Goal: Task Accomplishment & Management: Complete application form

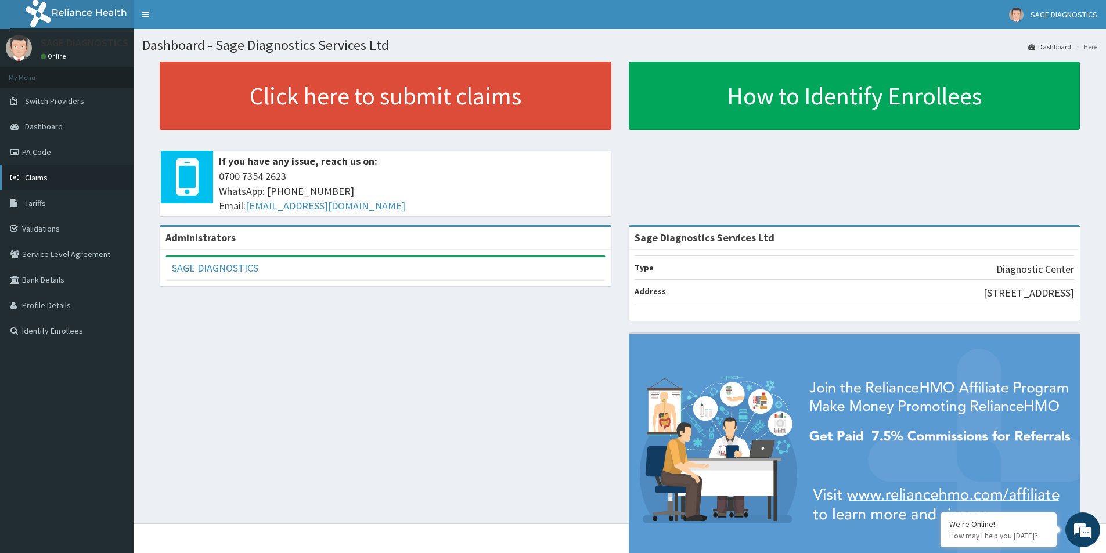
click at [37, 179] on span "Claims" at bounding box center [36, 177] width 23 height 10
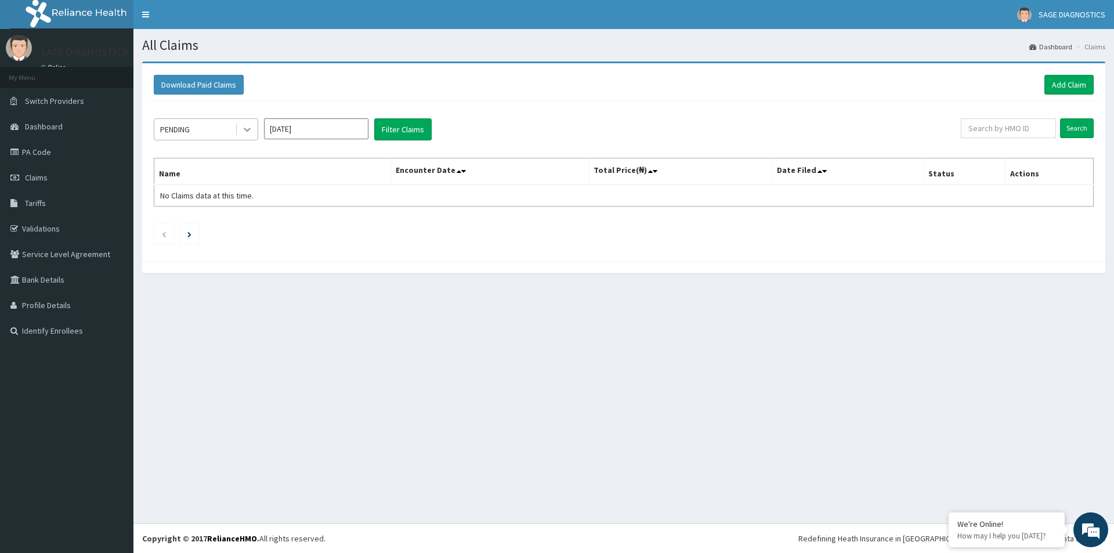
click at [245, 130] on icon at bounding box center [247, 130] width 7 height 4
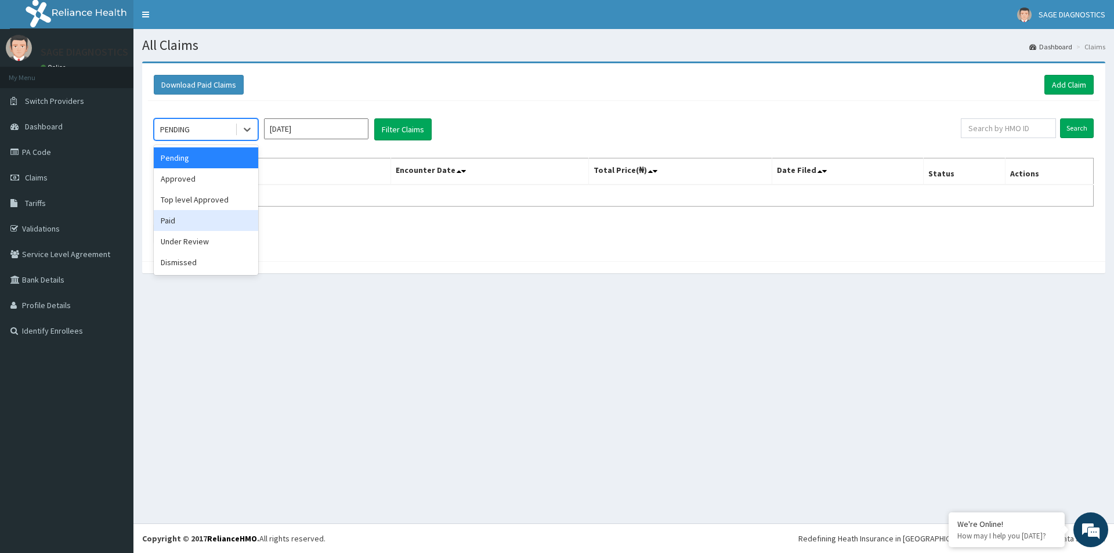
click at [188, 228] on div "Paid" at bounding box center [206, 220] width 104 height 21
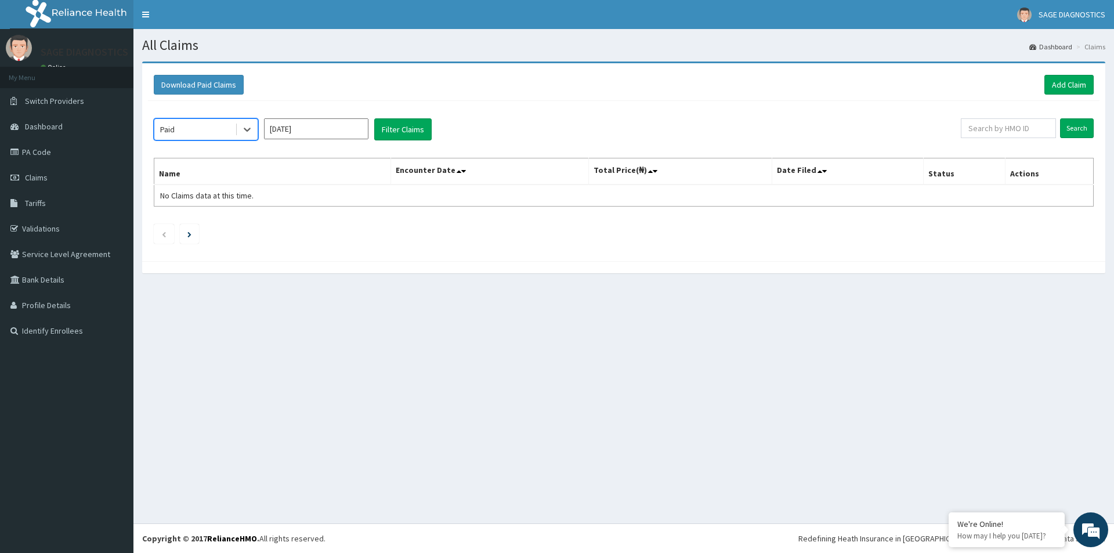
click at [351, 128] on input "Sep 2025" at bounding box center [316, 128] width 104 height 21
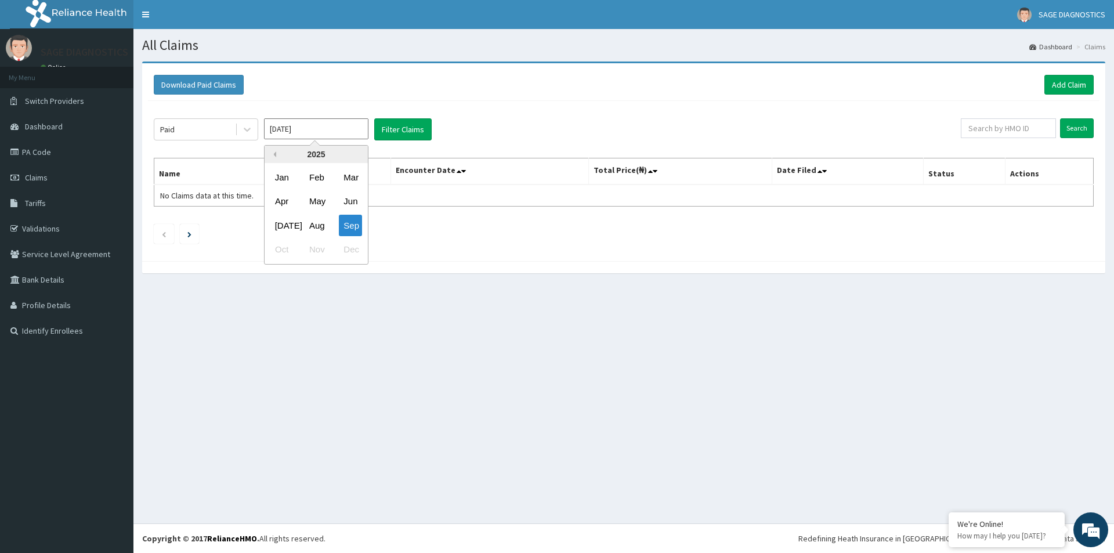
click at [273, 153] on button "Previous Year" at bounding box center [273, 154] width 6 height 6
click at [356, 156] on div "2024" at bounding box center [316, 154] width 103 height 17
click at [359, 151] on div "2024" at bounding box center [316, 154] width 103 height 17
click at [355, 154] on div "2024" at bounding box center [316, 154] width 103 height 17
click at [273, 153] on button "Previous Year" at bounding box center [273, 154] width 6 height 6
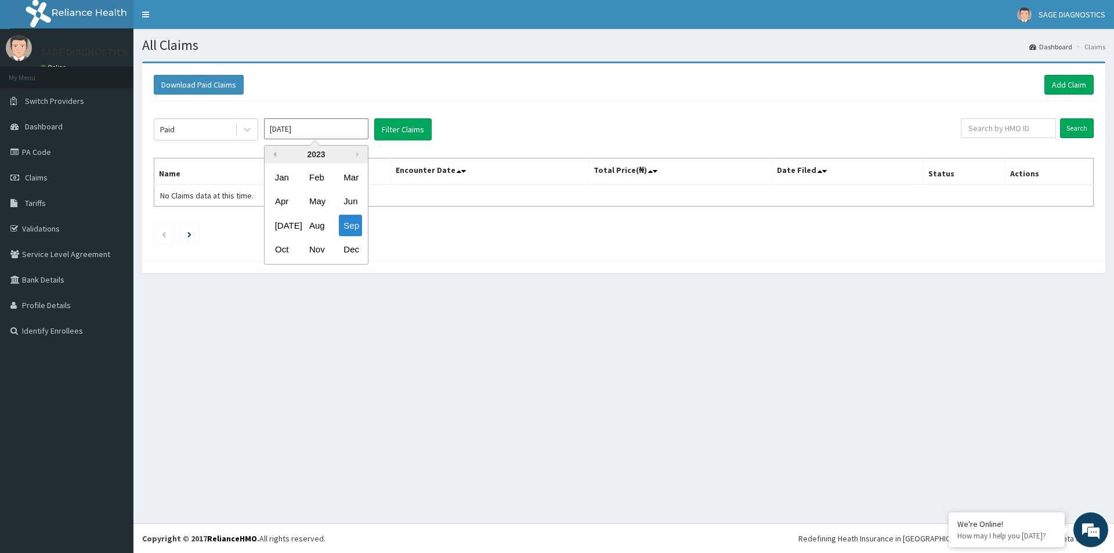
click at [273, 153] on button "Previous Year" at bounding box center [273, 154] width 6 height 6
click at [356, 154] on button "Next Year" at bounding box center [359, 154] width 6 height 6
click at [356, 154] on div "2025" at bounding box center [316, 154] width 103 height 17
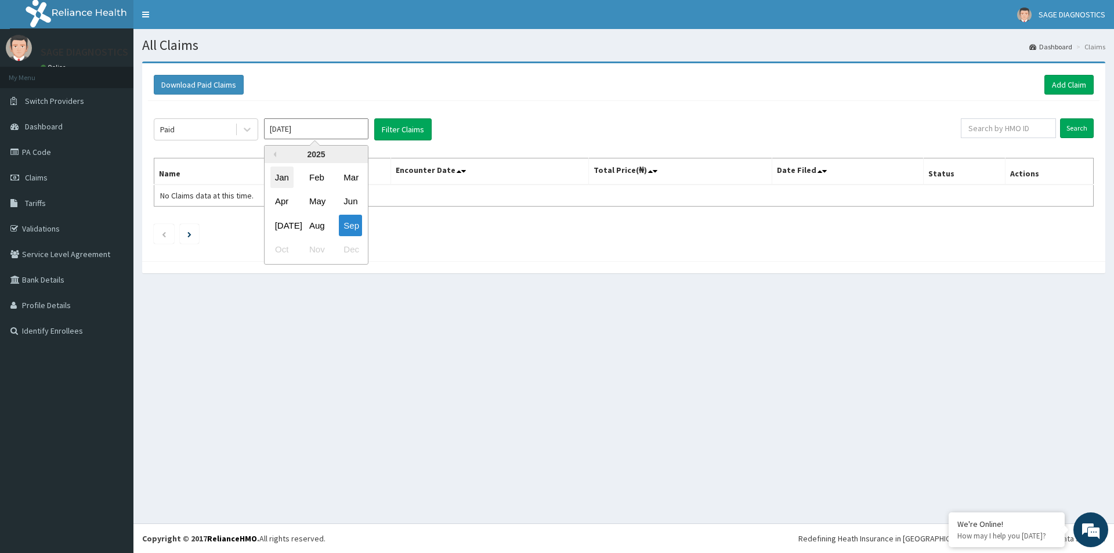
click at [277, 175] on div "Jan" at bounding box center [281, 177] width 23 height 21
click at [395, 120] on button "Filter Claims" at bounding box center [402, 129] width 57 height 22
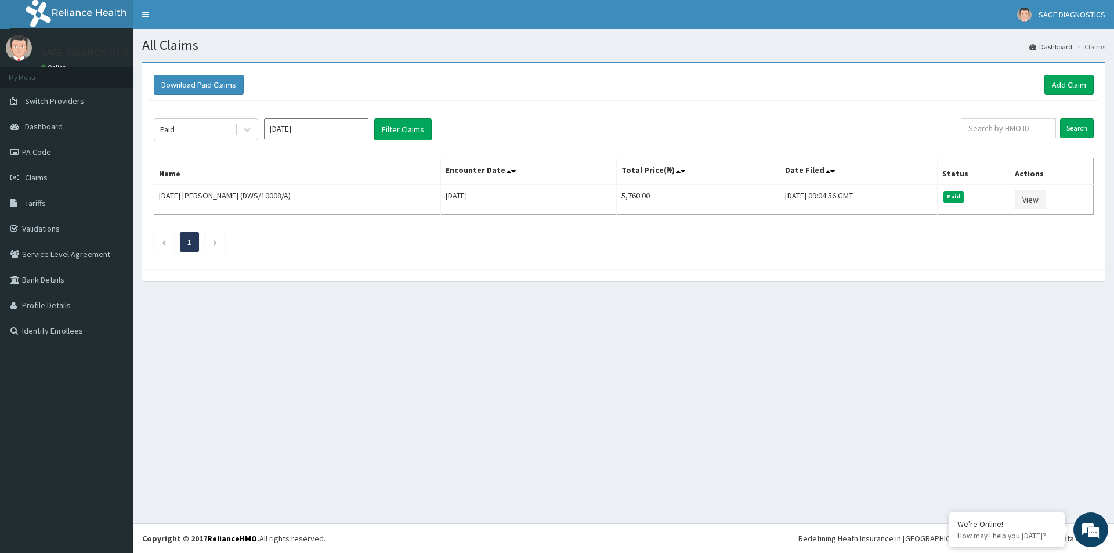
click at [346, 131] on input "Jan 2025" at bounding box center [316, 128] width 104 height 21
click at [312, 178] on div "Feb" at bounding box center [316, 177] width 23 height 21
click at [406, 125] on button "Filter Claims" at bounding box center [402, 129] width 57 height 22
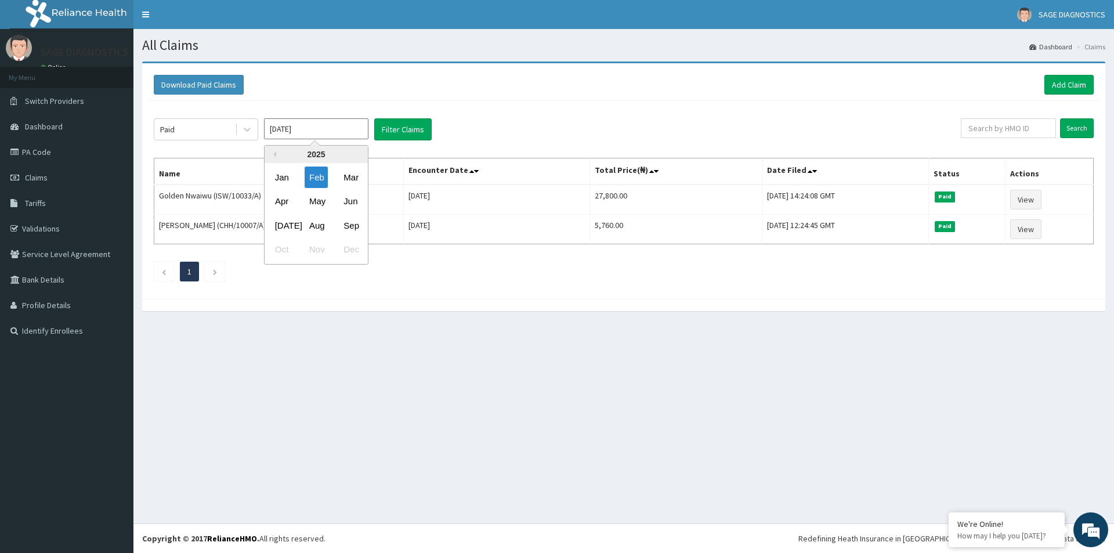
click at [324, 131] on input "[DATE]" at bounding box center [316, 128] width 104 height 21
click at [342, 182] on div "Mar" at bounding box center [350, 177] width 23 height 21
click at [416, 125] on button "Filter Claims" at bounding box center [402, 129] width 57 height 22
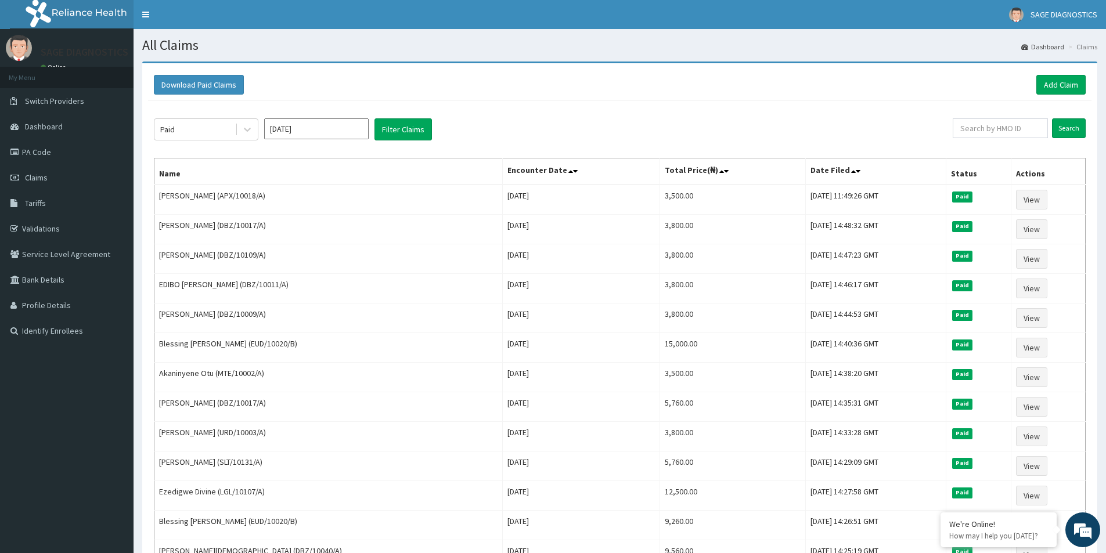
click at [338, 128] on input "Mar 2025" at bounding box center [316, 128] width 104 height 21
click at [278, 203] on div "Apr" at bounding box center [281, 201] width 23 height 21
click at [390, 127] on button "Filter Claims" at bounding box center [402, 129] width 57 height 22
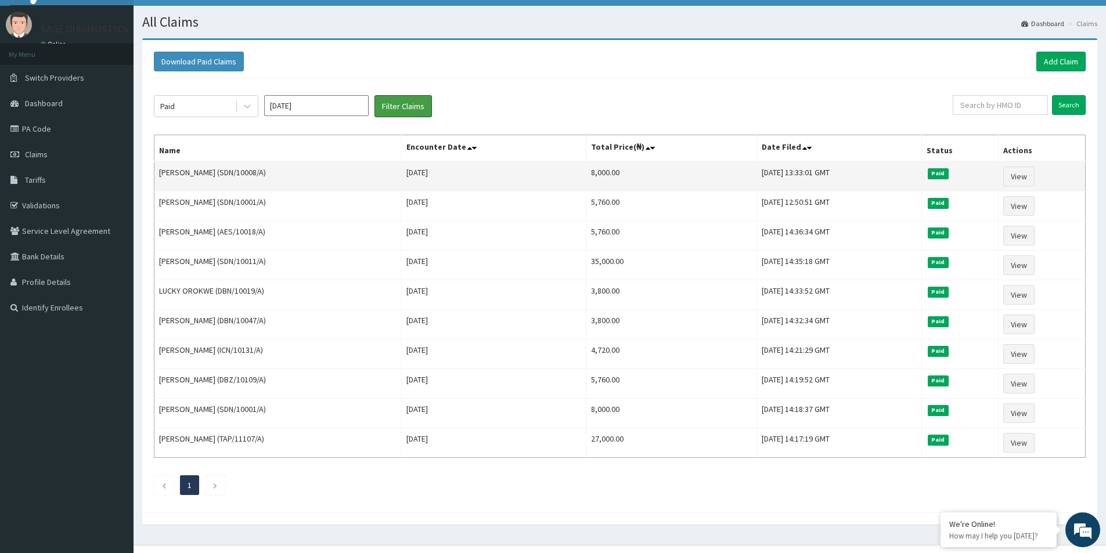
scroll to position [45, 0]
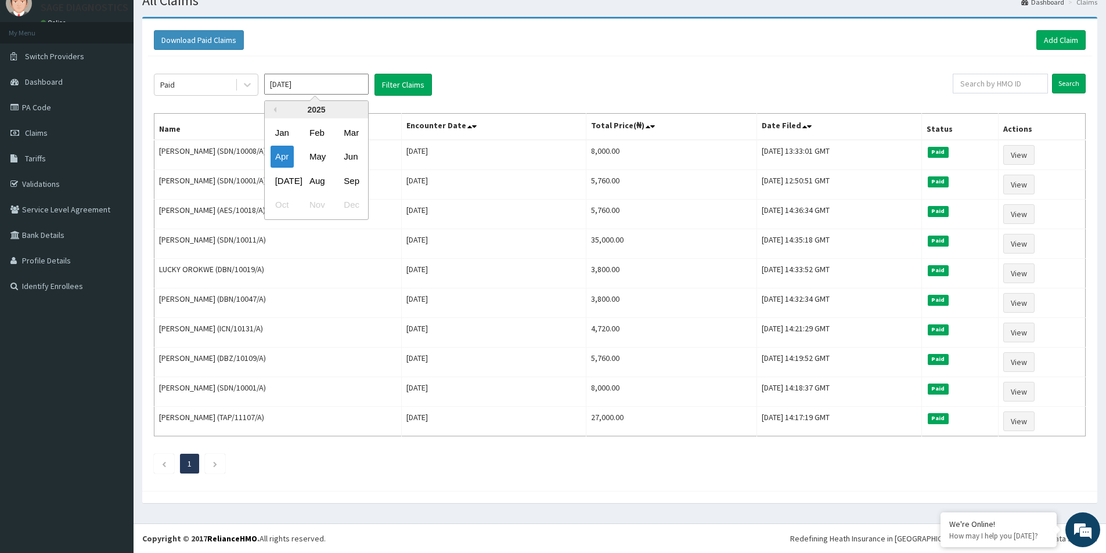
click at [353, 77] on input "Apr 2025" at bounding box center [316, 84] width 104 height 21
click at [318, 157] on div "May" at bounding box center [316, 156] width 23 height 21
click at [409, 83] on button "Filter Claims" at bounding box center [402, 85] width 57 height 22
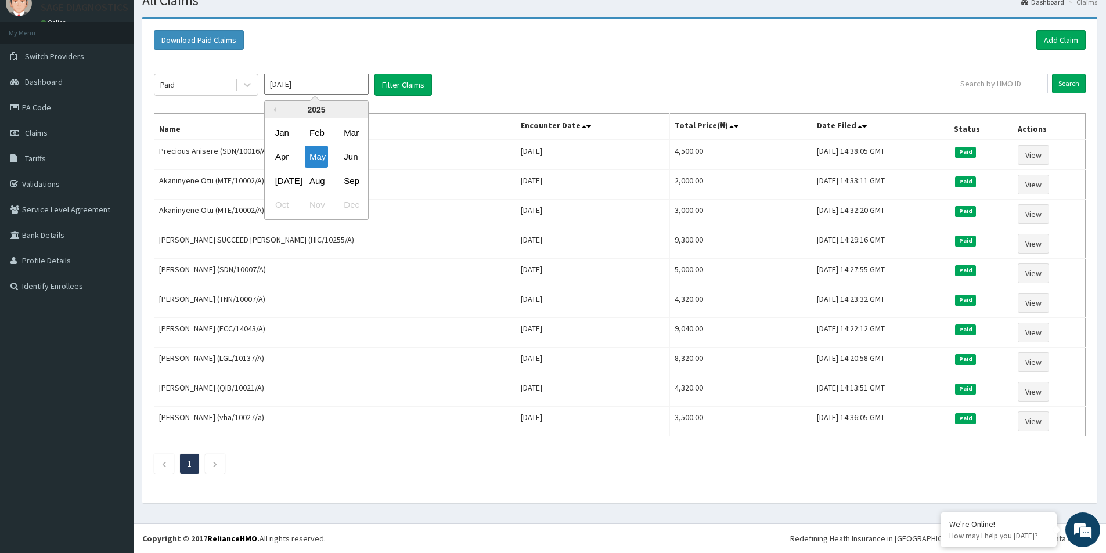
click at [344, 84] on input "May 2025" at bounding box center [316, 84] width 104 height 21
click at [353, 162] on div "Jun" at bounding box center [350, 156] width 23 height 21
click at [400, 81] on button "Filter Claims" at bounding box center [402, 85] width 57 height 22
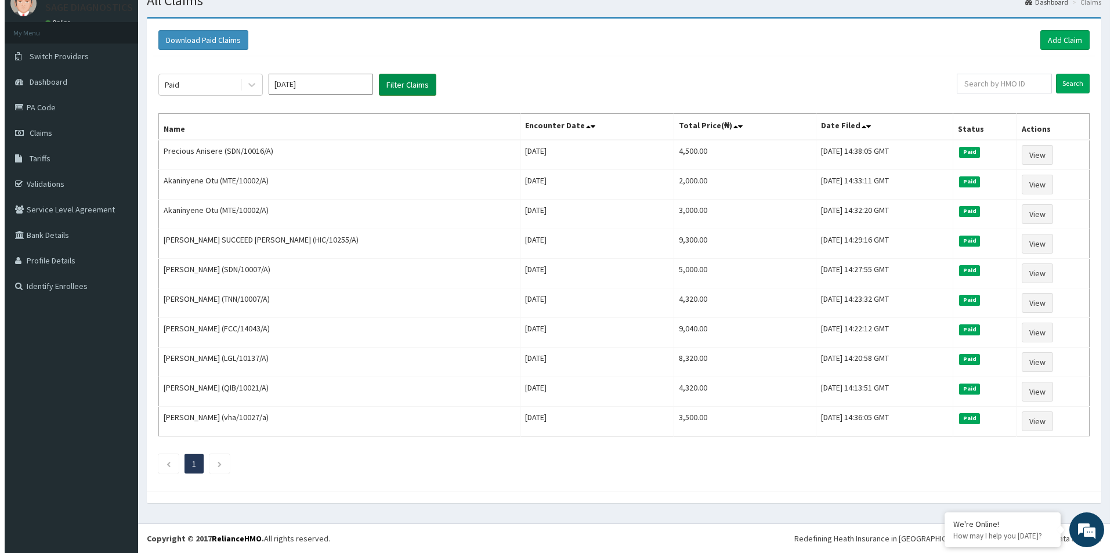
scroll to position [0, 0]
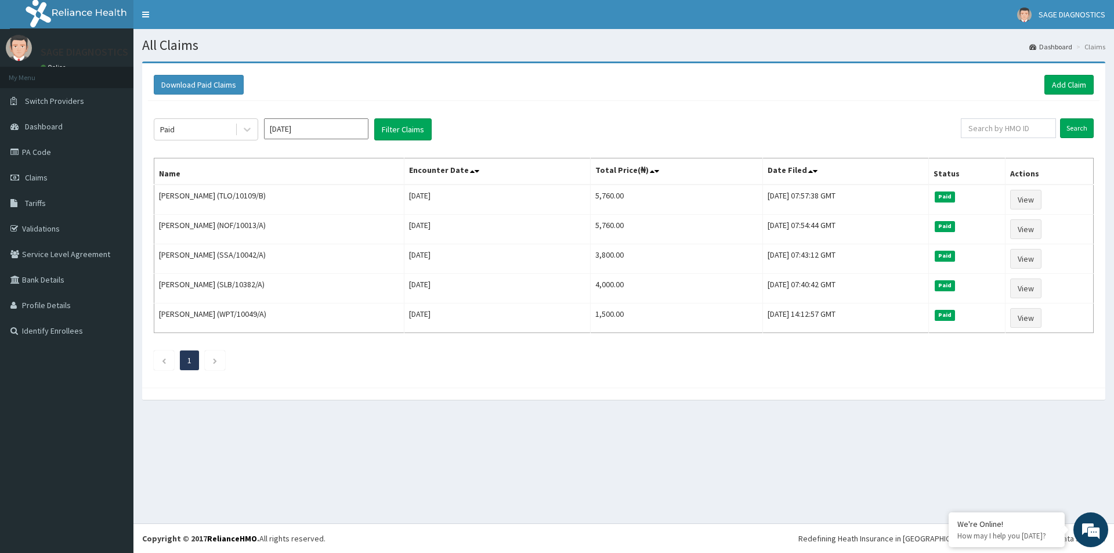
click at [341, 131] on input "Jun 2025" at bounding box center [316, 128] width 104 height 21
click at [316, 179] on div "Feb" at bounding box center [316, 177] width 23 height 21
type input "Feb 2025"
click at [390, 129] on button "Filter Claims" at bounding box center [402, 129] width 57 height 22
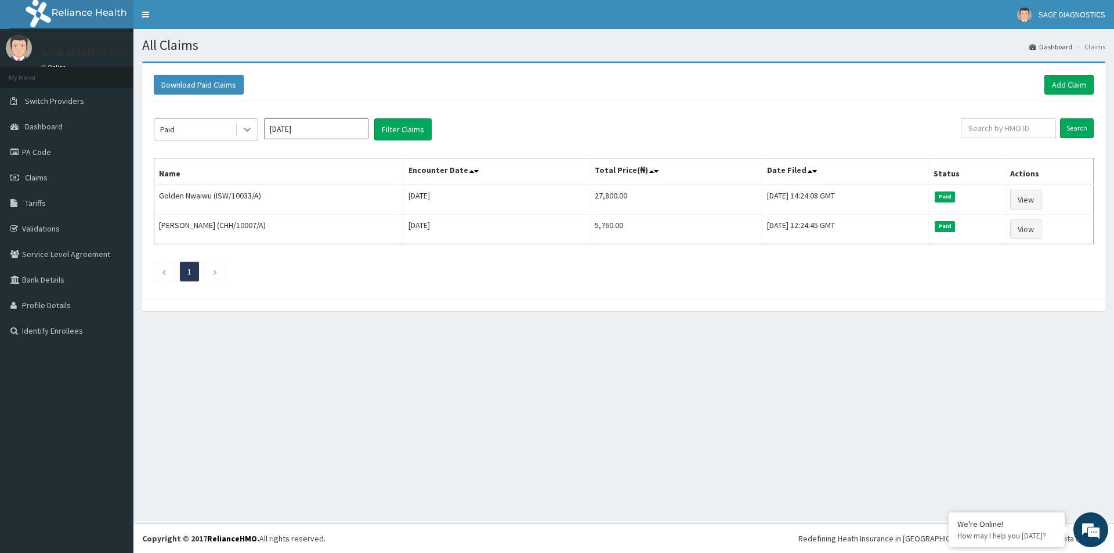
click at [242, 133] on icon at bounding box center [247, 130] width 12 height 12
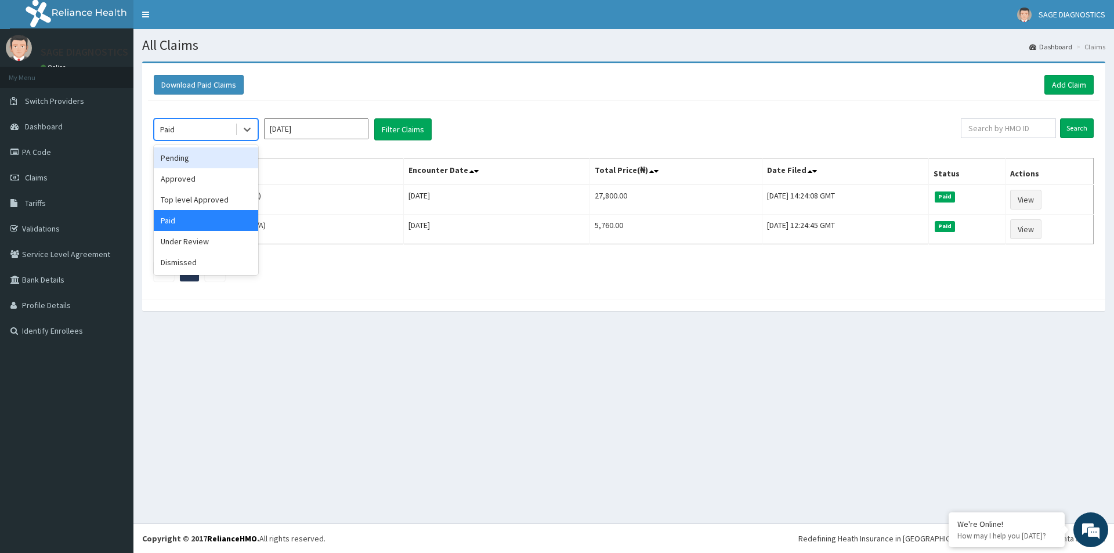
click at [180, 161] on div "Pending" at bounding box center [206, 157] width 104 height 21
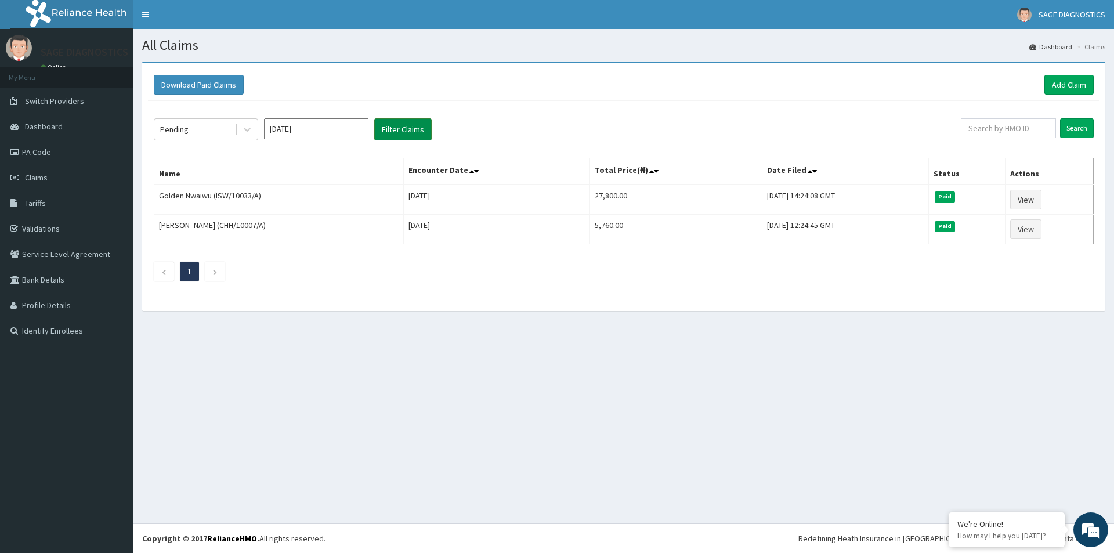
click at [418, 133] on button "Filter Claims" at bounding box center [402, 129] width 57 height 22
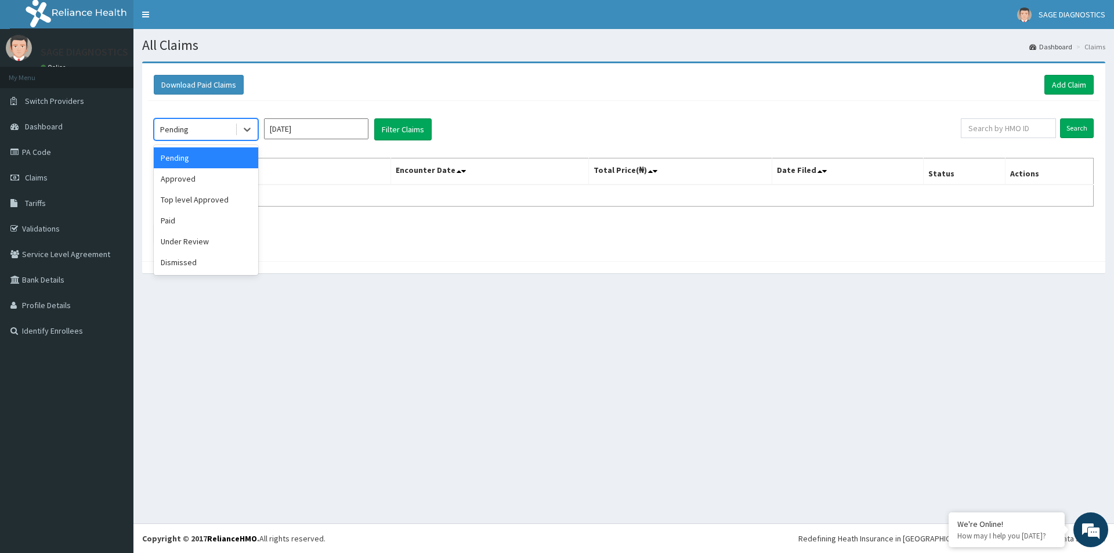
click at [214, 128] on div "Pending" at bounding box center [194, 129] width 81 height 19
click at [188, 240] on div "Under Review" at bounding box center [206, 241] width 104 height 21
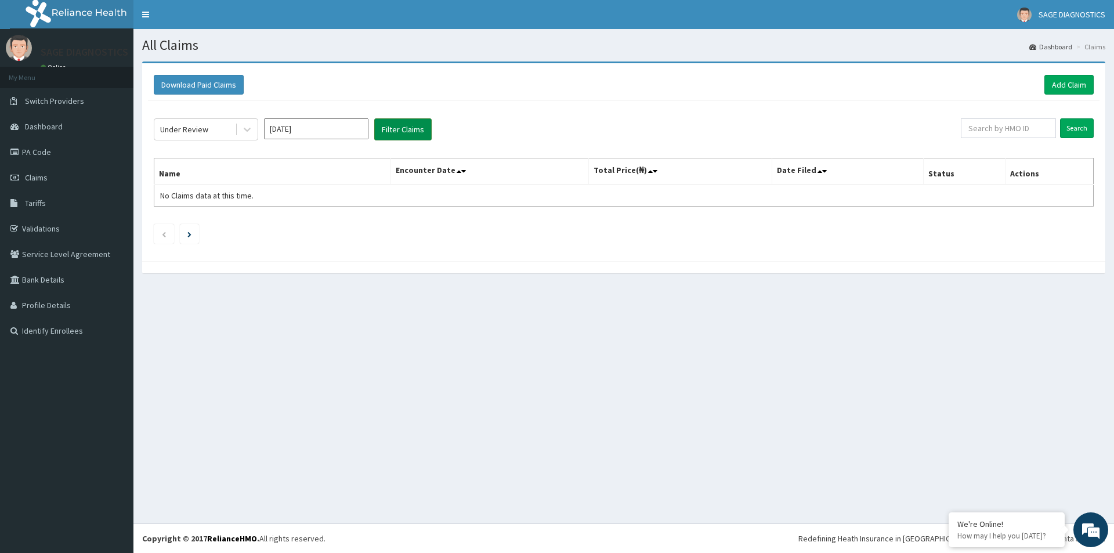
click at [393, 127] on button "Filter Claims" at bounding box center [402, 129] width 57 height 22
click at [226, 131] on div "Under Review" at bounding box center [194, 129] width 81 height 19
click at [35, 154] on link "PA Code" at bounding box center [66, 152] width 133 height 26
click at [409, 135] on button "Filter Claims" at bounding box center [402, 129] width 57 height 22
click at [408, 135] on button "Filter Claims" at bounding box center [402, 129] width 57 height 22
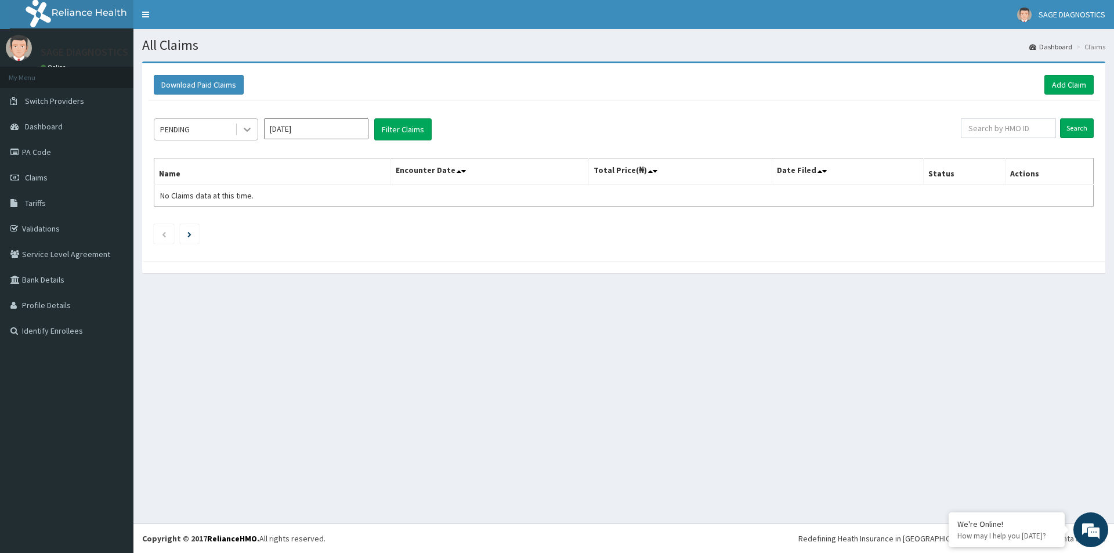
click at [244, 131] on icon at bounding box center [247, 130] width 12 height 12
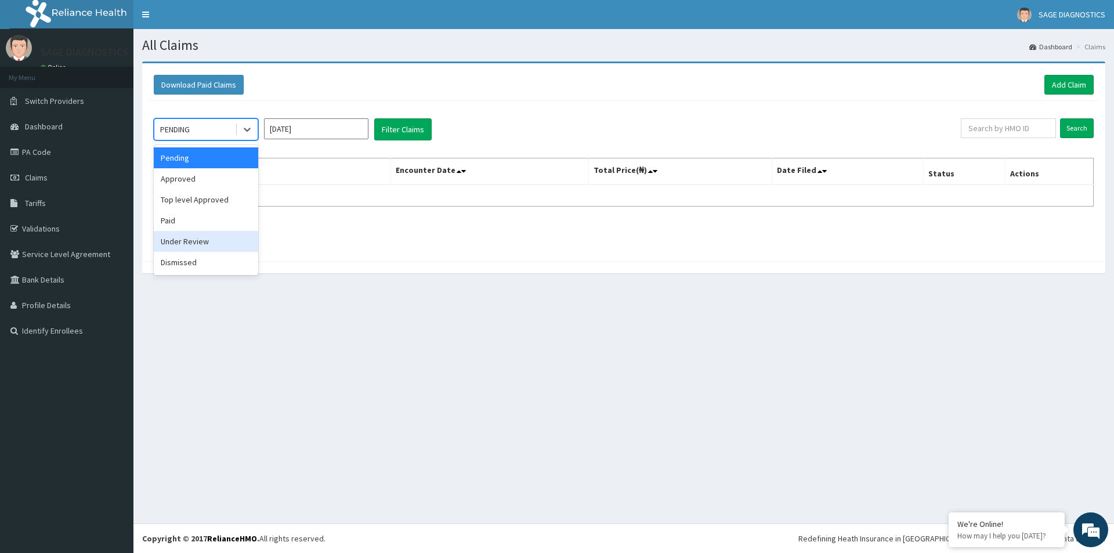
click at [185, 247] on div "Under Review" at bounding box center [206, 241] width 104 height 21
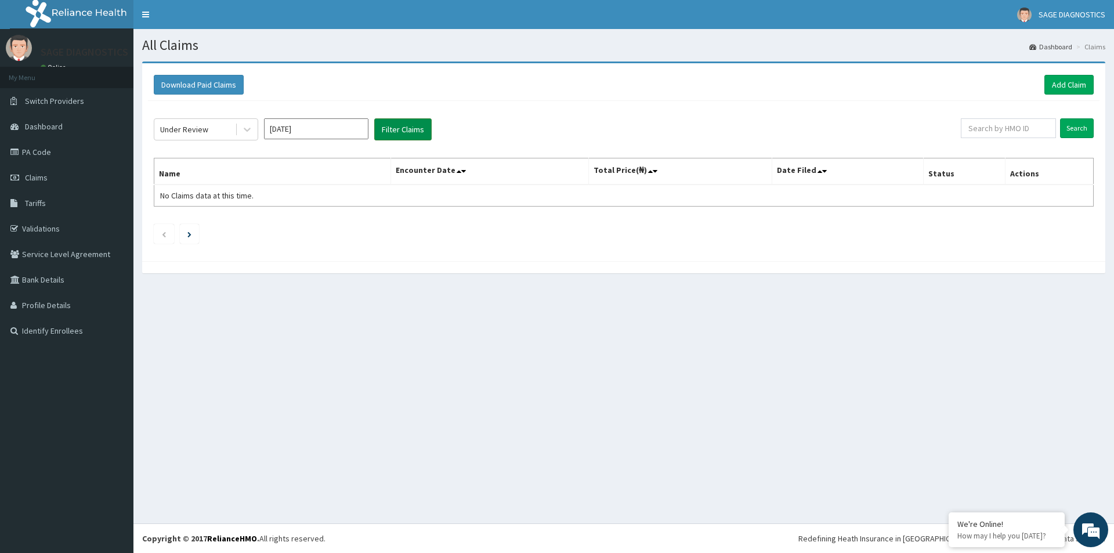
click at [393, 128] on button "Filter Claims" at bounding box center [402, 129] width 57 height 22
click at [392, 128] on button "Filter Claims" at bounding box center [402, 129] width 57 height 22
click at [318, 130] on input "[DATE]" at bounding box center [316, 128] width 104 height 21
click at [315, 221] on div "Aug" at bounding box center [316, 225] width 23 height 21
type input "Aug 2025"
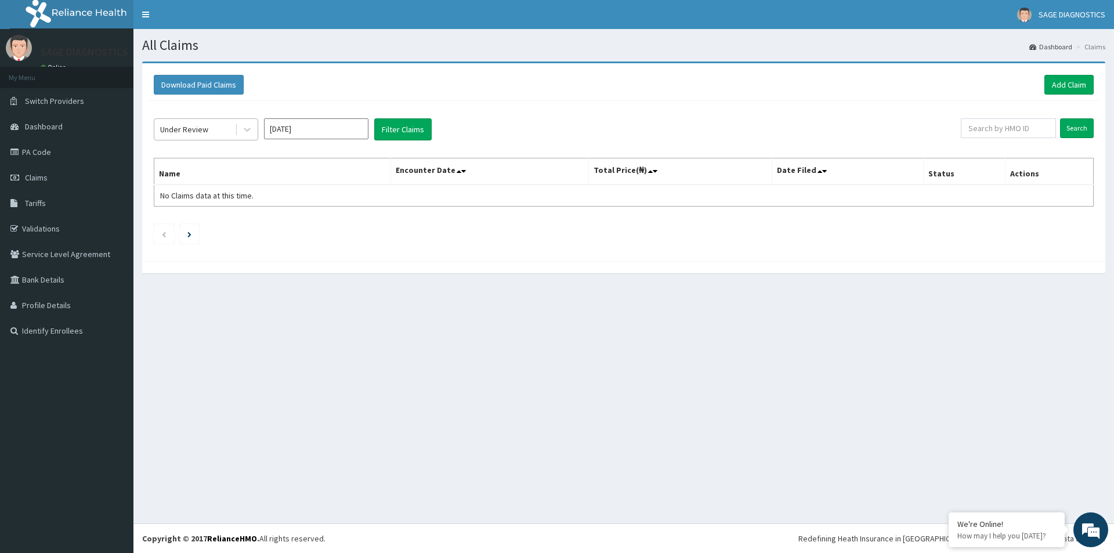
click at [221, 131] on div "Under Review" at bounding box center [194, 129] width 81 height 19
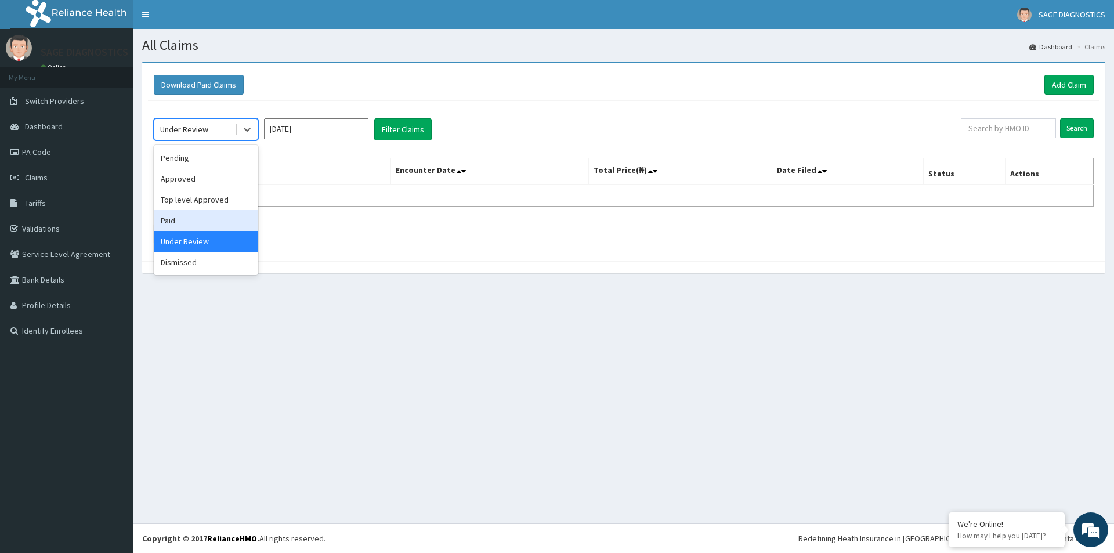
drag, startPoint x: 179, startPoint y: 223, endPoint x: 183, endPoint y: 215, distance: 8.6
click at [179, 223] on div "Paid" at bounding box center [206, 220] width 104 height 21
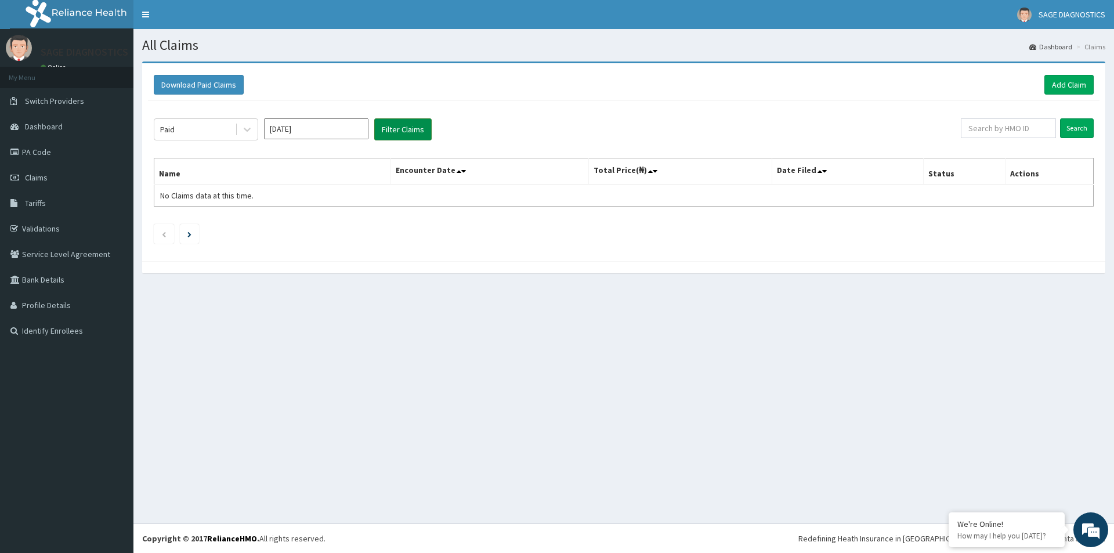
click at [418, 129] on button "Filter Claims" at bounding box center [402, 129] width 57 height 22
click at [244, 131] on icon at bounding box center [247, 130] width 12 height 12
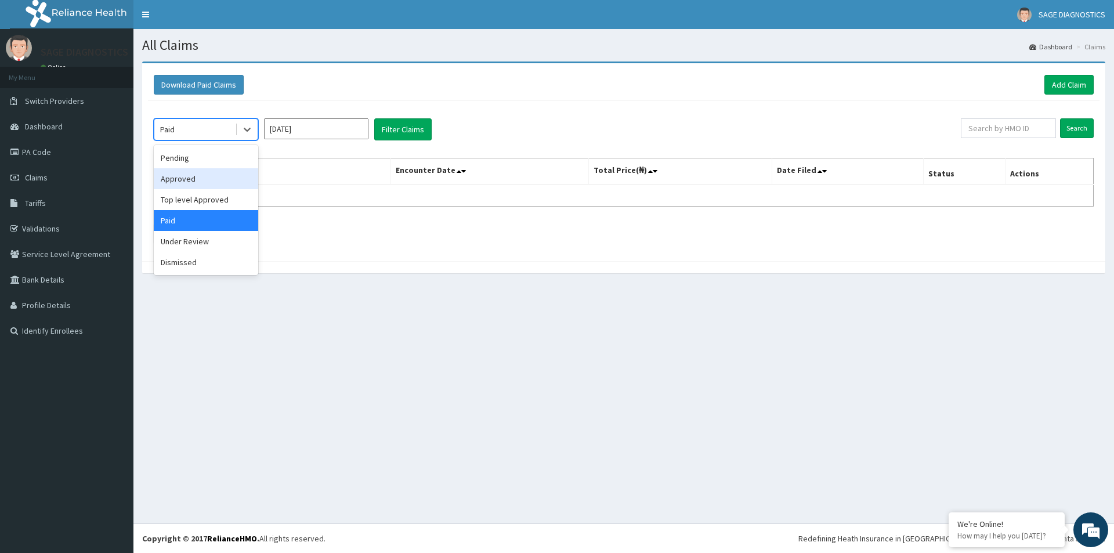
click at [194, 183] on div "Approved" at bounding box center [206, 178] width 104 height 21
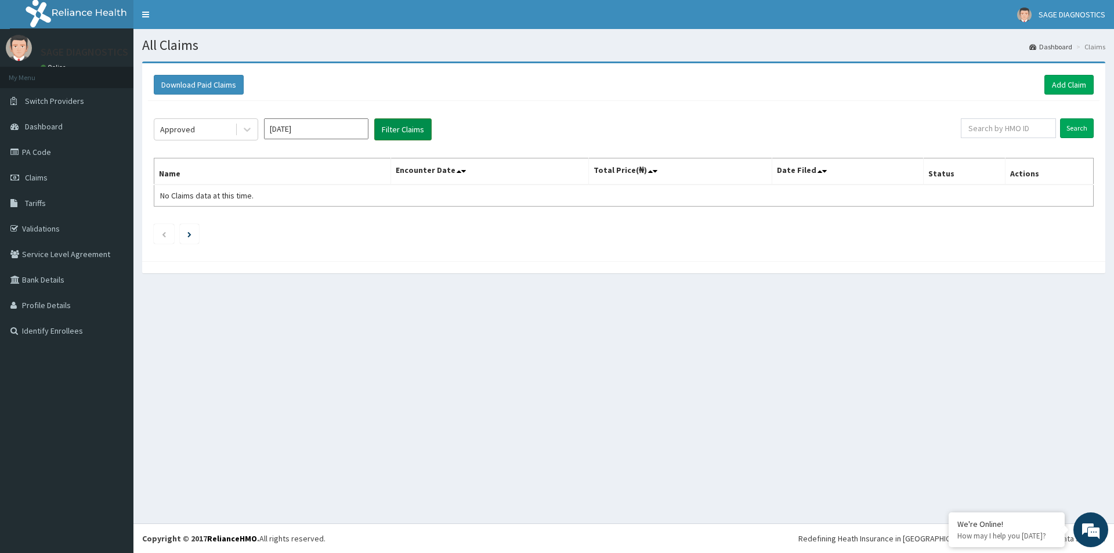
click at [399, 136] on button "Filter Claims" at bounding box center [402, 129] width 57 height 22
click at [399, 127] on button "Filter Claims" at bounding box center [402, 129] width 57 height 22
click at [48, 149] on link "PA Code" at bounding box center [66, 152] width 133 height 26
click at [1064, 85] on link "Add Claim" at bounding box center [1069, 85] width 49 height 20
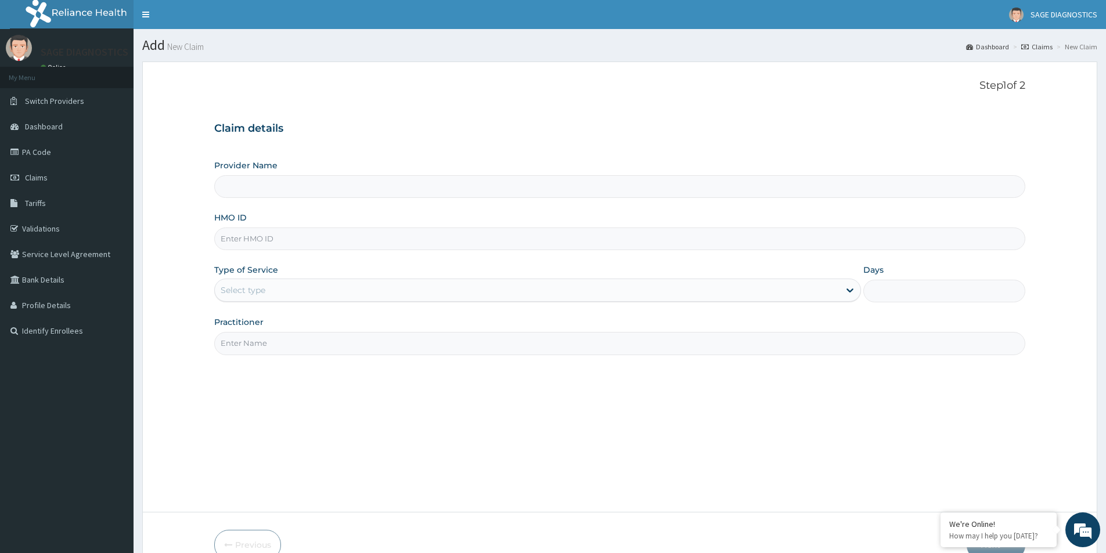
type input "Sage Diagnostics Services Ltd"
click at [251, 185] on input "Sage Diagnostics Services Ltd" at bounding box center [619, 186] width 811 height 23
click at [286, 236] on input "HMO ID" at bounding box center [619, 239] width 811 height 23
paste input "PA/14333A"
type input "PA/14333A"
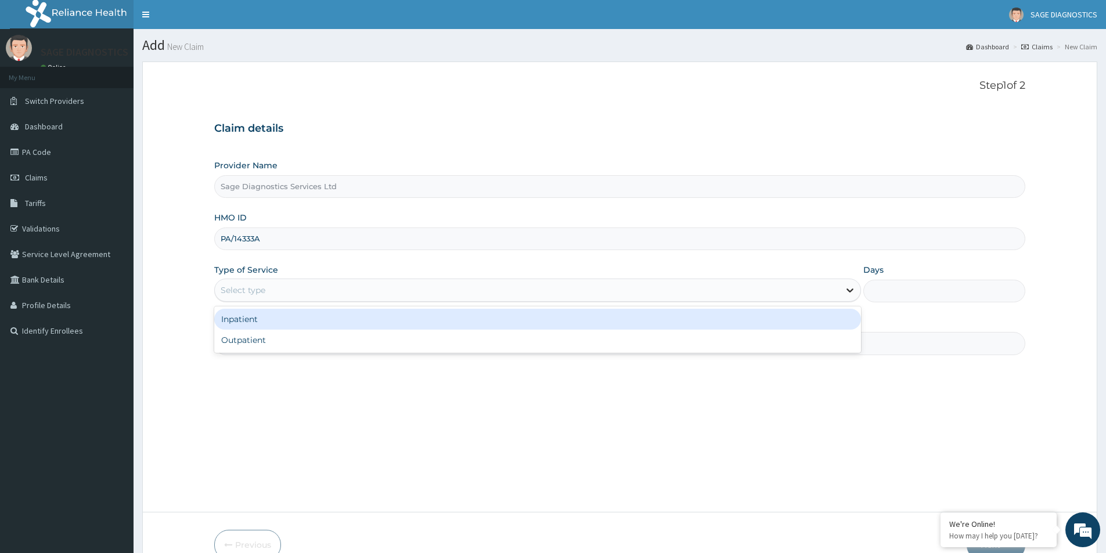
click at [850, 289] on icon at bounding box center [850, 290] width 12 height 12
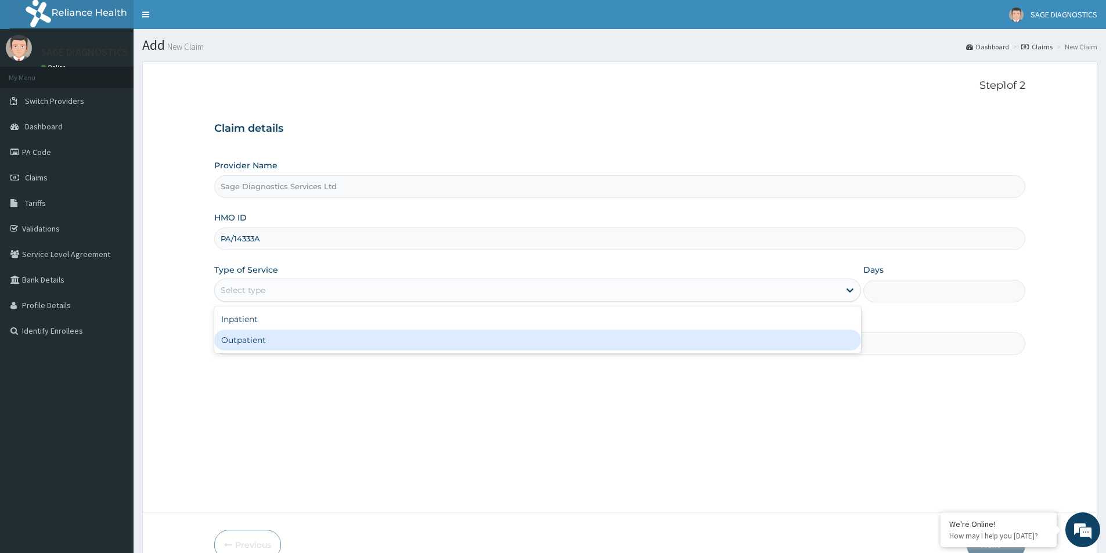
click at [604, 344] on div "Outpatient" at bounding box center [537, 340] width 647 height 21
type input "1"
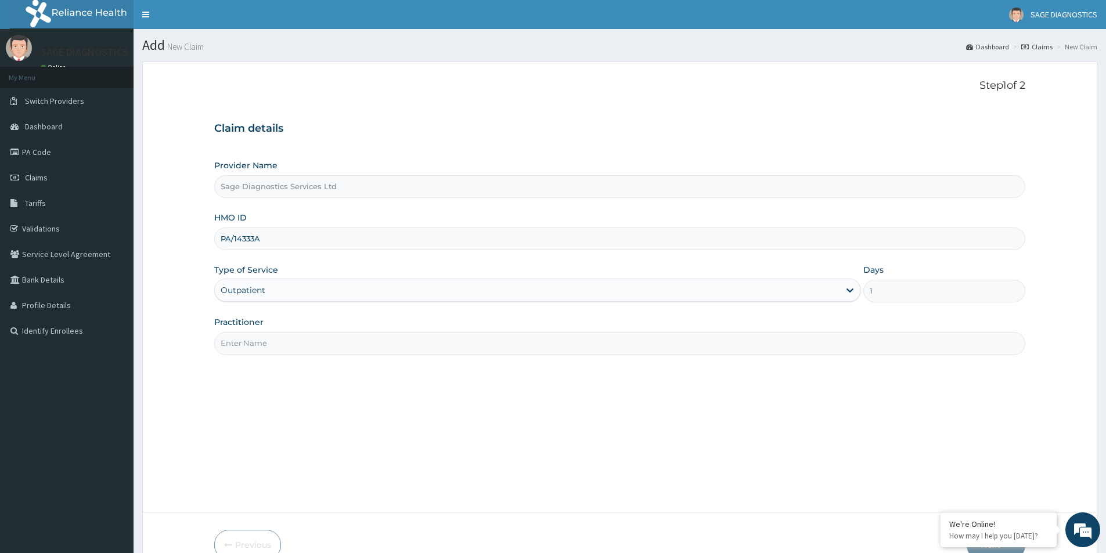
click at [264, 343] on input "Practitioner" at bounding box center [619, 343] width 811 height 23
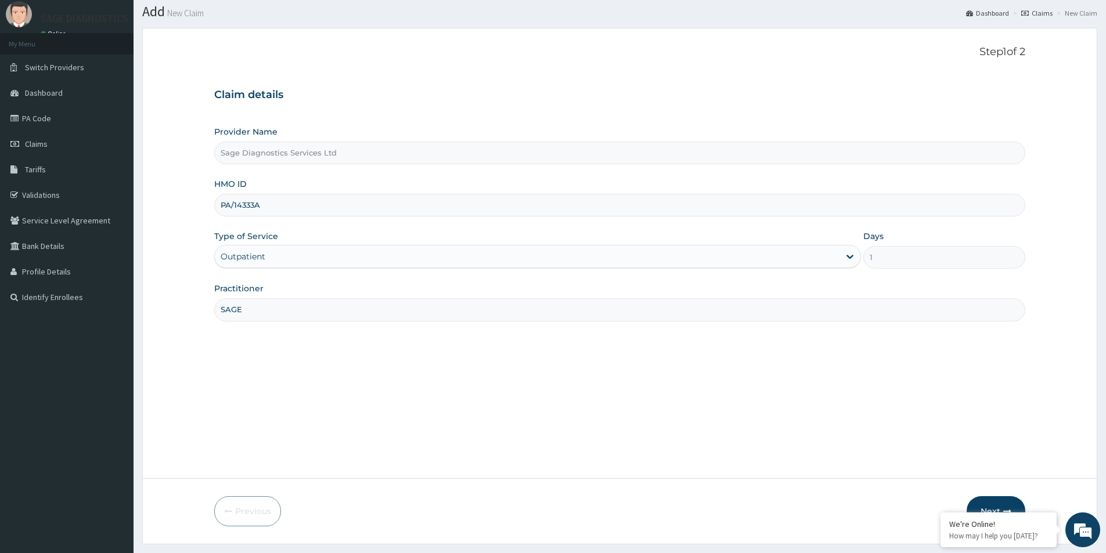
scroll to position [63, 0]
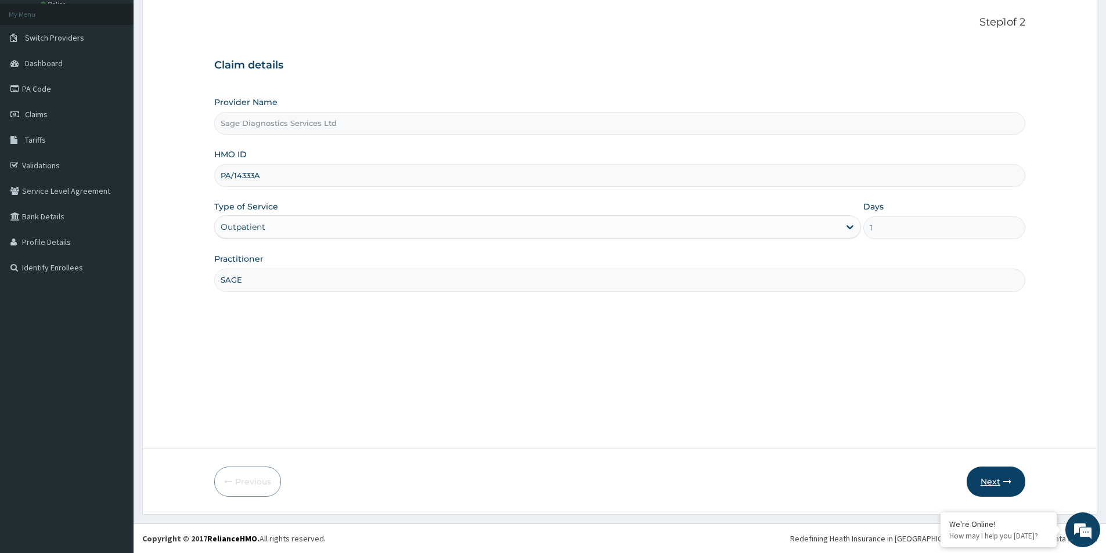
type input "SAGE"
click at [988, 488] on button "Next" at bounding box center [995, 482] width 59 height 30
click at [984, 486] on button "Next" at bounding box center [995, 482] width 59 height 30
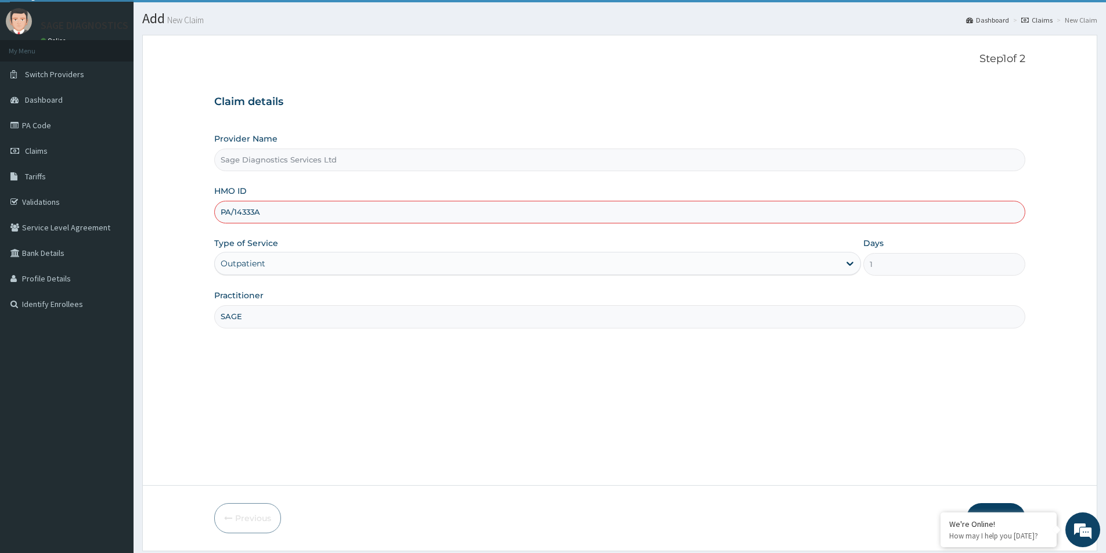
scroll to position [0, 0]
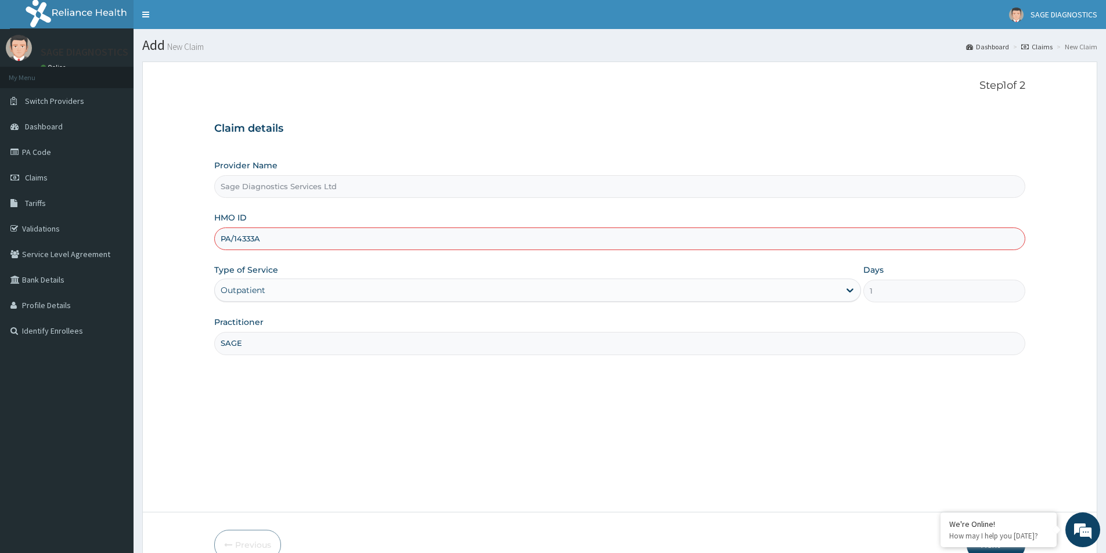
click at [294, 239] on input "PA/14333A" at bounding box center [619, 239] width 811 height 23
click at [44, 175] on span "Claims" at bounding box center [36, 177] width 23 height 10
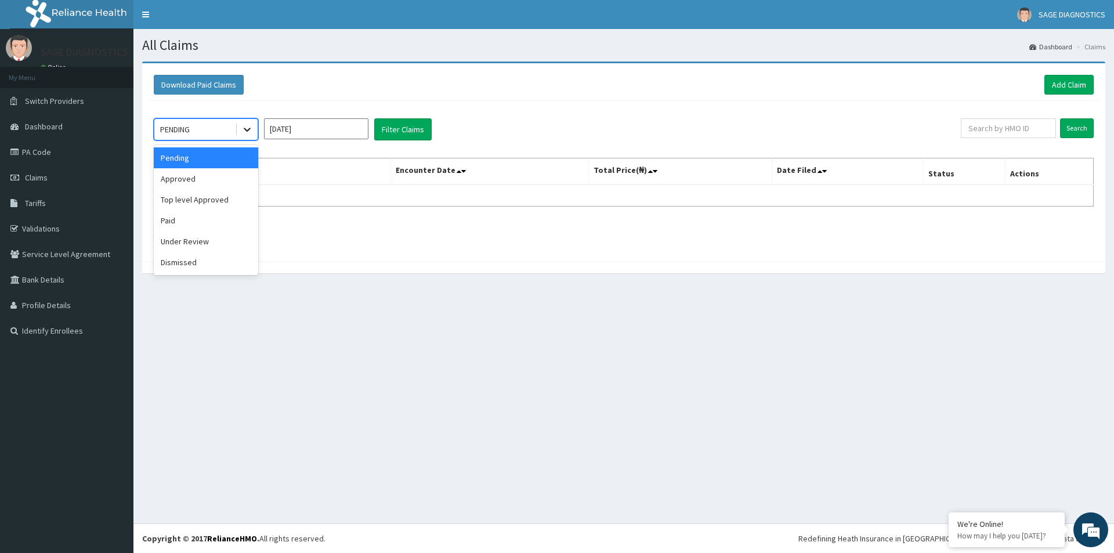
click at [244, 131] on icon at bounding box center [247, 130] width 12 height 12
click at [205, 178] on div "Approved" at bounding box center [206, 178] width 104 height 21
click at [346, 131] on input "[DATE]" at bounding box center [316, 128] width 104 height 21
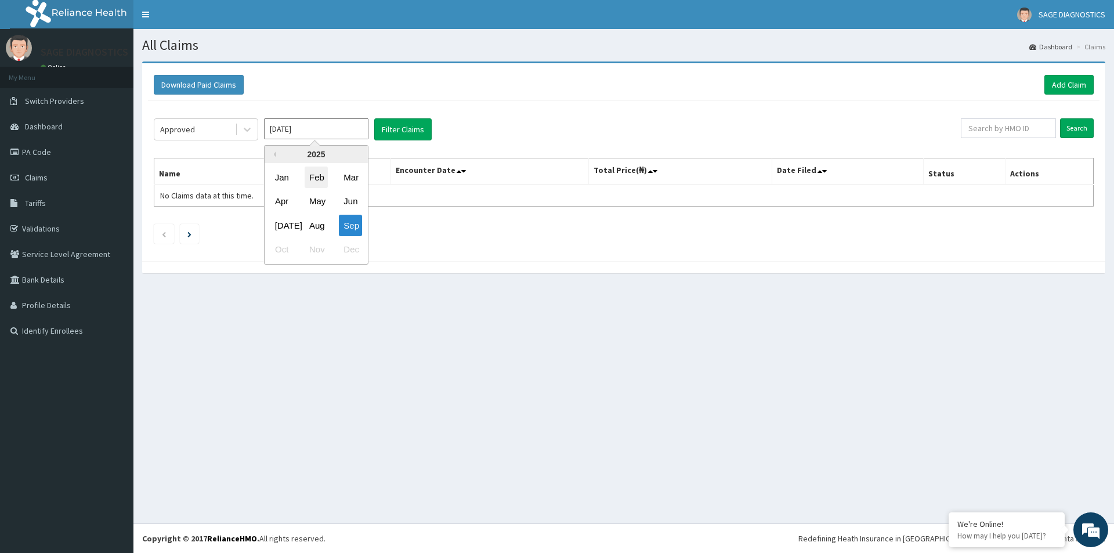
click at [313, 176] on div "Feb" at bounding box center [316, 177] width 23 height 21
type input "Feb 2025"
click at [391, 129] on button "Filter Claims" at bounding box center [402, 129] width 57 height 22
click at [406, 131] on button "Filter Claims" at bounding box center [402, 129] width 57 height 22
click at [405, 131] on button "Filter Claims" at bounding box center [402, 129] width 57 height 22
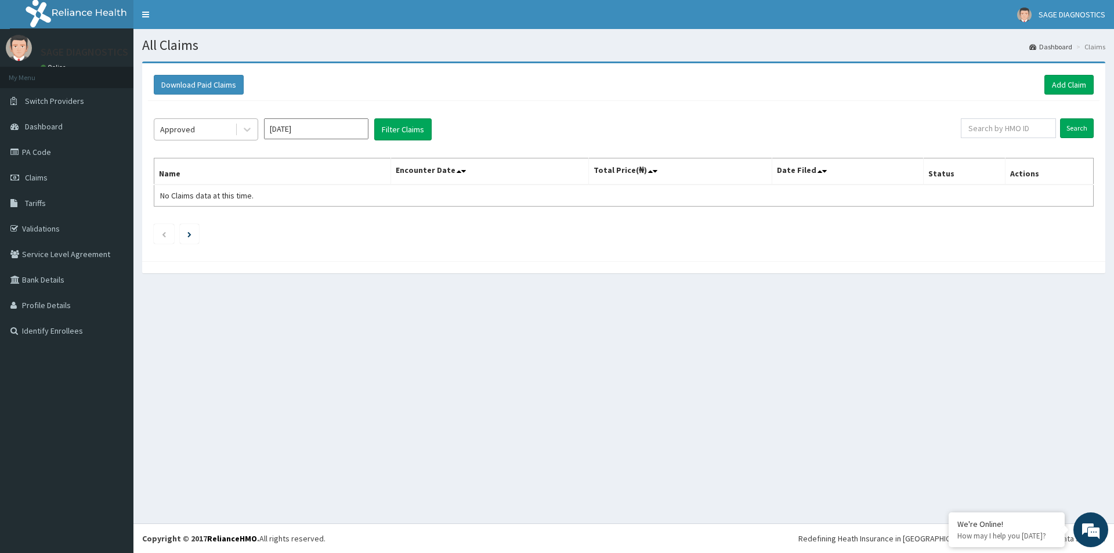
click at [223, 128] on div "Approved" at bounding box center [194, 129] width 81 height 19
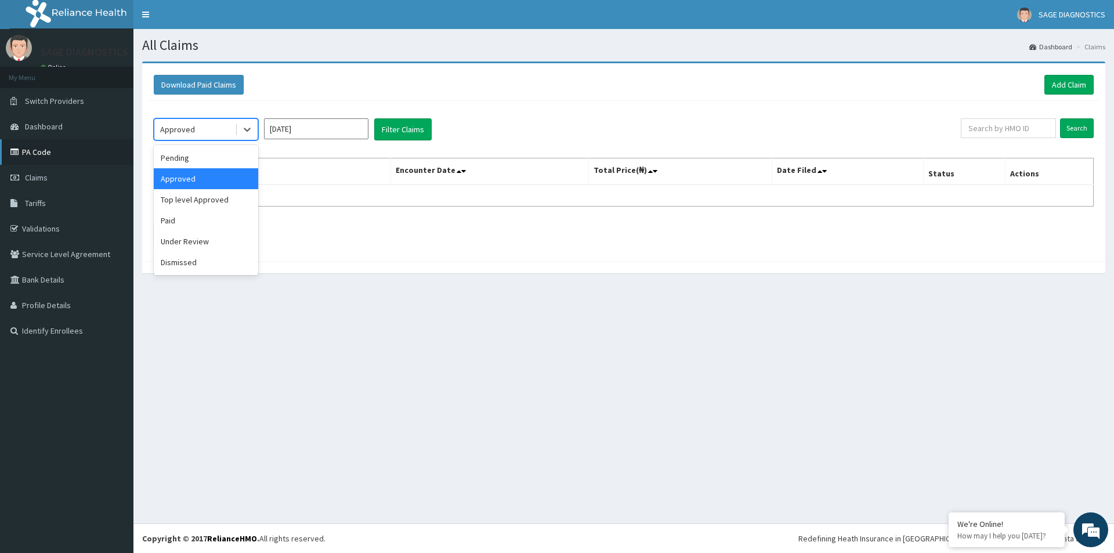
click at [42, 151] on link "PA Code" at bounding box center [66, 152] width 133 height 26
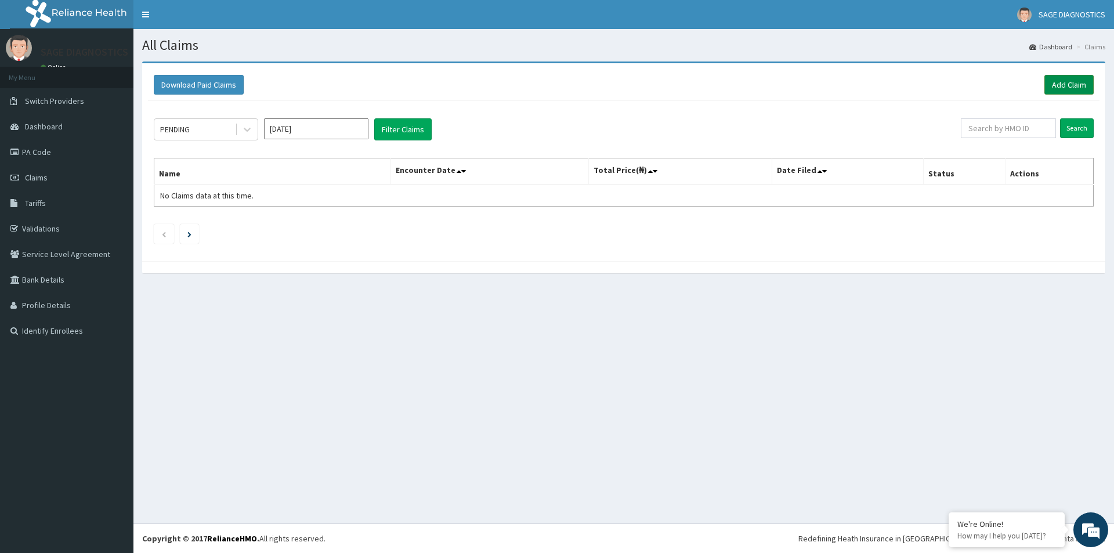
click at [1073, 81] on link "Add Claim" at bounding box center [1069, 85] width 49 height 20
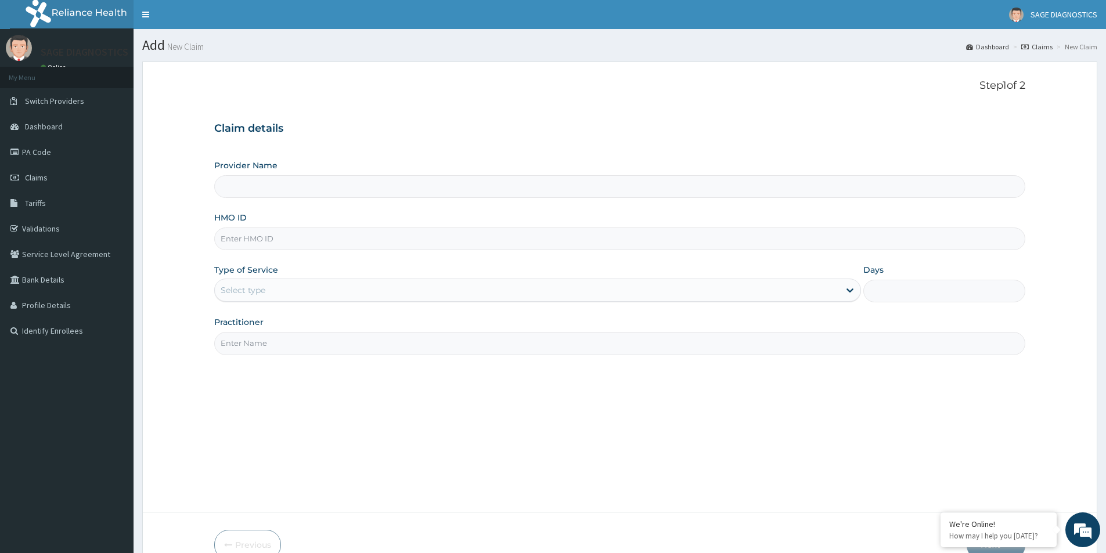
click at [259, 239] on input "HMO ID" at bounding box center [619, 239] width 811 height 23
paste input "GAL/10331/A"
type input "GAL/10331/A"
type input "Sage Diagnostics Services Ltd"
type input "GAL/10331/A"
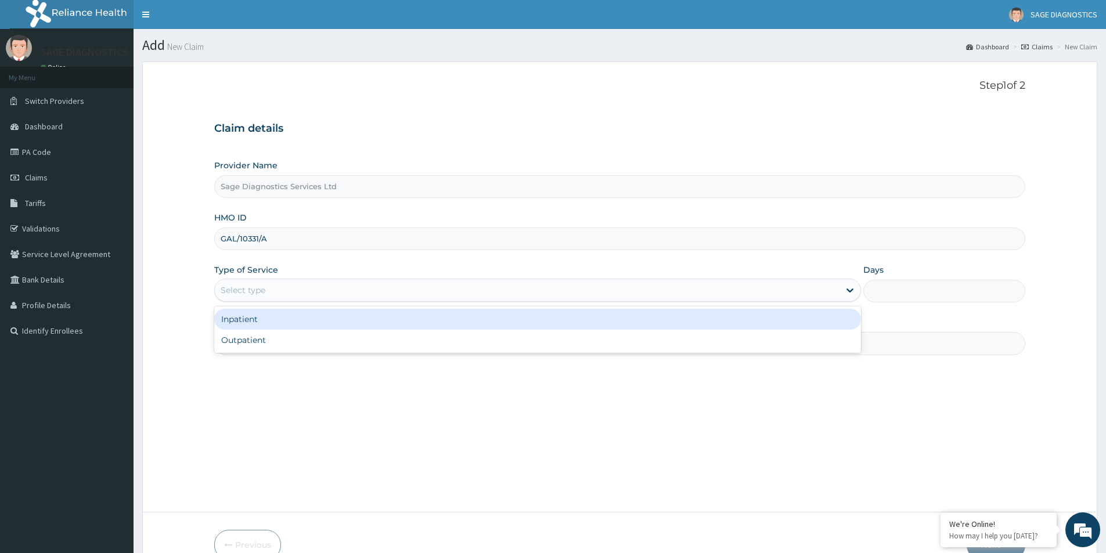
drag, startPoint x: 718, startPoint y: 288, endPoint x: 668, endPoint y: 288, distance: 49.9
click at [717, 288] on div "Select type" at bounding box center [527, 290] width 624 height 19
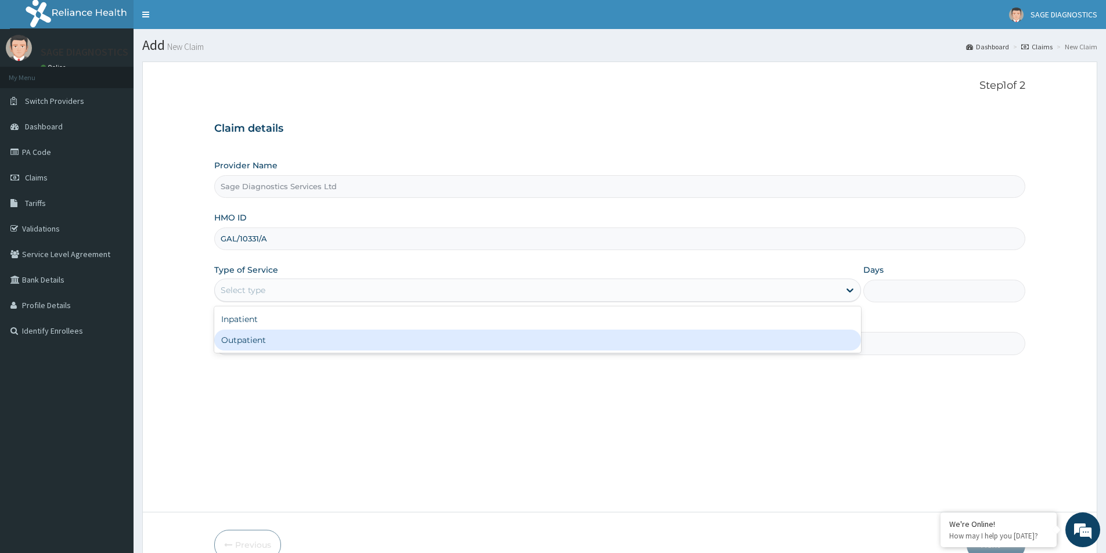
click at [362, 341] on div "Outpatient" at bounding box center [537, 340] width 647 height 21
type input "1"
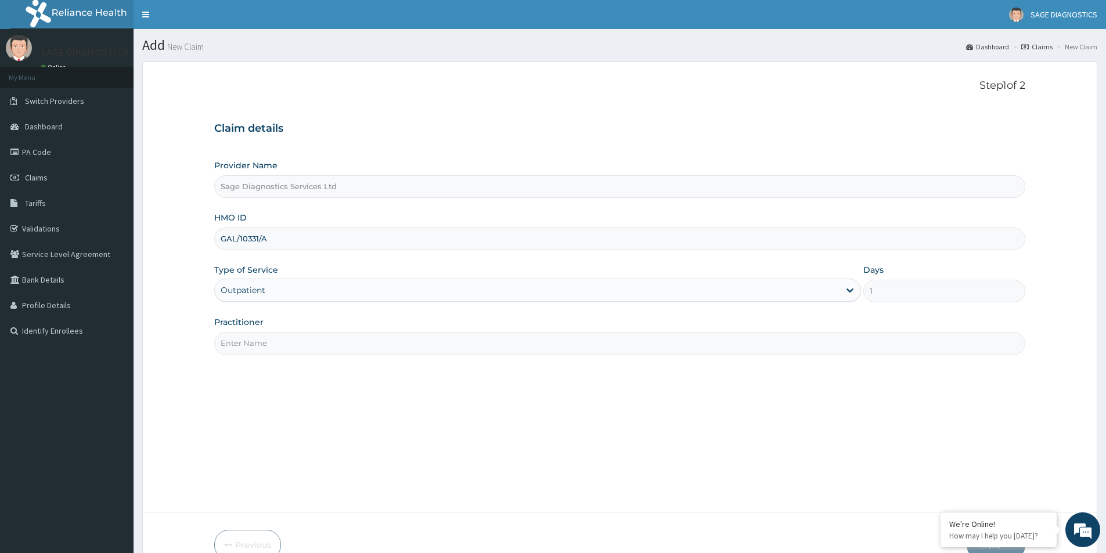
click at [265, 343] on input "Practitioner" at bounding box center [619, 343] width 811 height 23
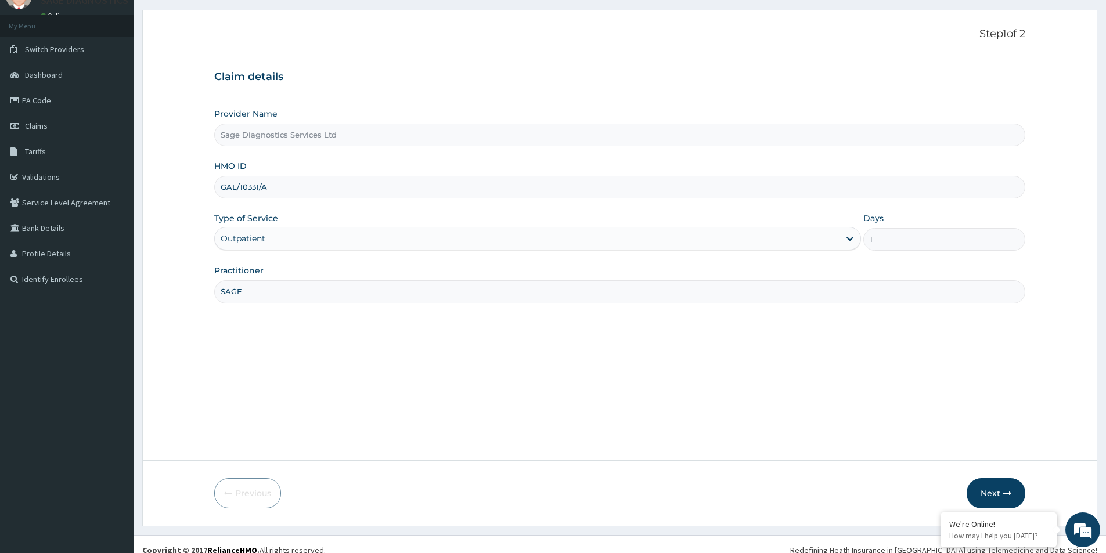
scroll to position [63, 0]
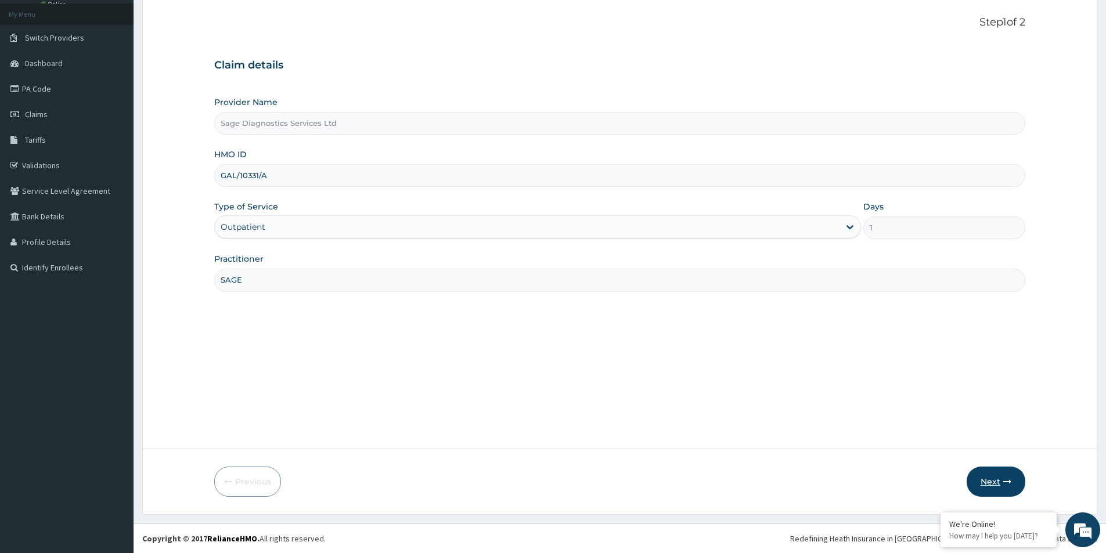
type input "SAGE"
click at [989, 485] on button "Next" at bounding box center [995, 482] width 59 height 30
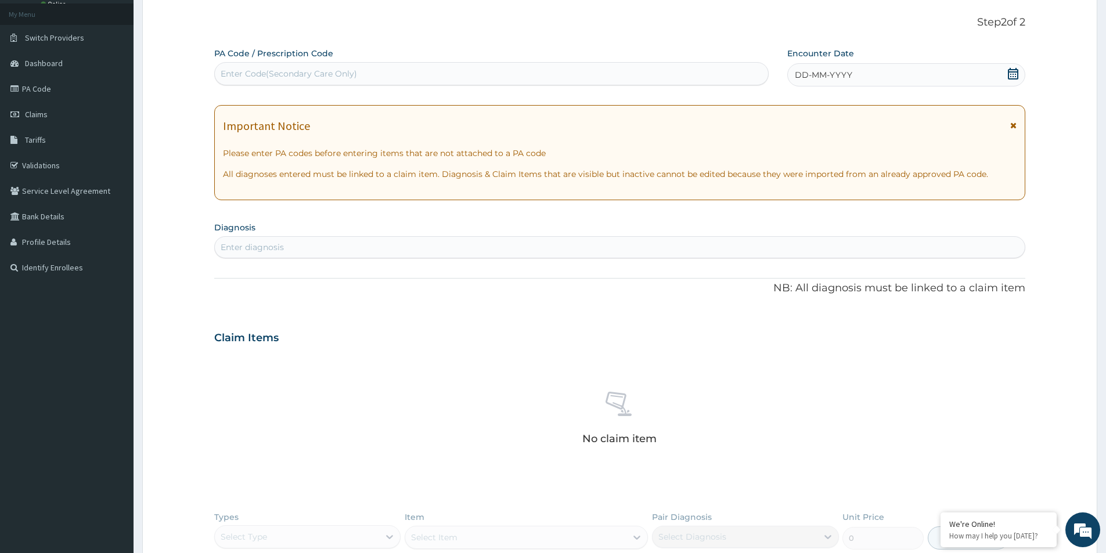
click at [1012, 124] on icon at bounding box center [1013, 125] width 6 height 8
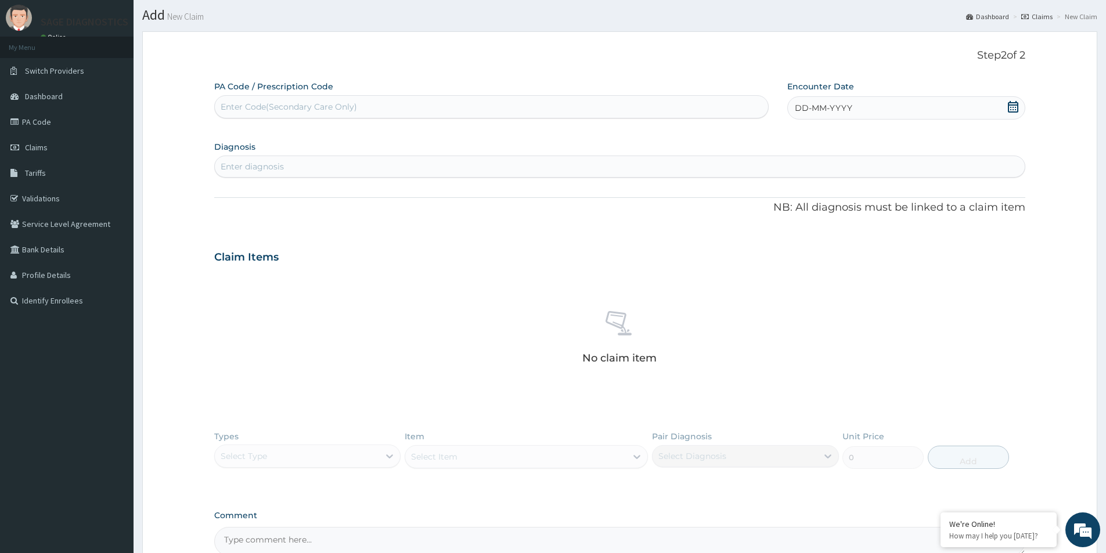
scroll to position [0, 0]
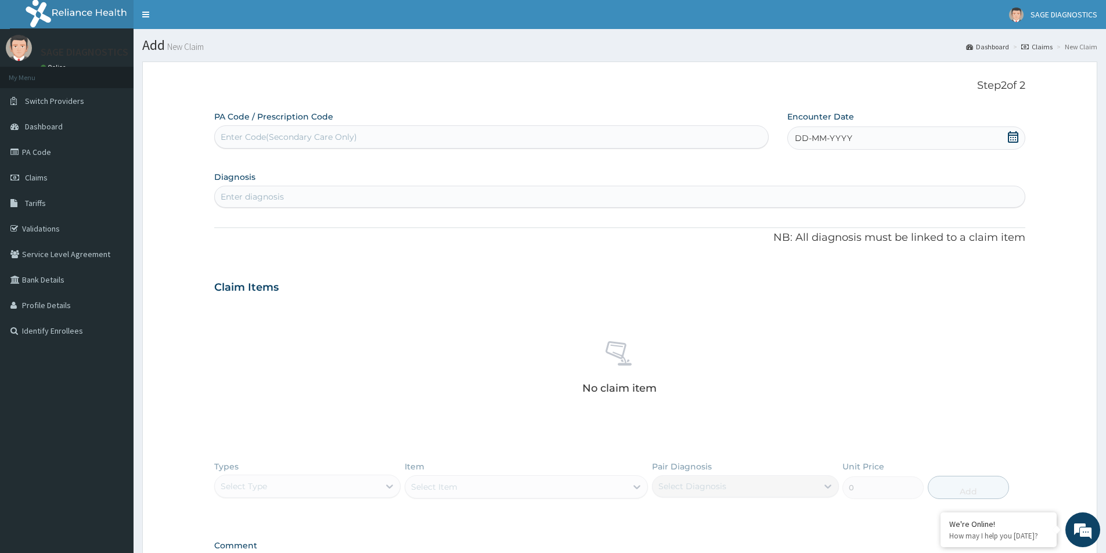
click at [295, 136] on div "Enter Code(Secondary Care Only)" at bounding box center [289, 137] width 136 height 12
paste input "PA/14333A"
type input "PA/14333A"
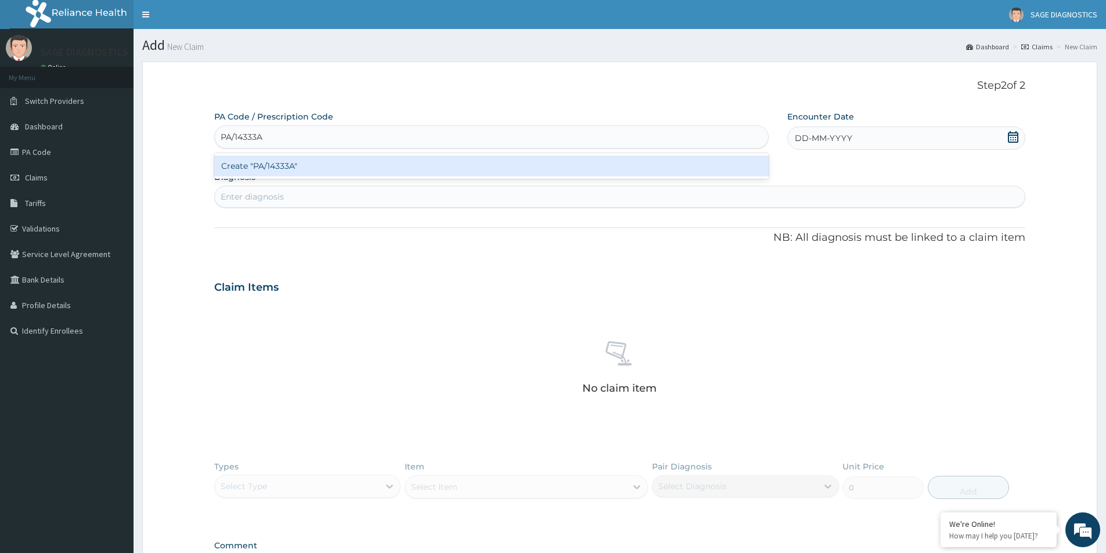
click at [332, 172] on div "Create "PA/14333A"" at bounding box center [491, 166] width 554 height 21
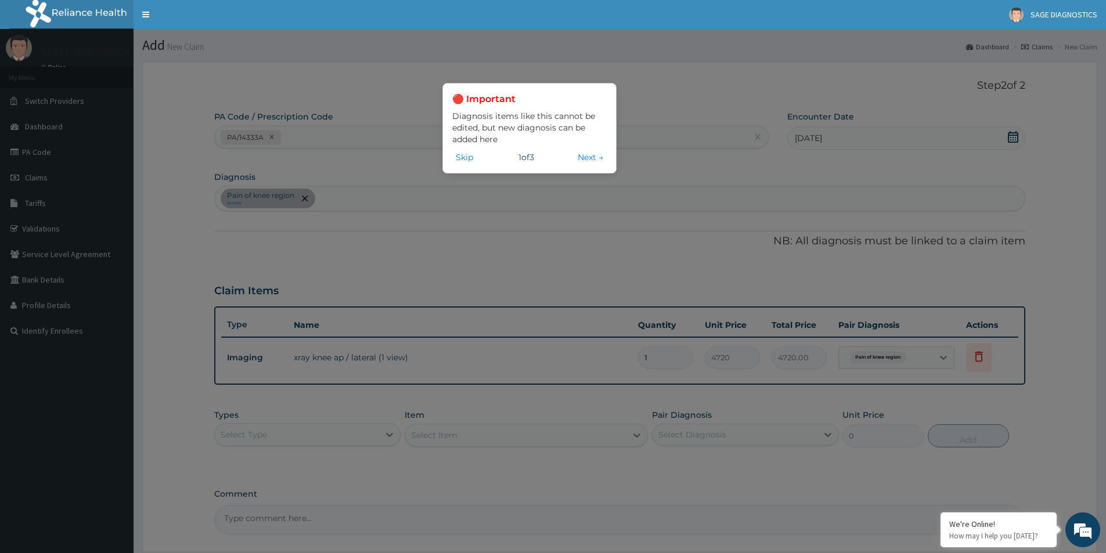
click at [589, 154] on button "Next →" at bounding box center [590, 157] width 33 height 13
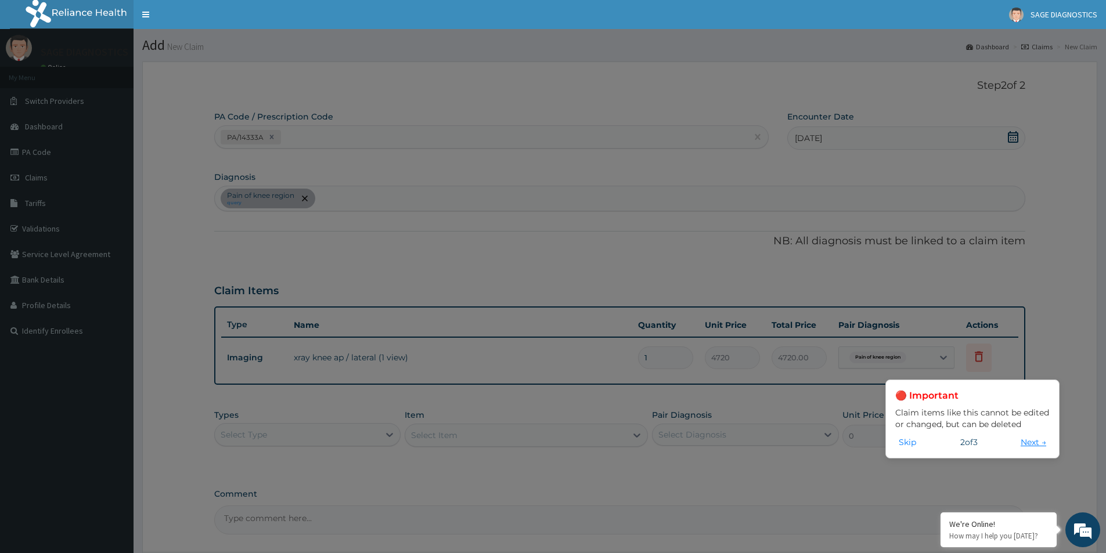
click at [1035, 443] on button "Next →" at bounding box center [1033, 442] width 33 height 13
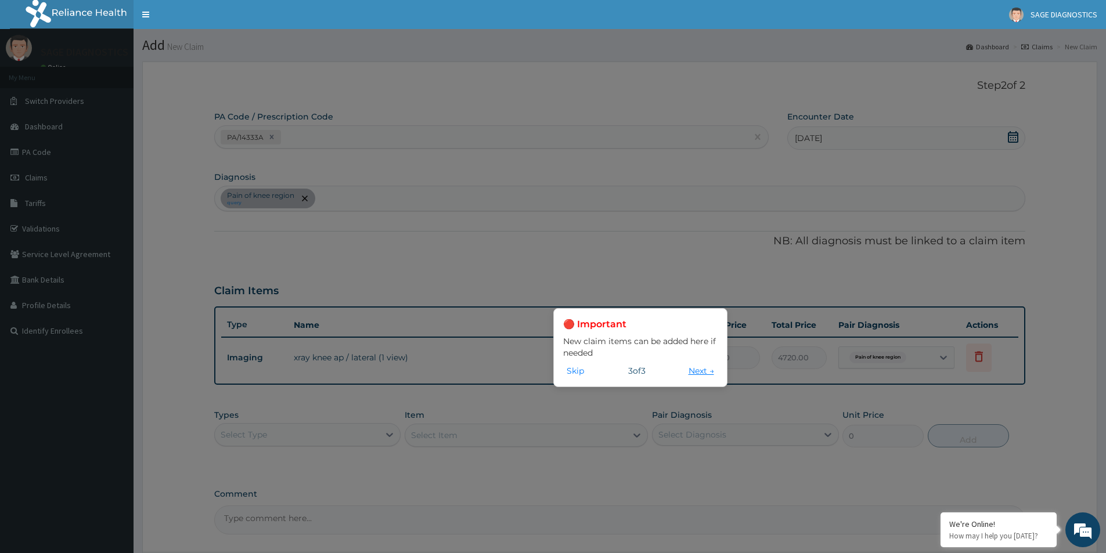
click at [707, 370] on button "Next →" at bounding box center [701, 370] width 33 height 13
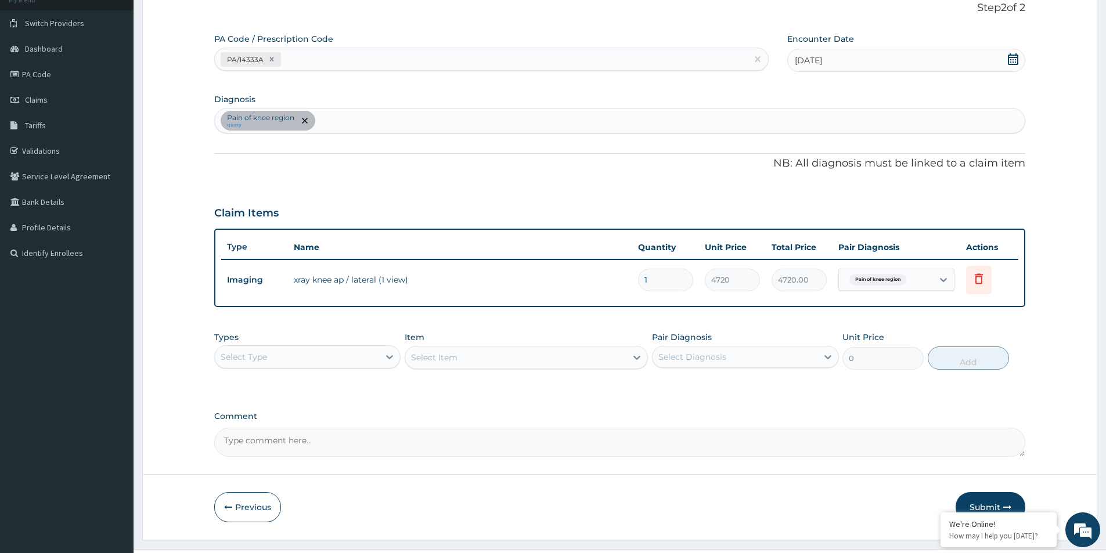
scroll to position [103, 0]
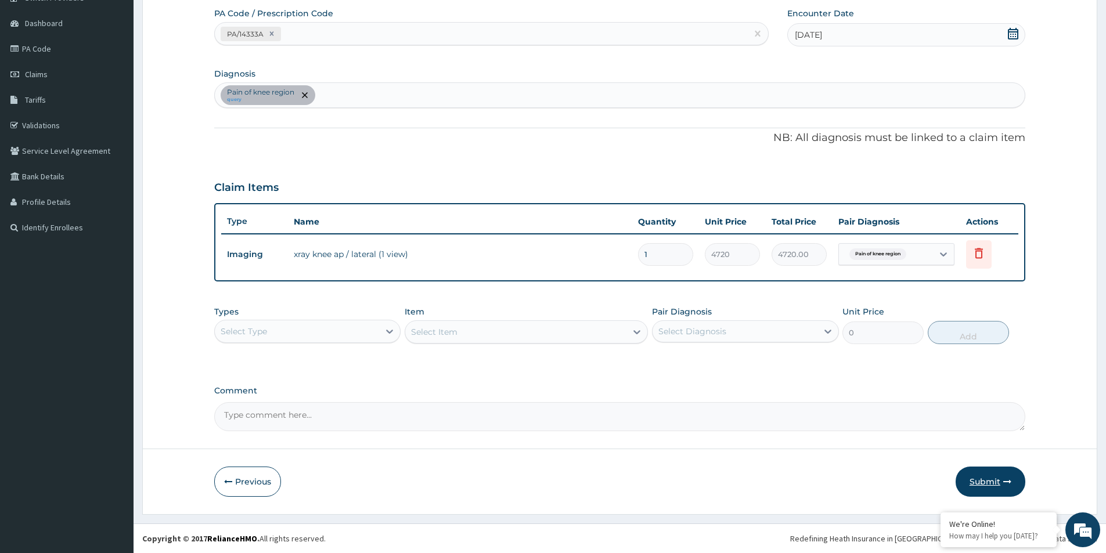
click at [984, 484] on button "Submit" at bounding box center [990, 482] width 70 height 30
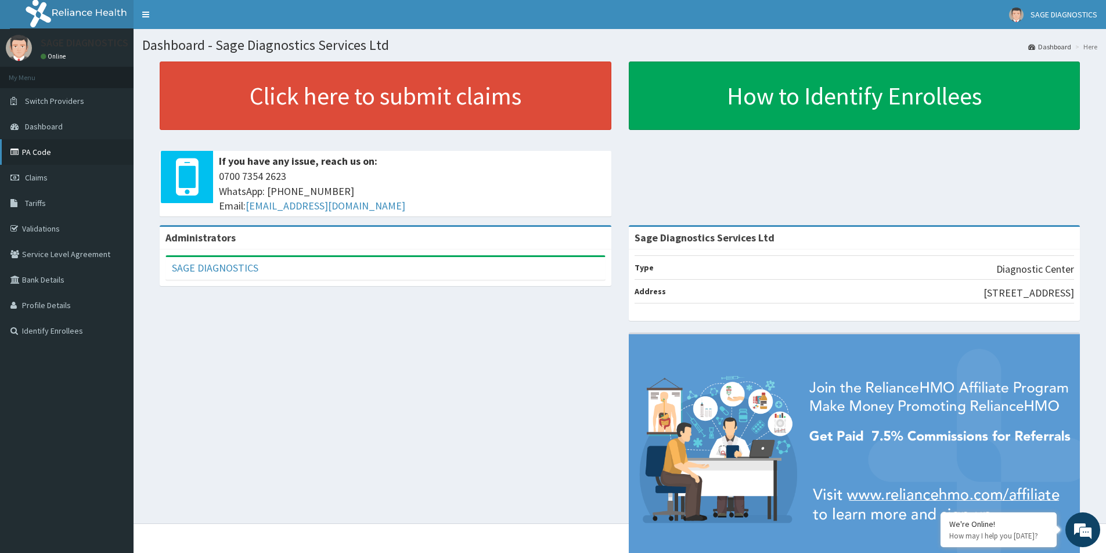
click at [37, 157] on link "PA Code" at bounding box center [66, 152] width 133 height 26
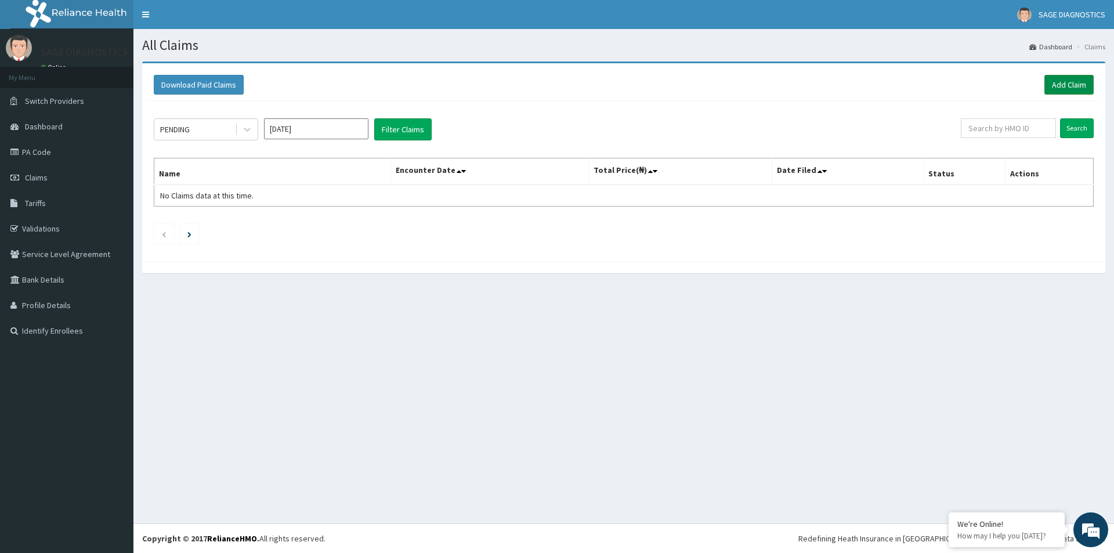
click at [1054, 80] on link "Add Claim" at bounding box center [1069, 85] width 49 height 20
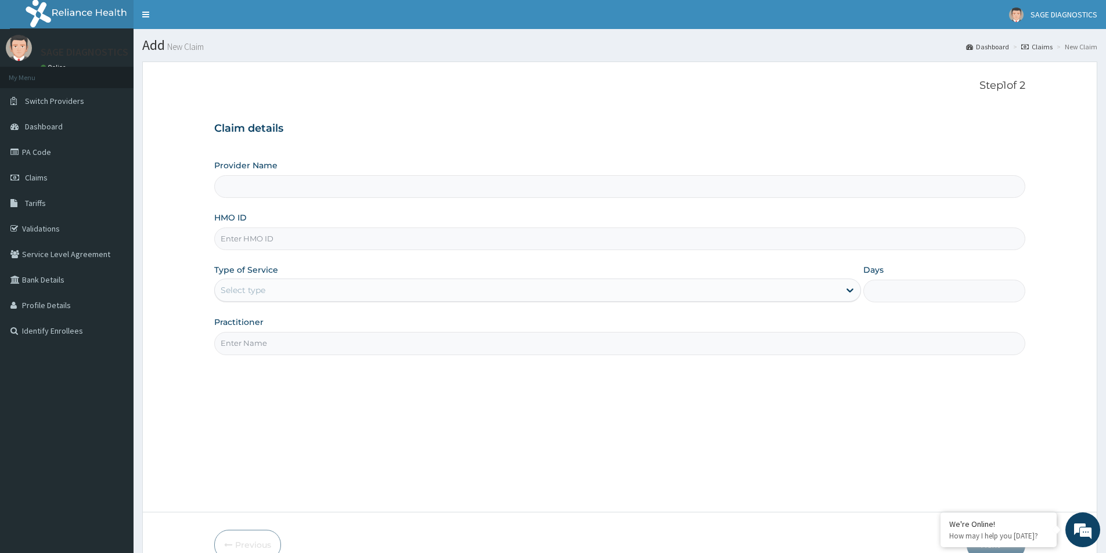
click at [261, 238] on input "HMO ID" at bounding box center [619, 239] width 811 height 23
paste input "DBN/10100/A"
type input "DBN/10100/A"
type input "Sage Diagnostics Services Ltd"
type input "DBN/10100/A"
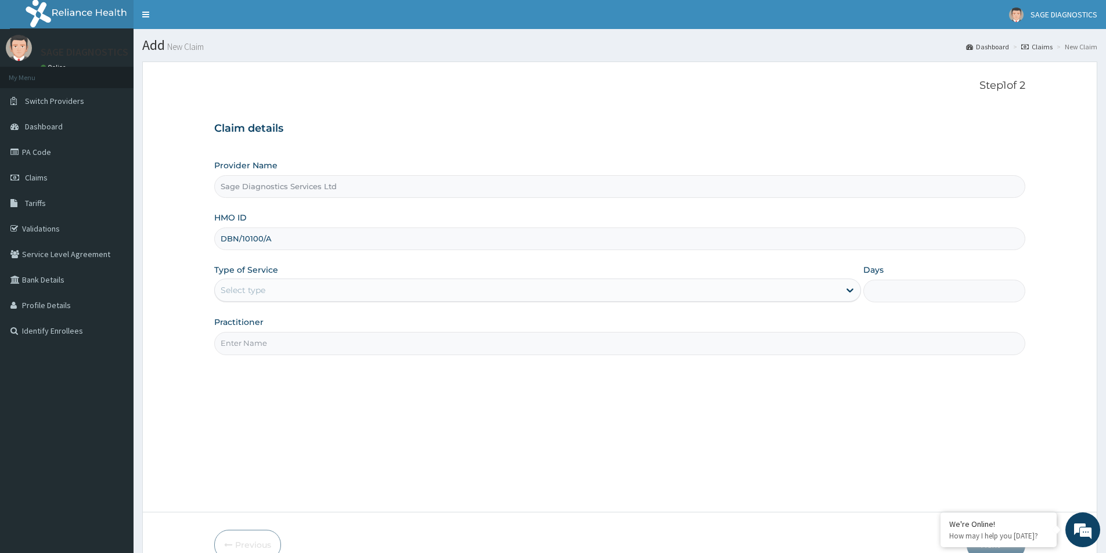
click at [710, 288] on div "Select type" at bounding box center [527, 290] width 624 height 19
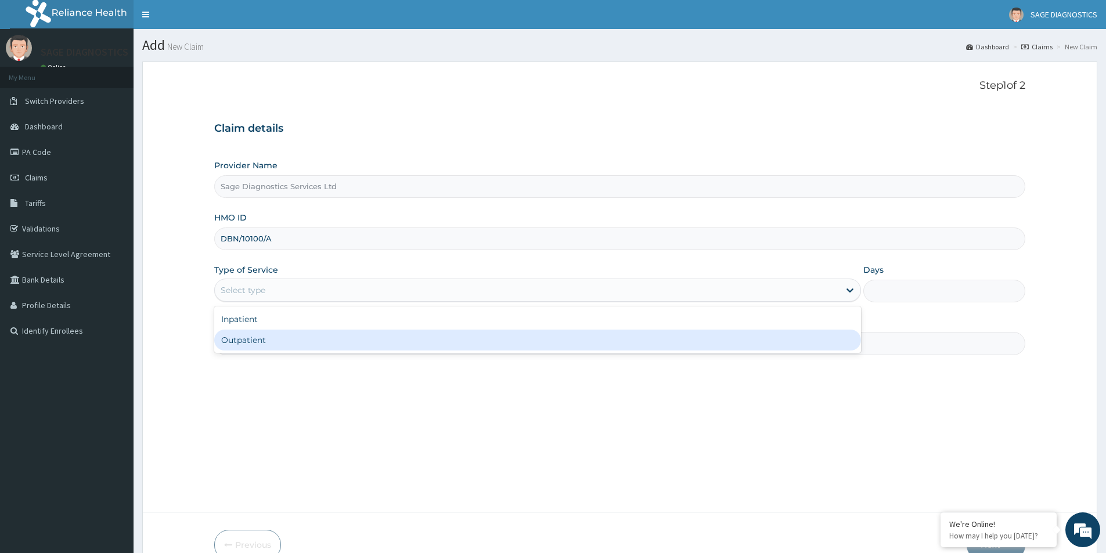
click at [453, 346] on div "Outpatient" at bounding box center [537, 340] width 647 height 21
type input "1"
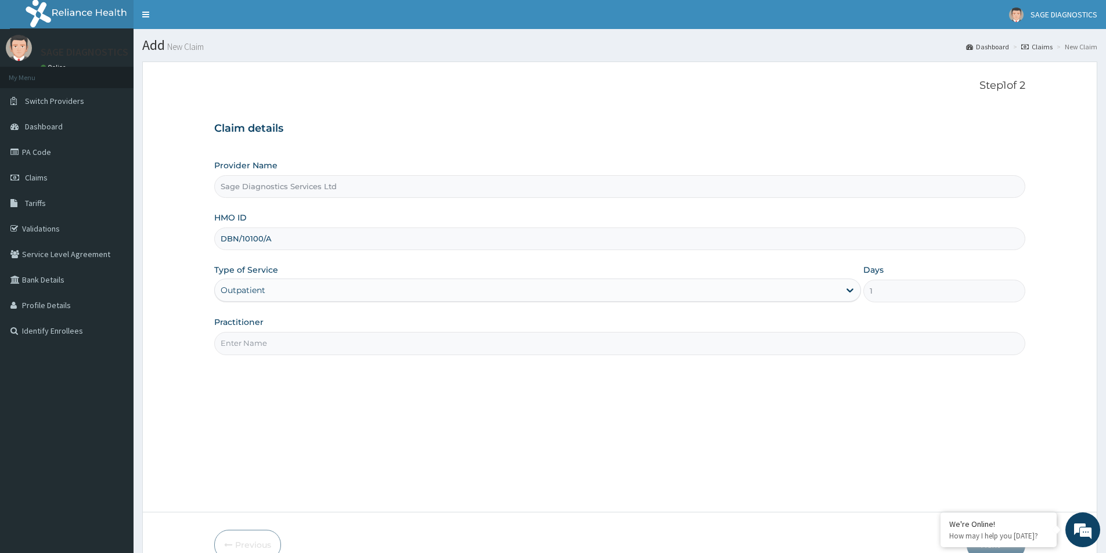
click at [504, 345] on input "Practitioner" at bounding box center [619, 343] width 811 height 23
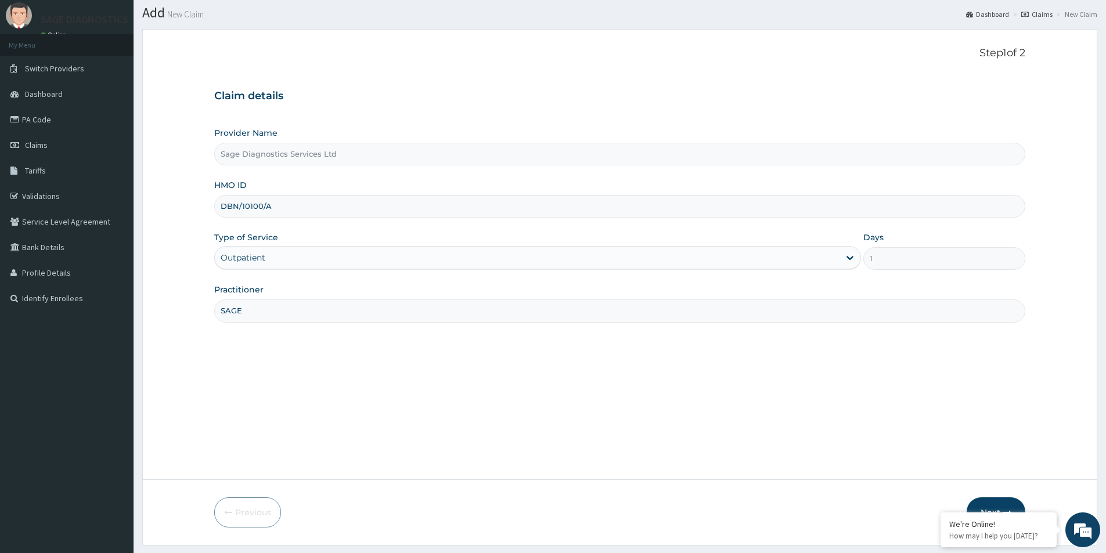
scroll to position [63, 0]
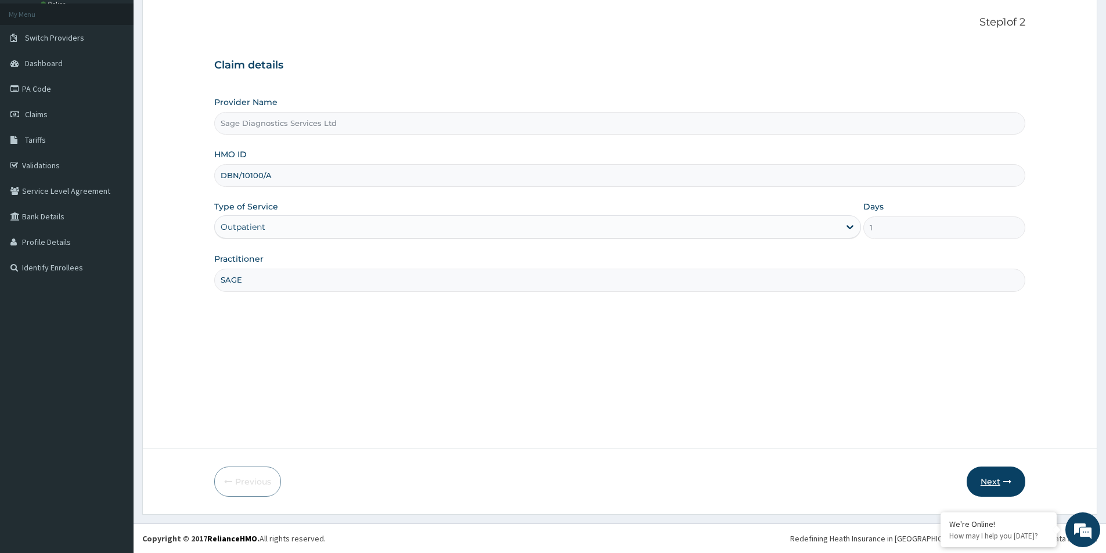
type input "SAGE"
click at [992, 482] on button "Next" at bounding box center [995, 482] width 59 height 30
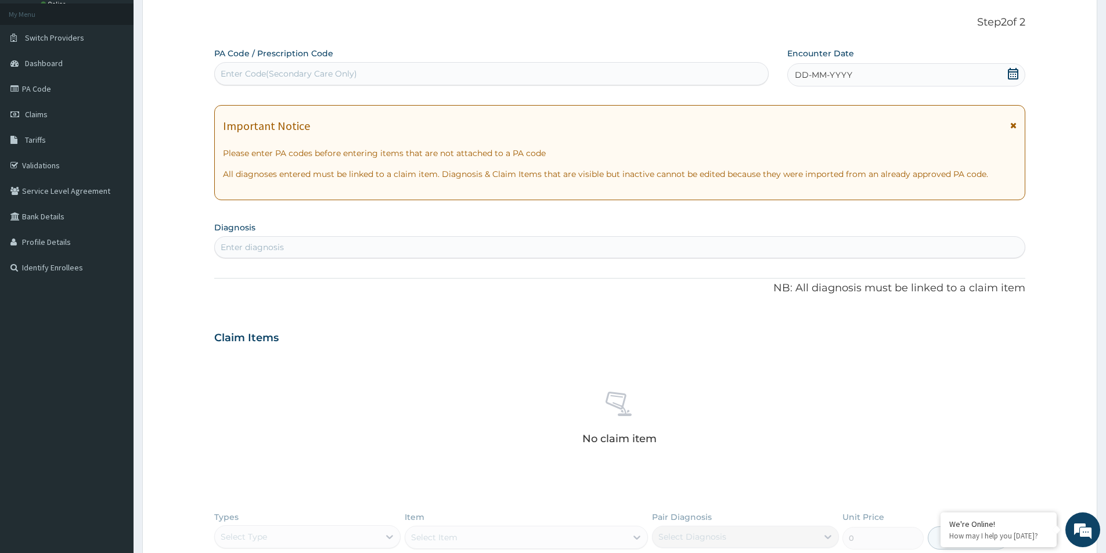
click at [286, 69] on div "Enter Code(Secondary Care Only)" at bounding box center [289, 74] width 136 height 12
paste input "PA/F90750"
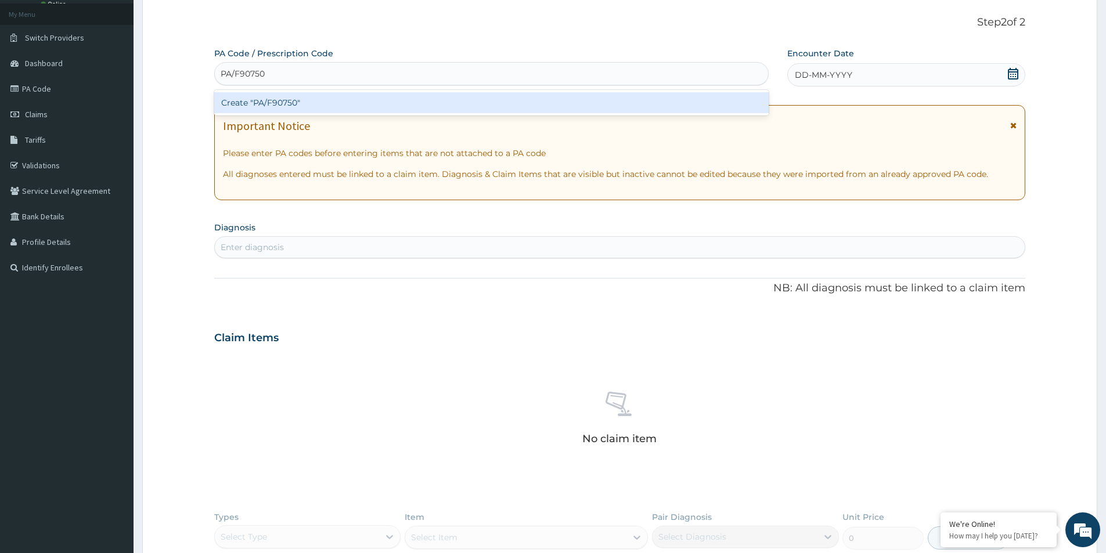
type input "PA/F90750"
click at [1014, 122] on div "PA Code / Prescription Code option Create "PA/F90750" focused, 1 of 1. 1 result…" at bounding box center [619, 342] width 811 height 589
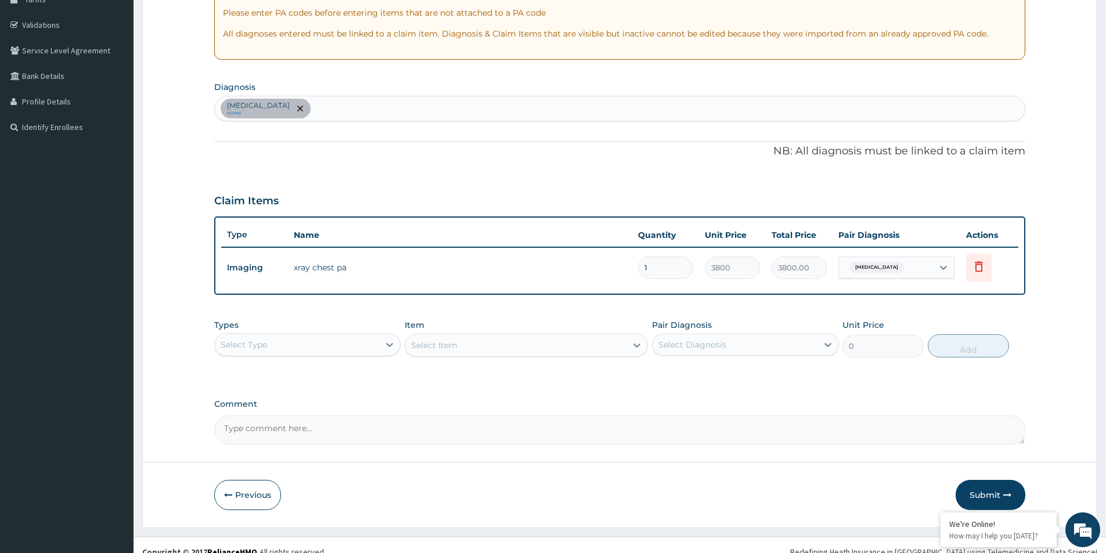
scroll to position [217, 0]
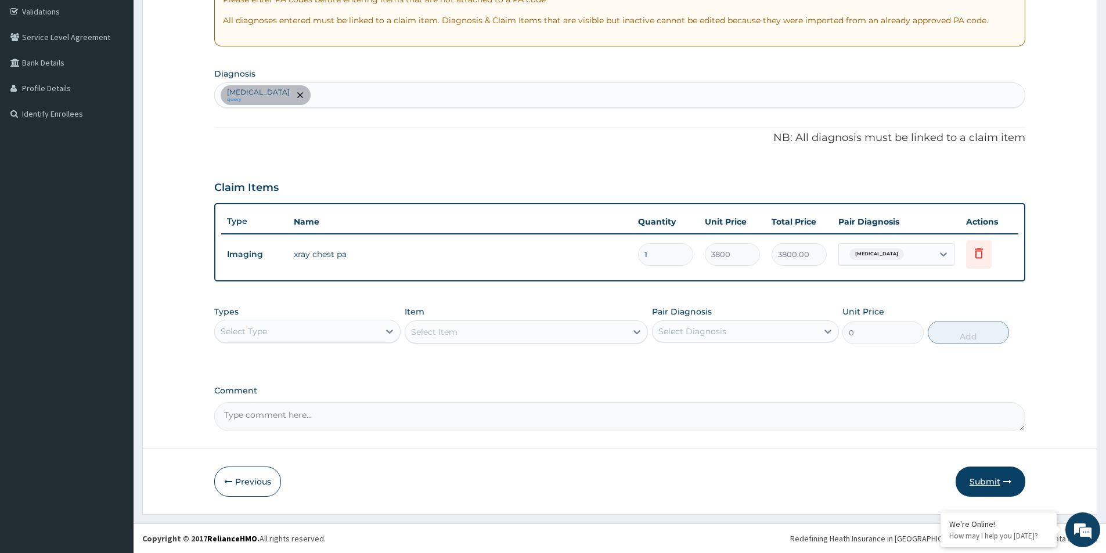
click at [986, 483] on button "Submit" at bounding box center [990, 482] width 70 height 30
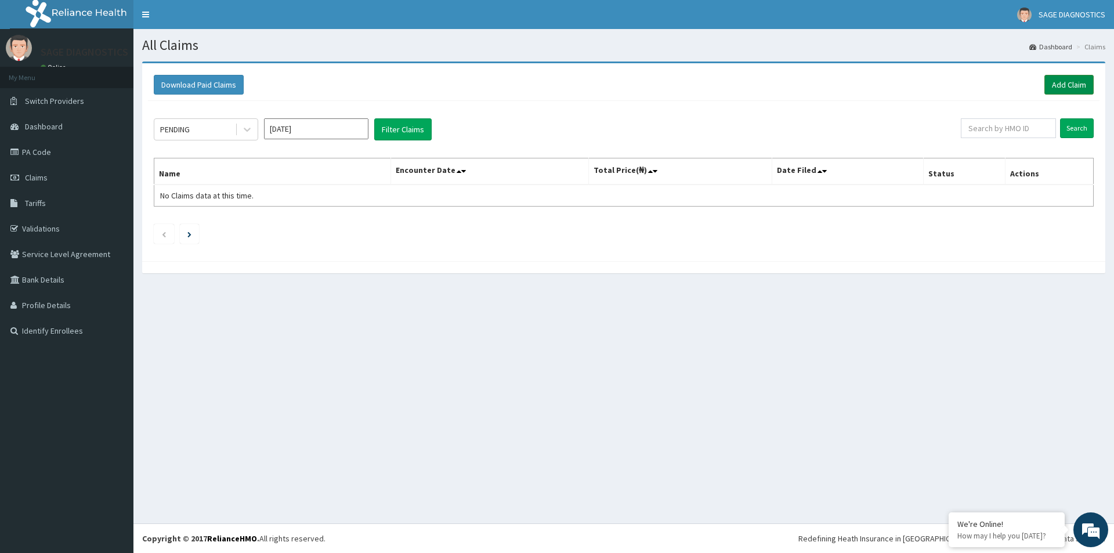
click at [1066, 84] on link "Add Claim" at bounding box center [1069, 85] width 49 height 20
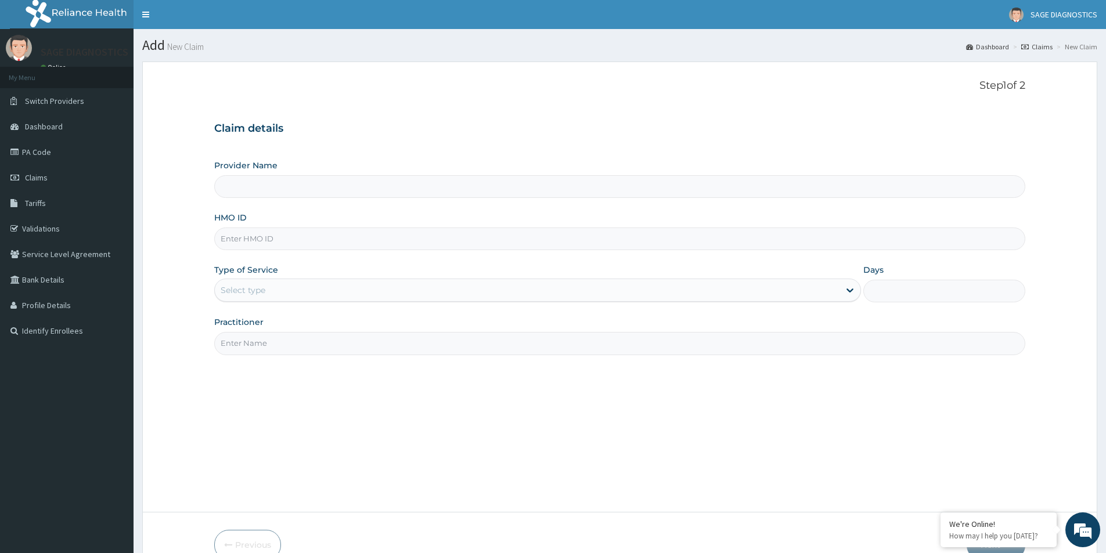
click at [262, 238] on input "HMO ID" at bounding box center [619, 239] width 811 height 23
paste input "RET/41595/A"
type input "RET/41595/A"
type input "Sage Diagnostics Services Ltd"
type input "RET/41595/A"
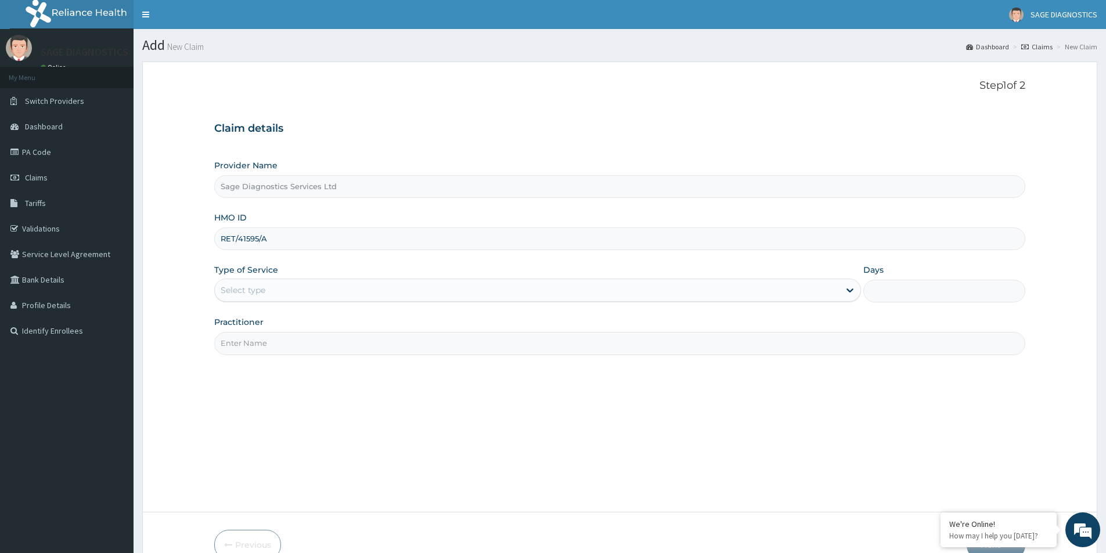
click at [281, 287] on div "Select type" at bounding box center [527, 290] width 624 height 19
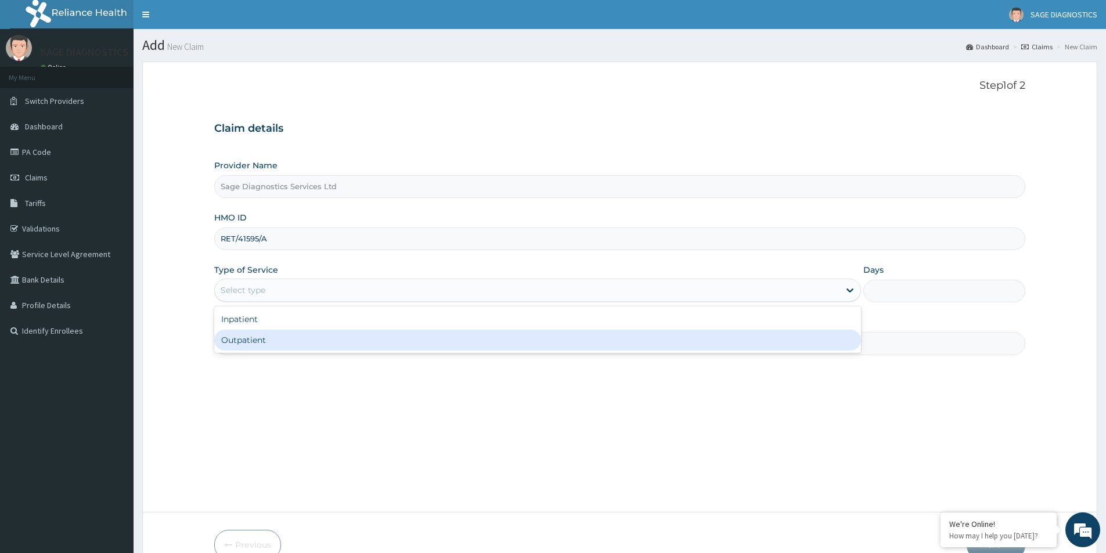
click at [273, 338] on div "Outpatient" at bounding box center [537, 340] width 647 height 21
type input "1"
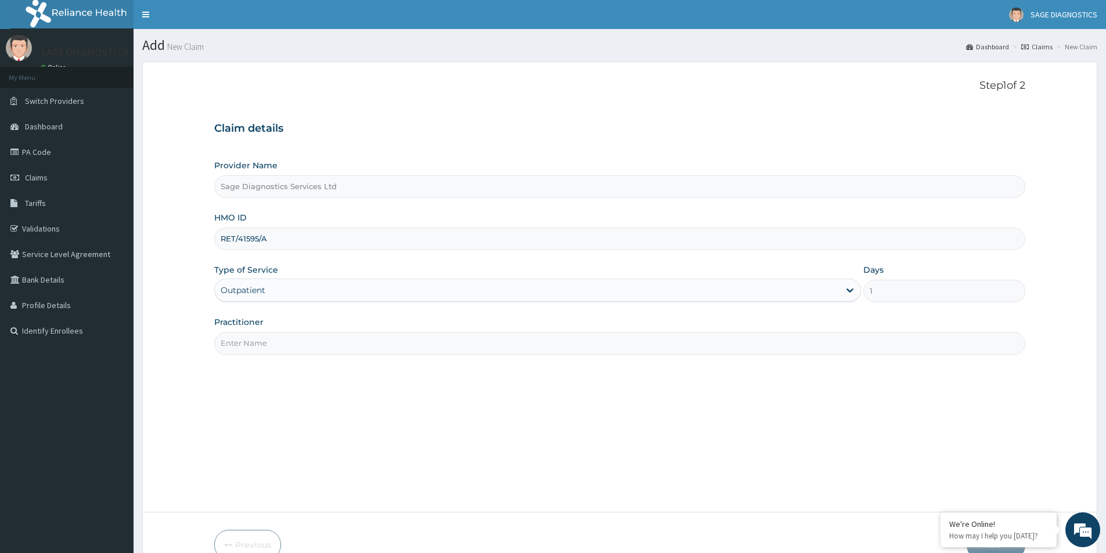
click at [269, 342] on input "Practitioner" at bounding box center [619, 343] width 811 height 23
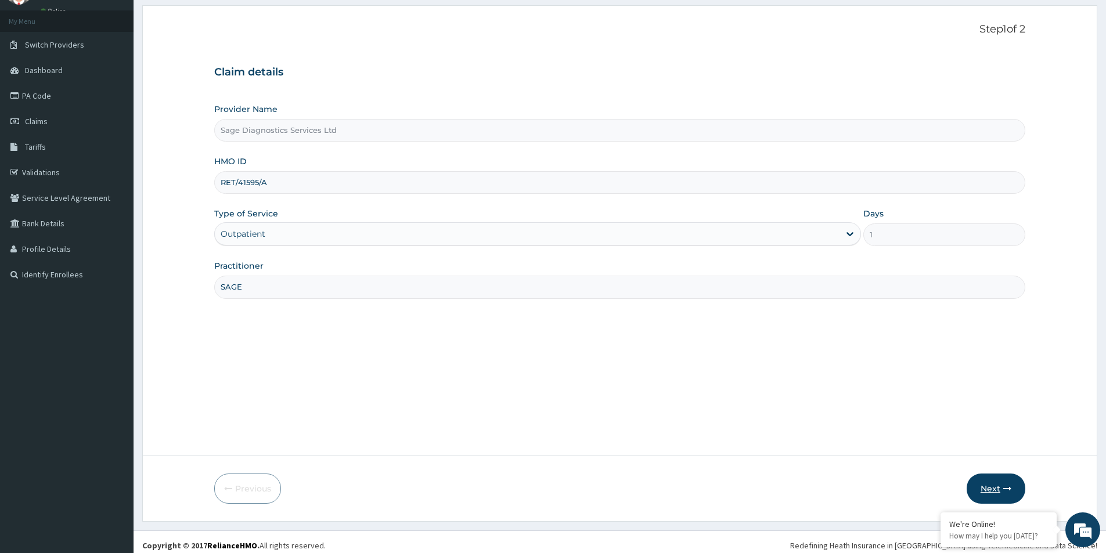
scroll to position [63, 0]
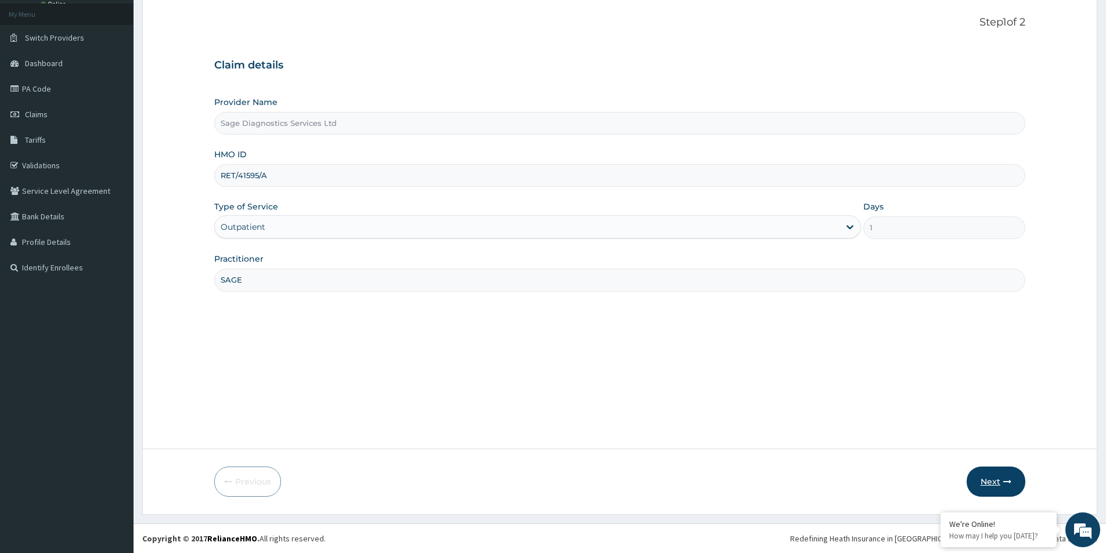
type input "SAGE"
click at [988, 482] on button "Next" at bounding box center [995, 482] width 59 height 30
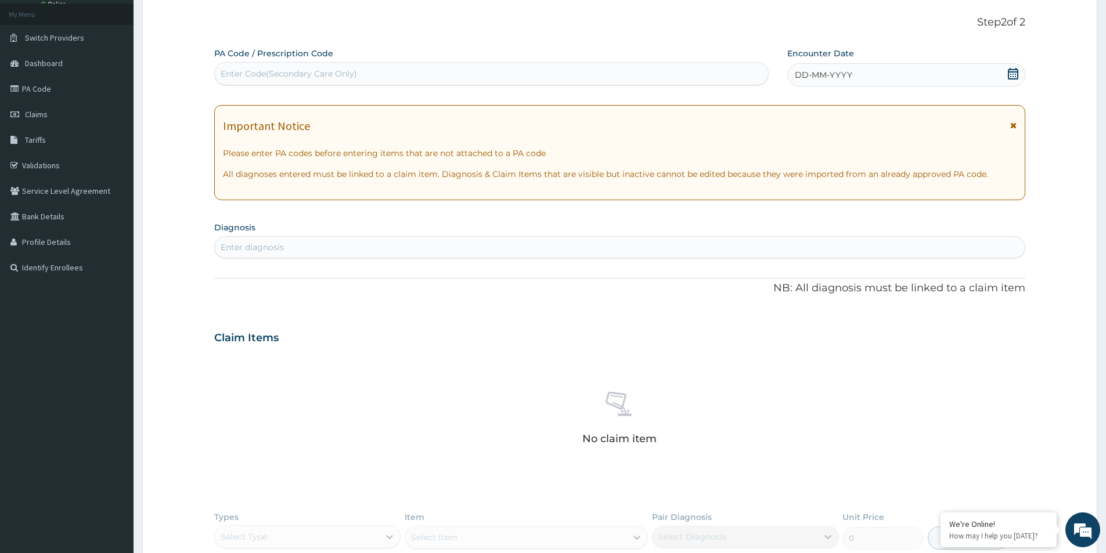
click at [1013, 126] on icon at bounding box center [1013, 125] width 6 height 8
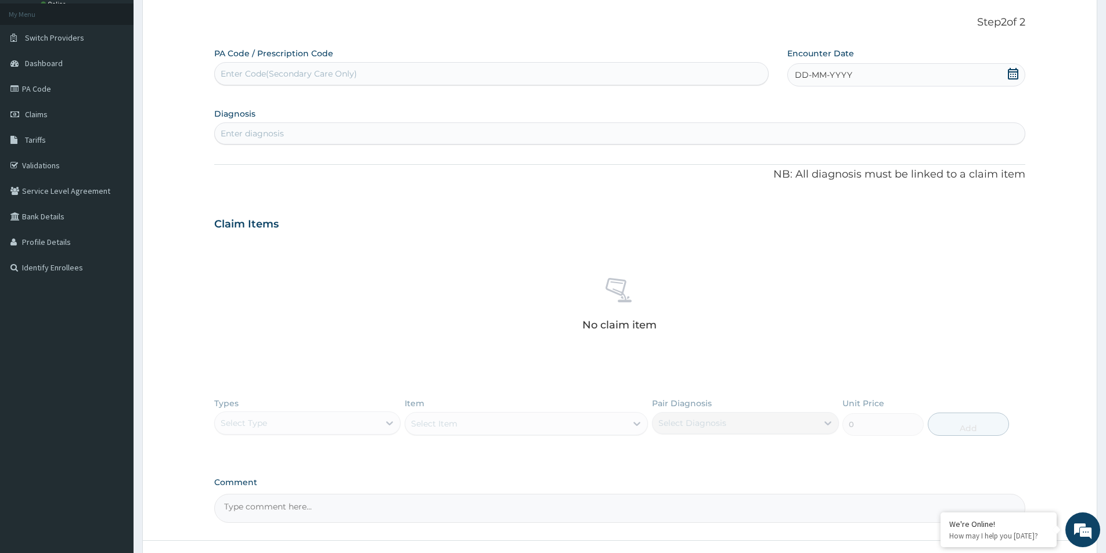
click at [266, 72] on div "Enter Code(Secondary Care Only)" at bounding box center [289, 74] width 136 height 12
paste input "PA/5F5E61"
type input "PA/5F5E61"
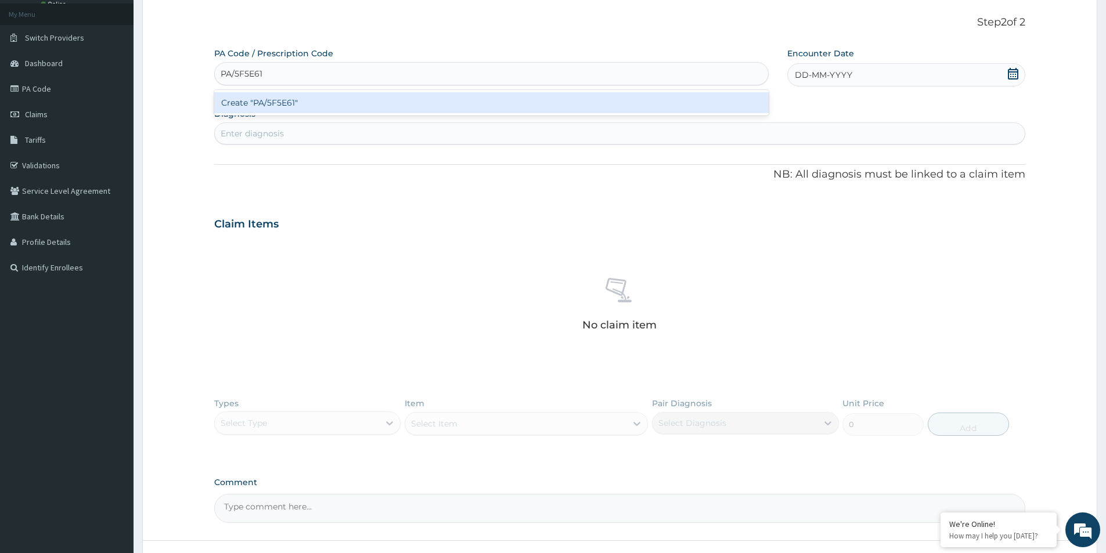
click at [389, 109] on div "Create "PA/5F5E61"" at bounding box center [491, 102] width 554 height 21
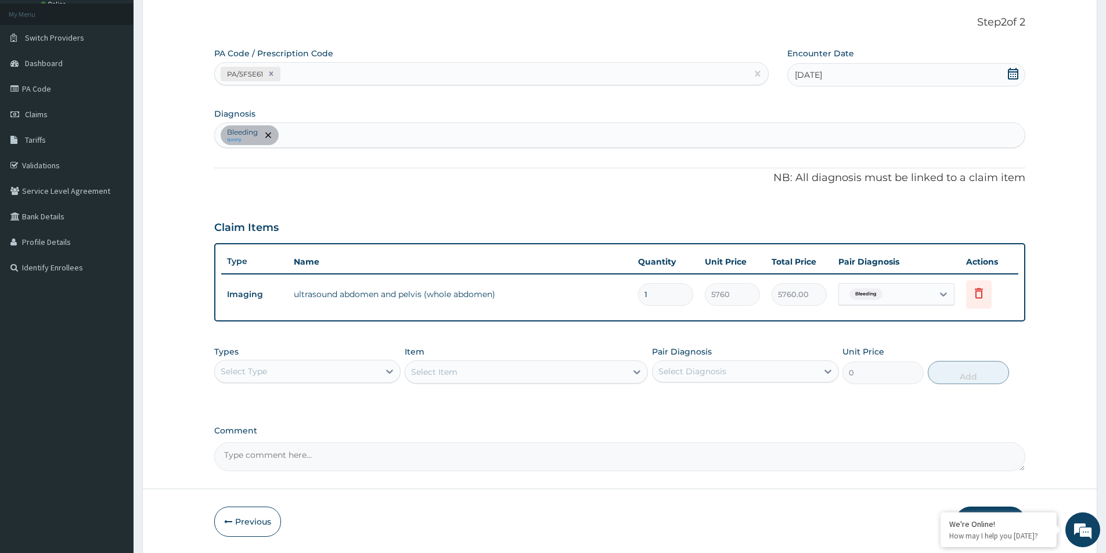
scroll to position [103, 0]
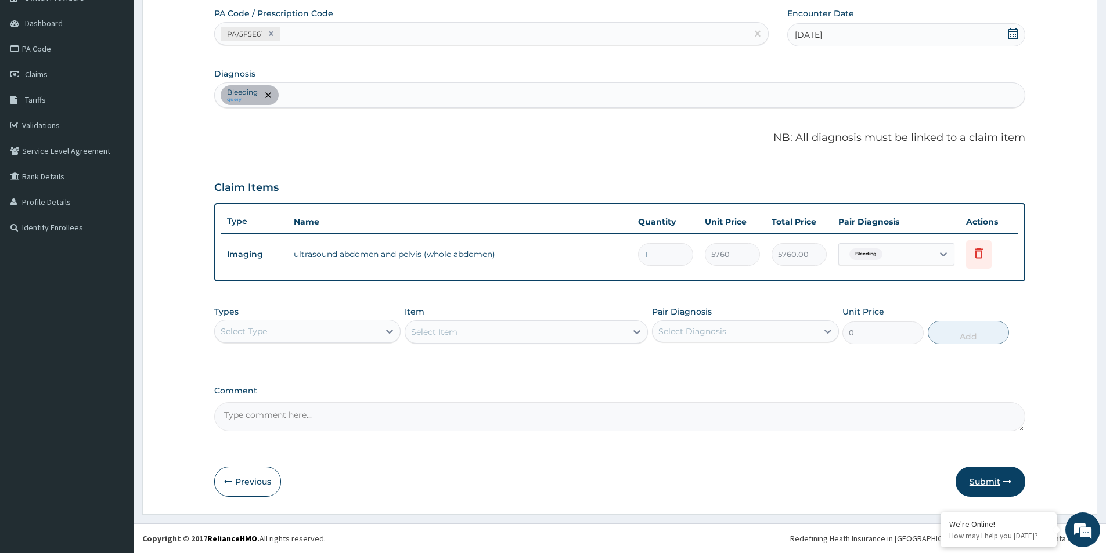
click at [990, 478] on button "Submit" at bounding box center [990, 482] width 70 height 30
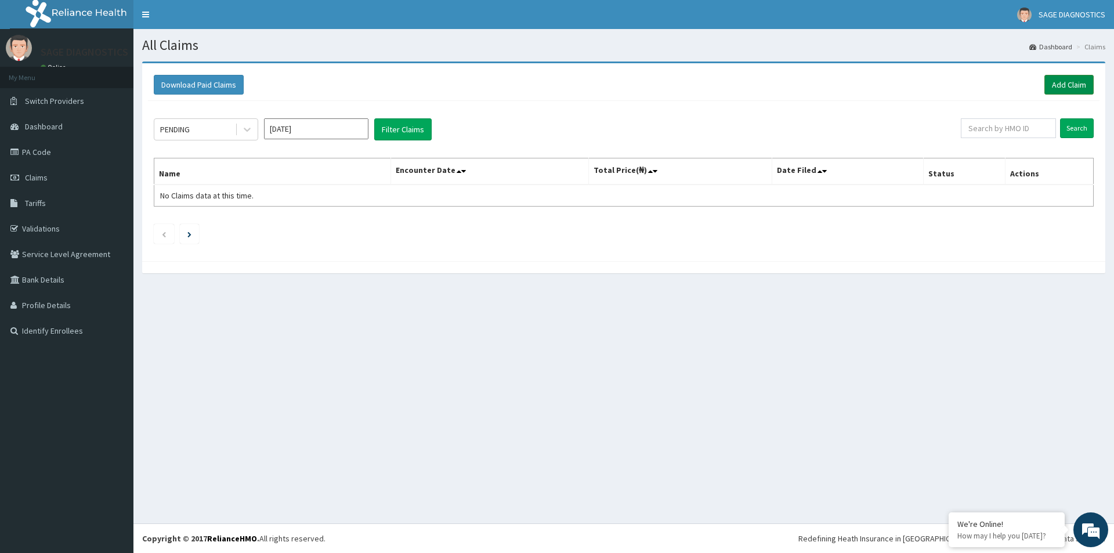
click at [1066, 84] on link "Add Claim" at bounding box center [1069, 85] width 49 height 20
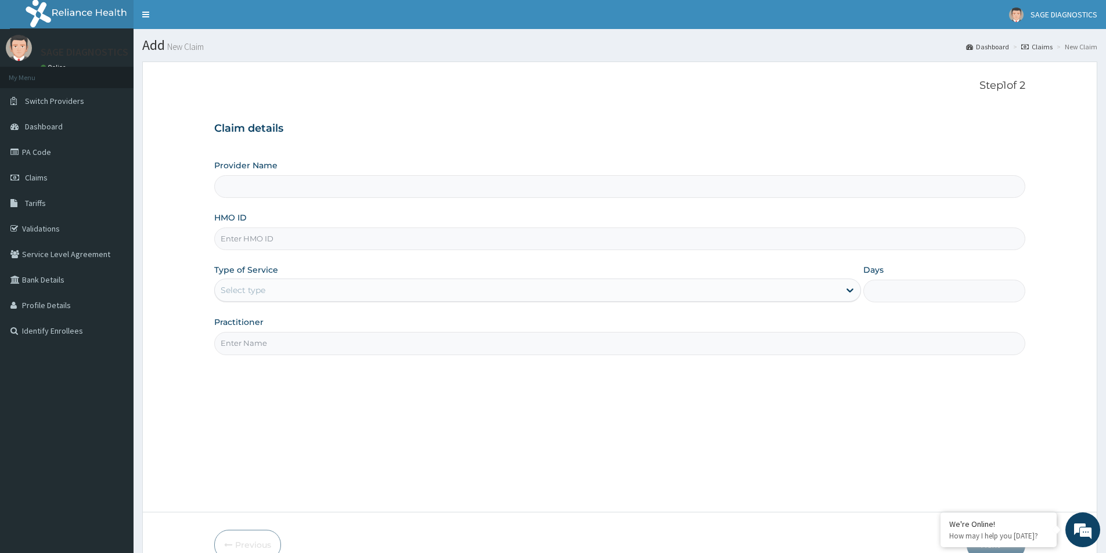
click at [262, 242] on input "HMO ID" at bounding box center [619, 239] width 811 height 23
type input "Sage Diagnostics Services Ltd"
paste input "EAI/10009/B"
type input "EAI/10009/B"
click at [568, 293] on div "Select type" at bounding box center [527, 290] width 624 height 19
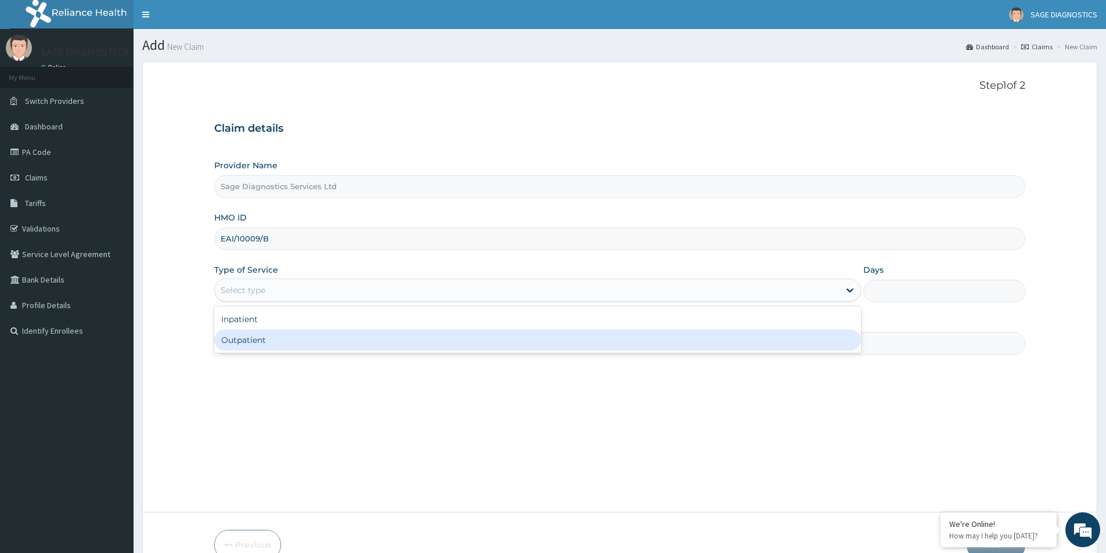
click at [514, 341] on div "Outpatient" at bounding box center [537, 340] width 647 height 21
type input "1"
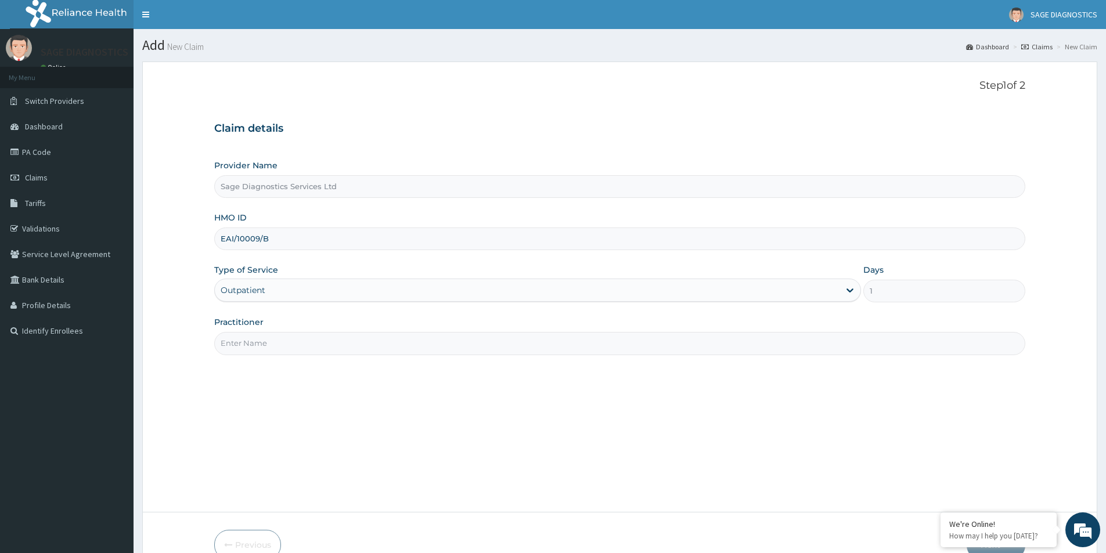
click at [347, 347] on input "Practitioner" at bounding box center [619, 343] width 811 height 23
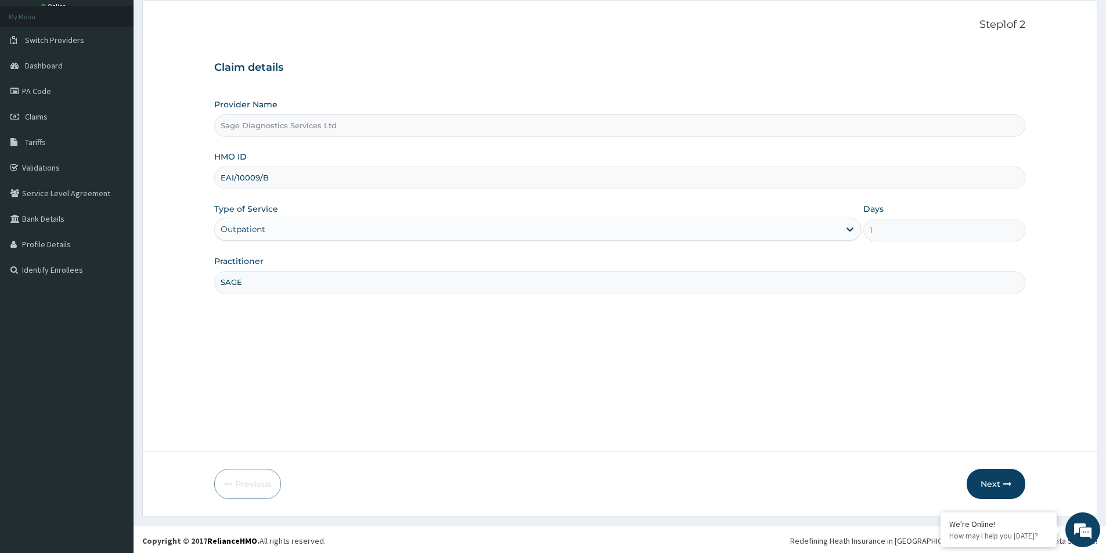
scroll to position [63, 0]
type input "SAGE"
click at [994, 481] on button "Next" at bounding box center [995, 482] width 59 height 30
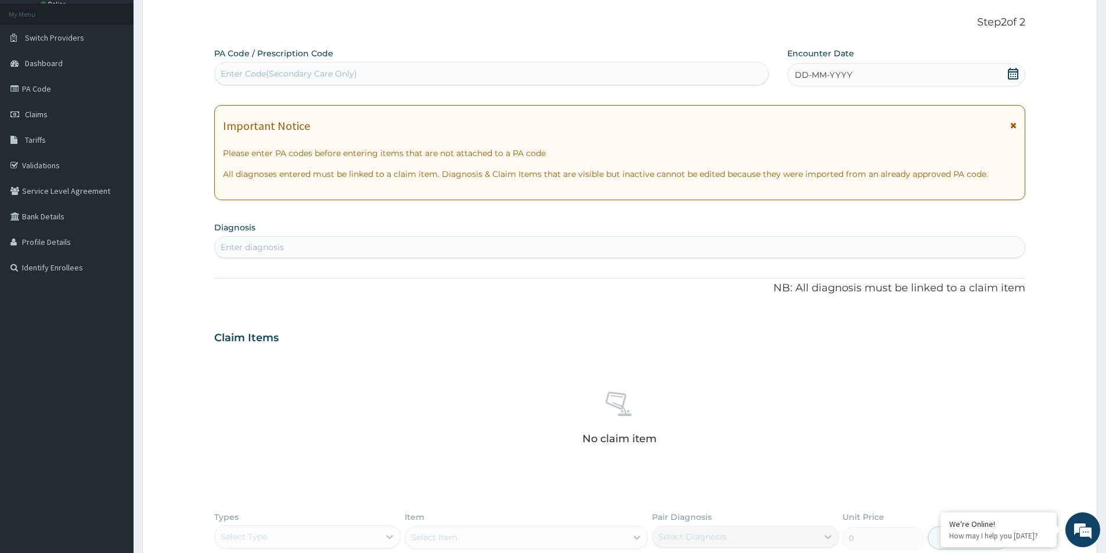
click at [277, 73] on div "Enter Code(Secondary Care Only)" at bounding box center [289, 74] width 136 height 12
paste input "PA/91CD83"
type input "PA/91CD83"
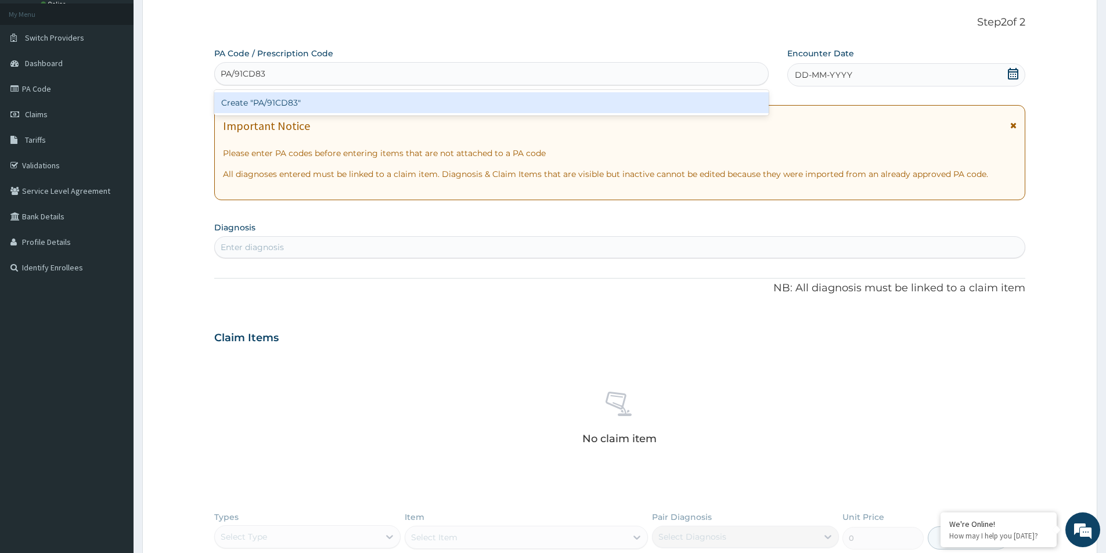
click at [360, 100] on div "Create "PA/91CD83"" at bounding box center [491, 102] width 554 height 21
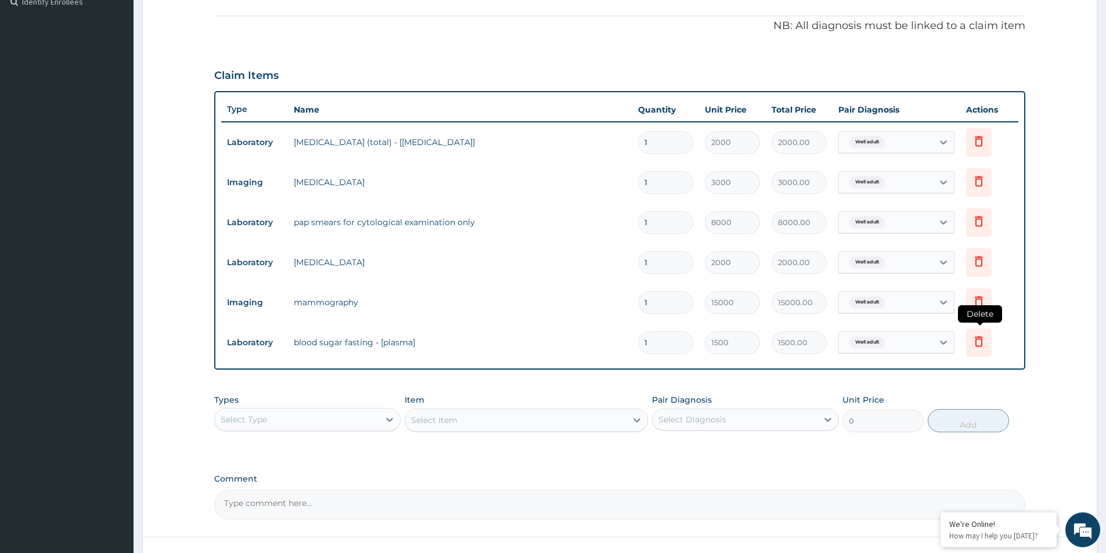
scroll to position [417, 0]
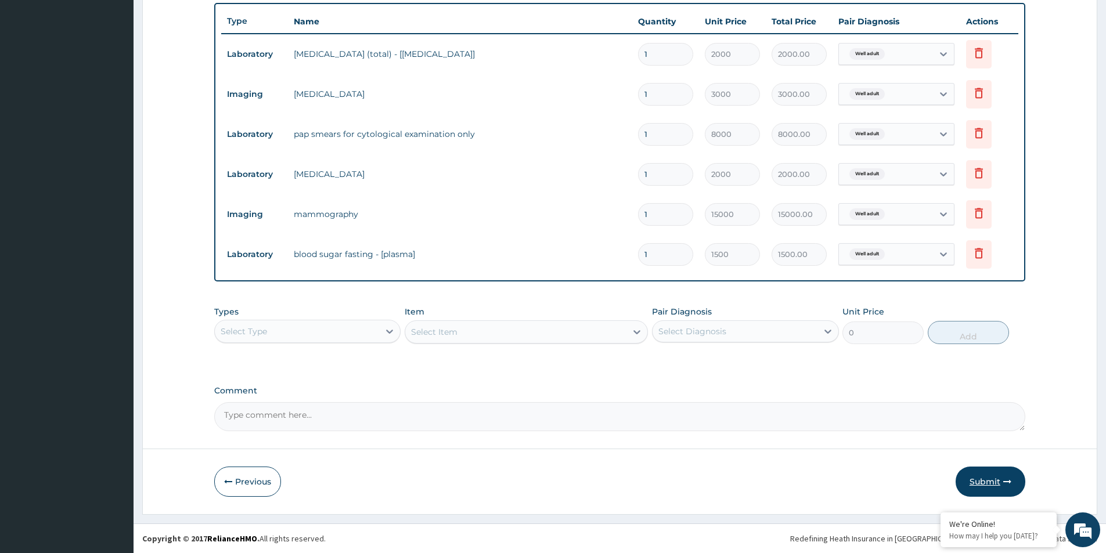
click at [988, 474] on button "Submit" at bounding box center [990, 482] width 70 height 30
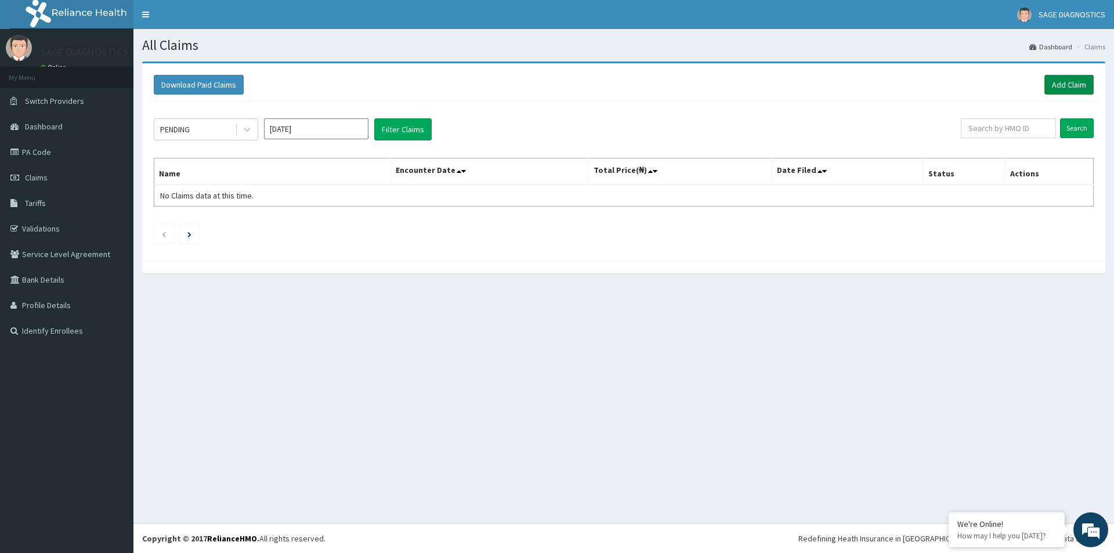
click at [1081, 85] on link "Add Claim" at bounding box center [1069, 85] width 49 height 20
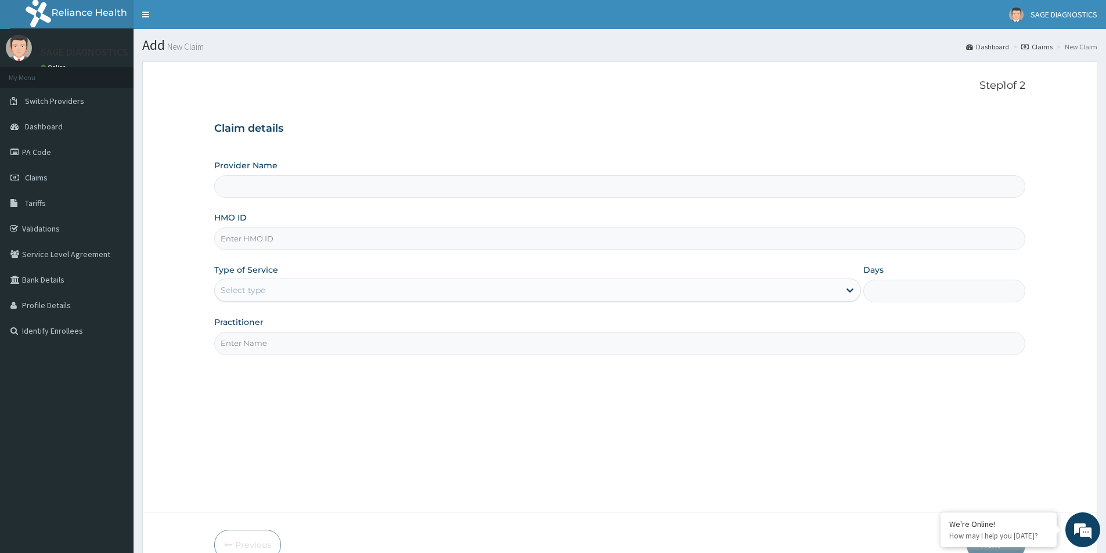
type input "Sage Diagnostics Services Ltd"
click at [261, 239] on input "HMO ID" at bounding box center [619, 239] width 811 height 23
paste input "SDN/10002/D"
type input "SDN/10002/D"
click at [299, 288] on div "Select type" at bounding box center [527, 290] width 624 height 19
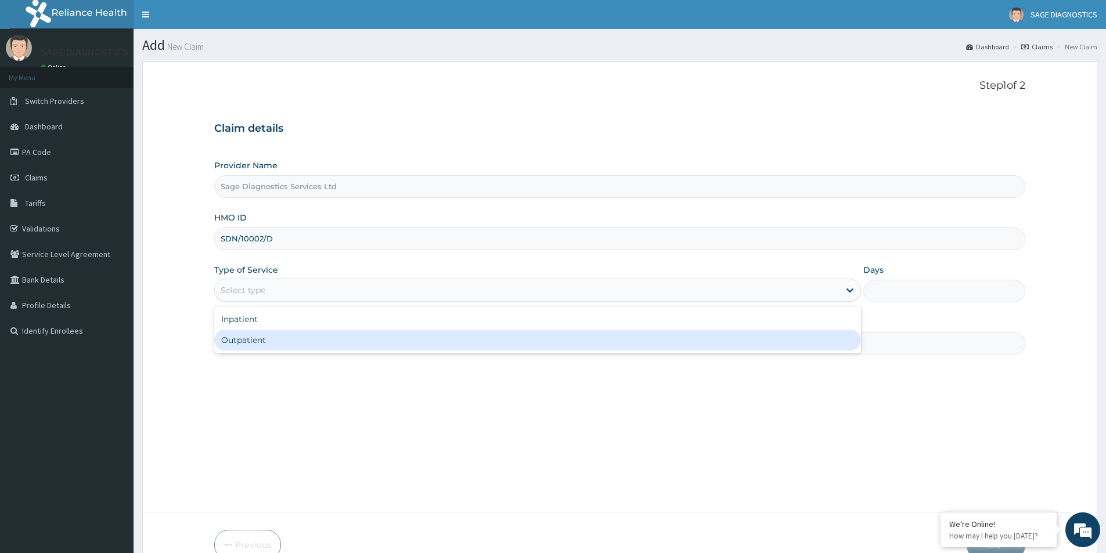
click at [313, 343] on div "Outpatient" at bounding box center [537, 340] width 647 height 21
type input "1"
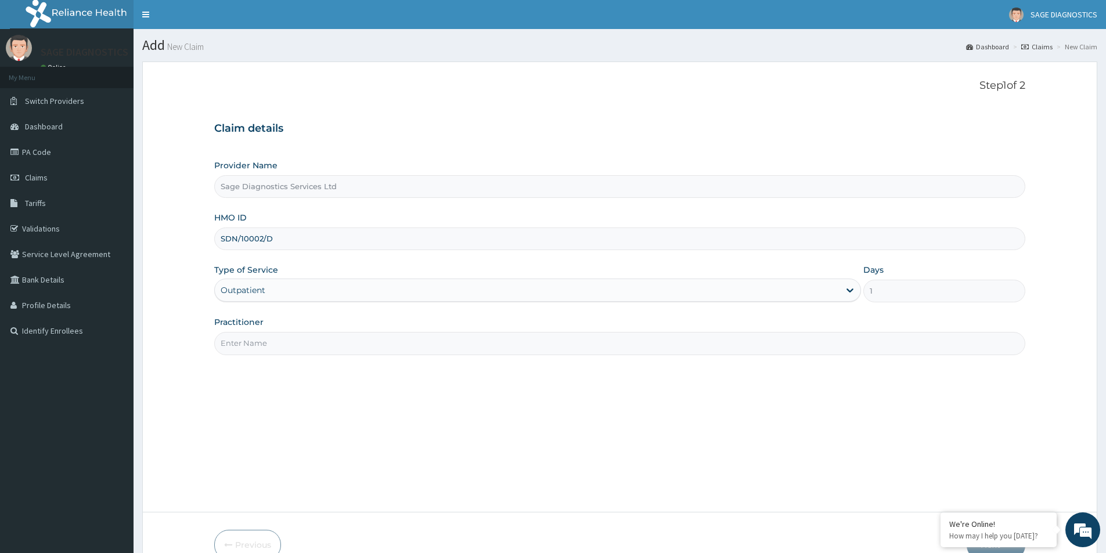
click at [295, 344] on input "Practitioner" at bounding box center [619, 343] width 811 height 23
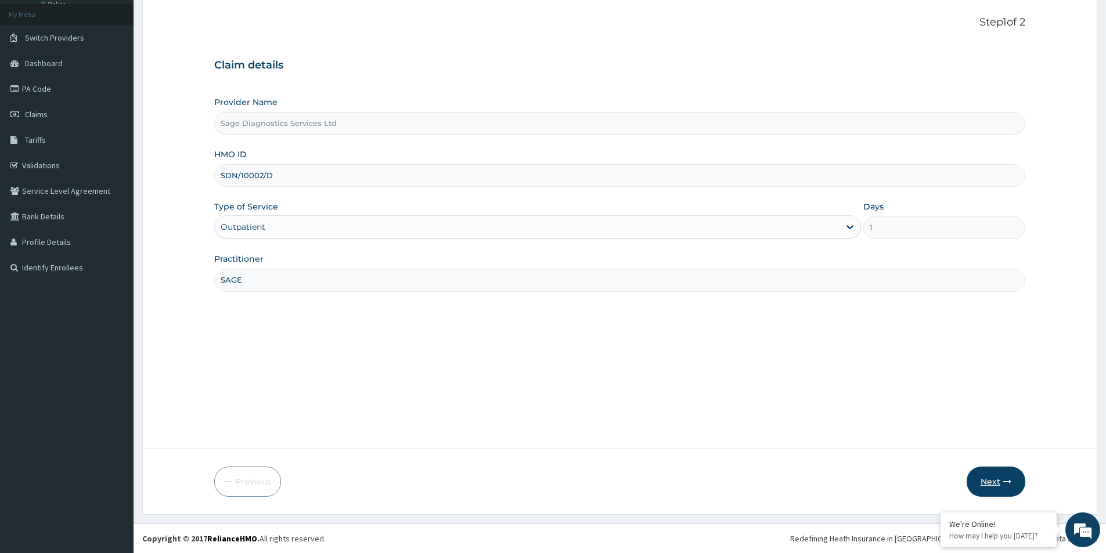
type input "SAGE"
click at [994, 488] on button "Next" at bounding box center [995, 482] width 59 height 30
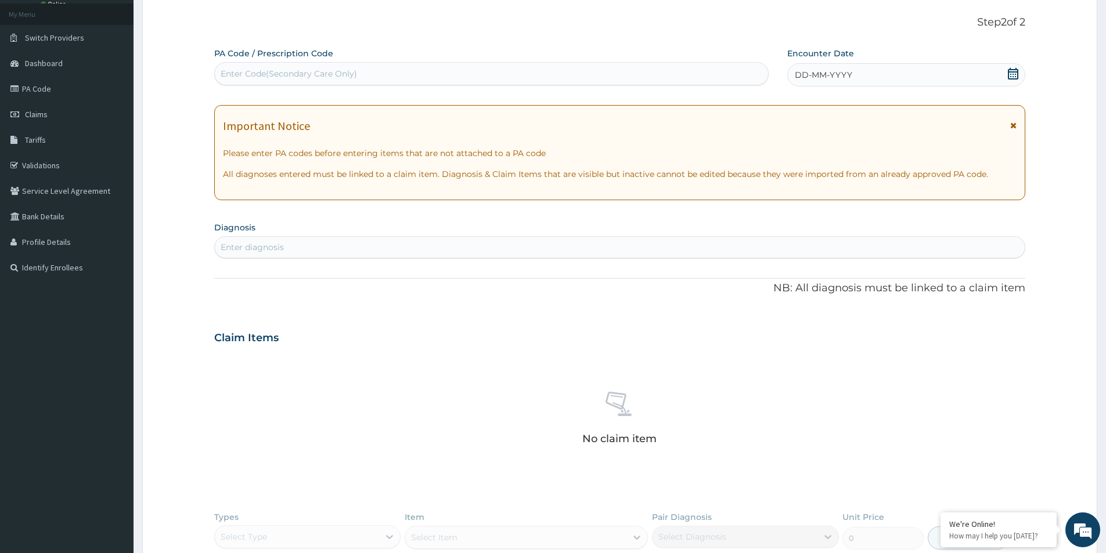
click at [278, 74] on div "Enter Code(Secondary Care Only)" at bounding box center [289, 74] width 136 height 12
paste input "PA/11258C"
type input "PA/11258C"
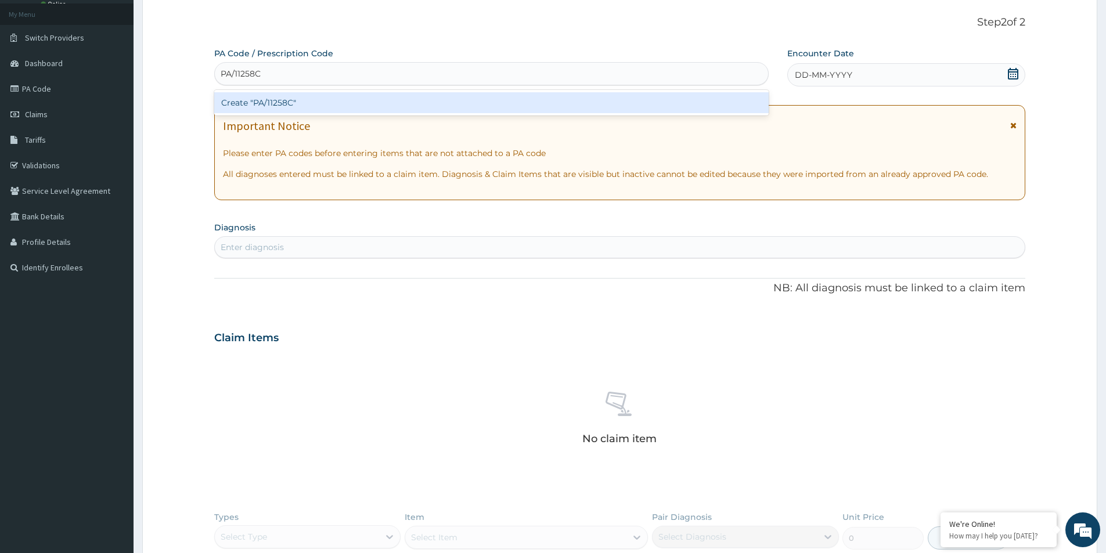
click at [363, 101] on div "Create "PA/11258C"" at bounding box center [491, 102] width 554 height 21
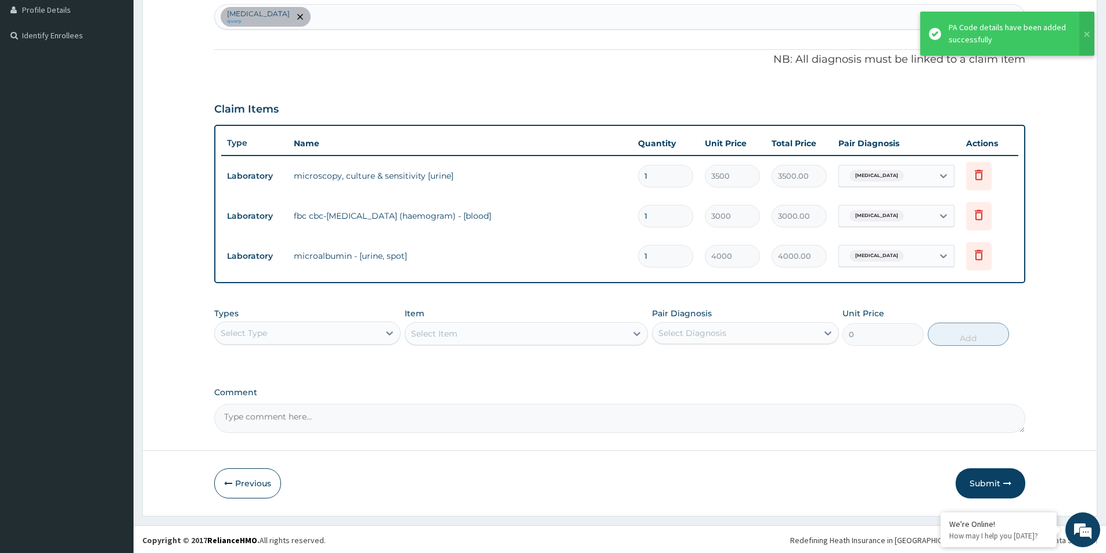
scroll to position [297, 0]
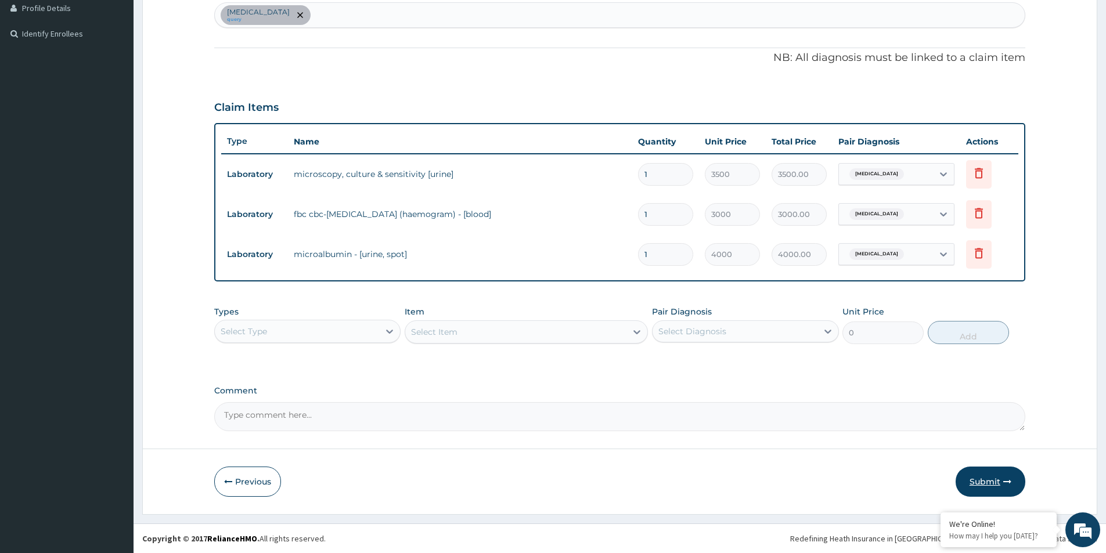
click at [986, 476] on button "Submit" at bounding box center [990, 482] width 70 height 30
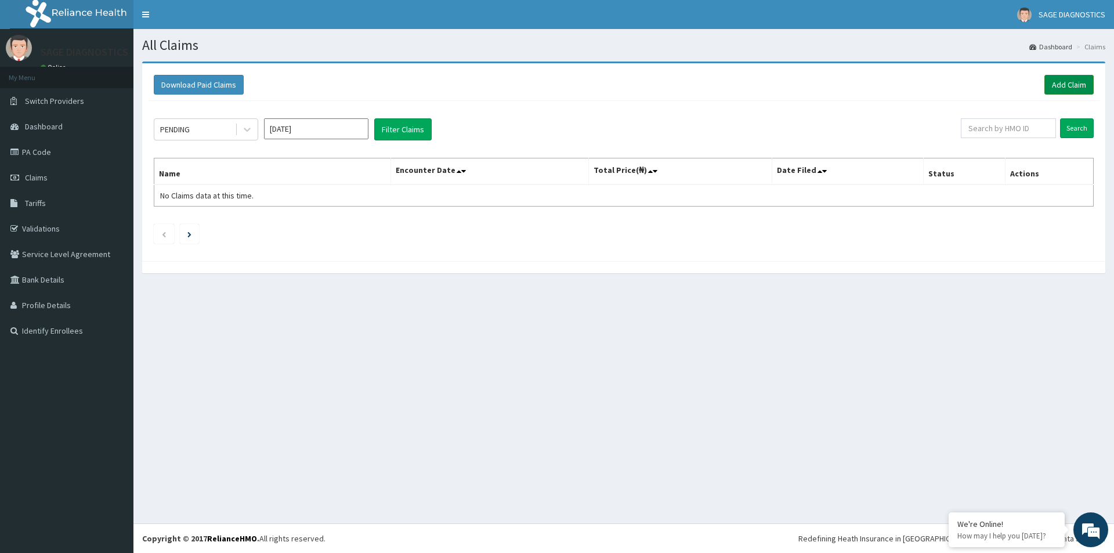
click at [1060, 86] on link "Add Claim" at bounding box center [1069, 85] width 49 height 20
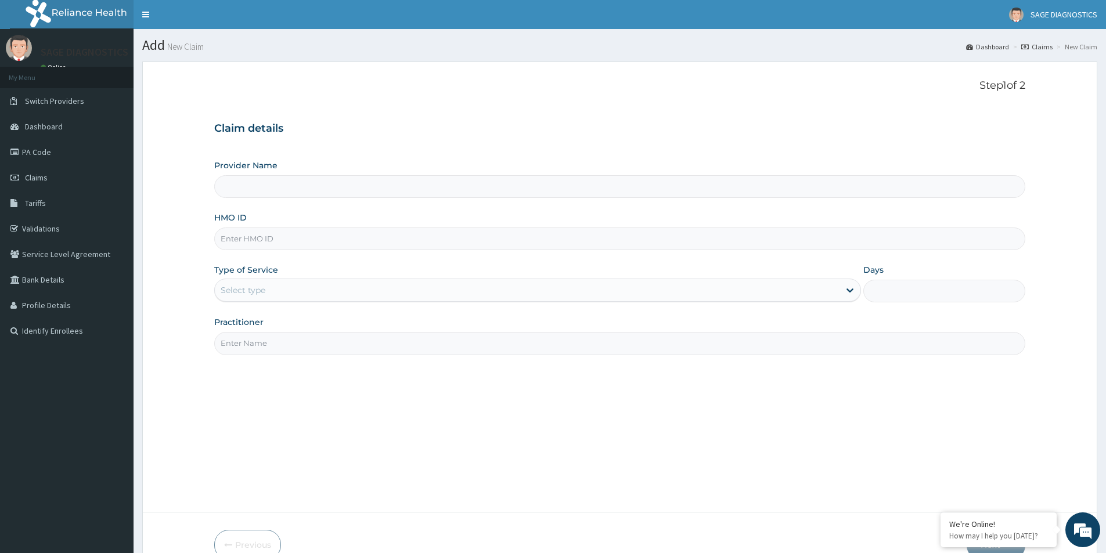
click at [266, 240] on input "HMO ID" at bounding box center [619, 239] width 811 height 23
paste input "SDN/10002/D"
type input "SDN/10002/D"
type input "Sage Diagnostics Services Ltd"
type input "SDN/10002/D"
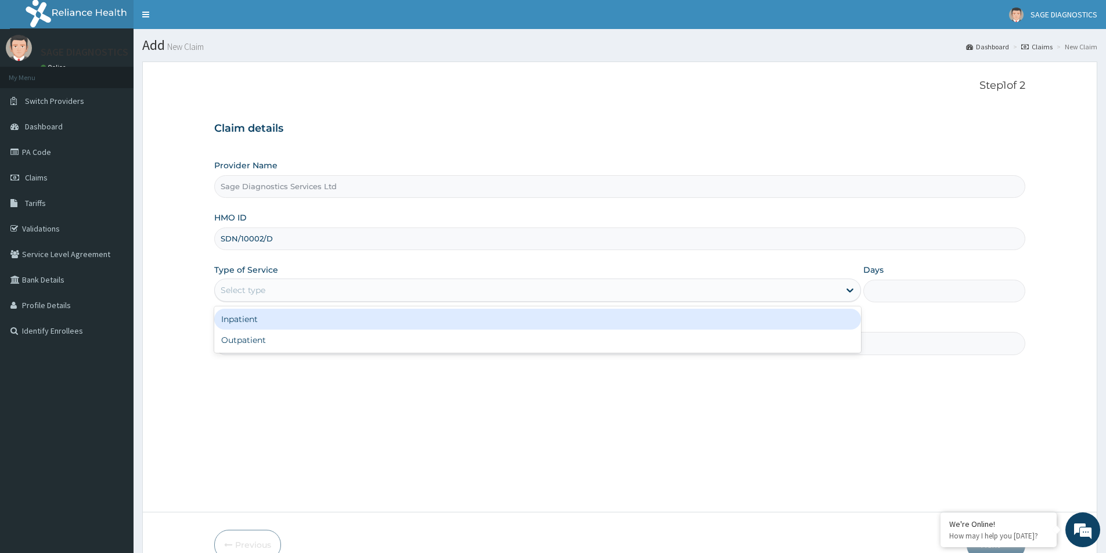
click at [317, 292] on div "Select type" at bounding box center [527, 290] width 624 height 19
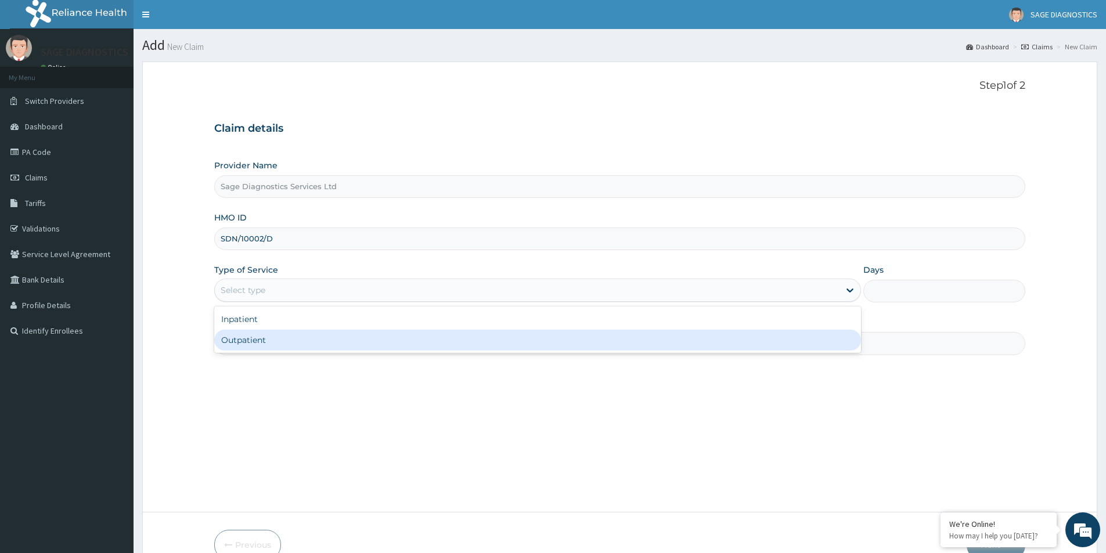
click at [312, 345] on div "Outpatient" at bounding box center [537, 340] width 647 height 21
type input "1"
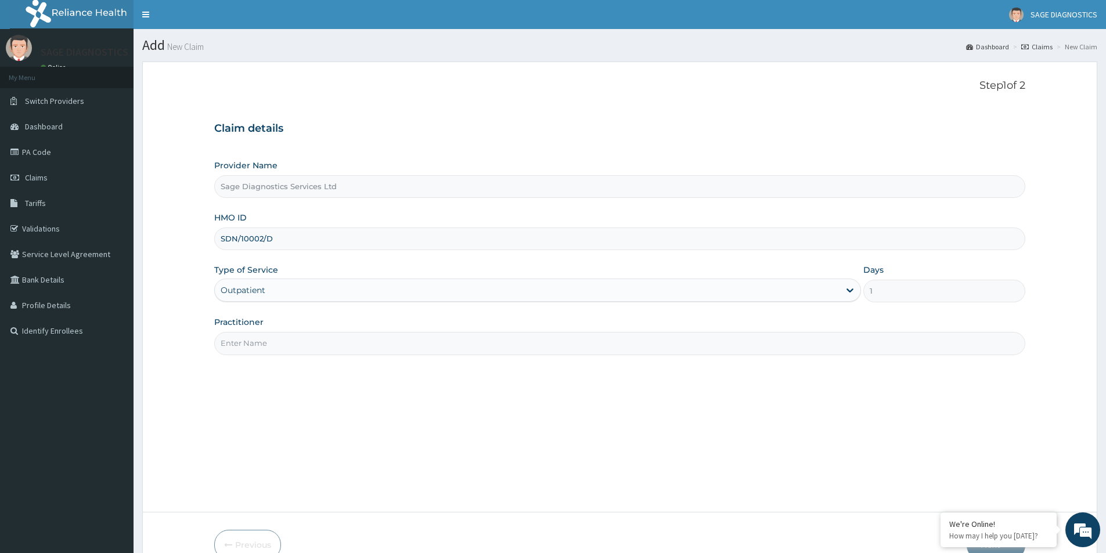
click at [310, 342] on input "Practitioner" at bounding box center [619, 343] width 811 height 23
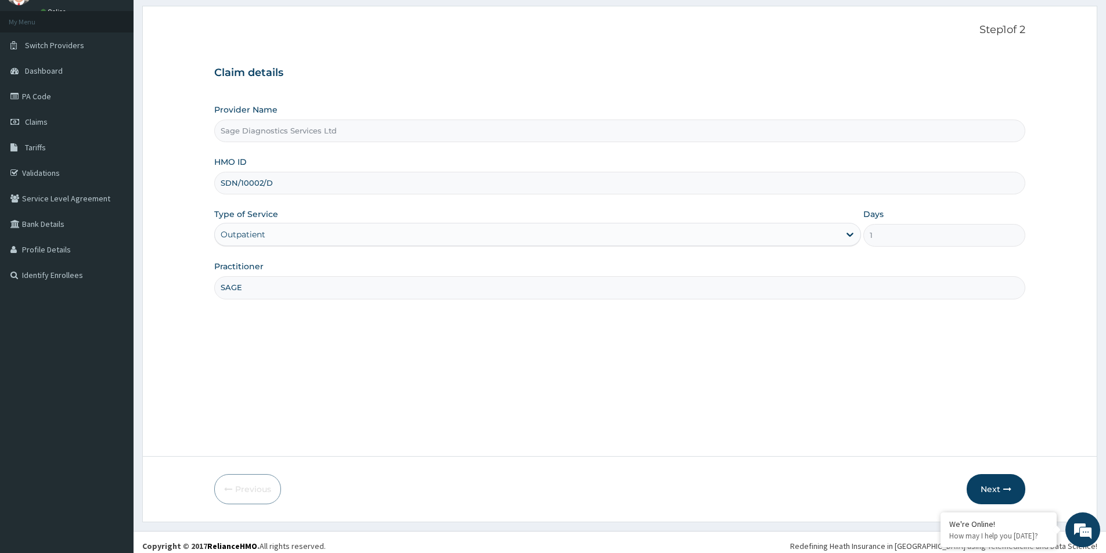
scroll to position [63, 0]
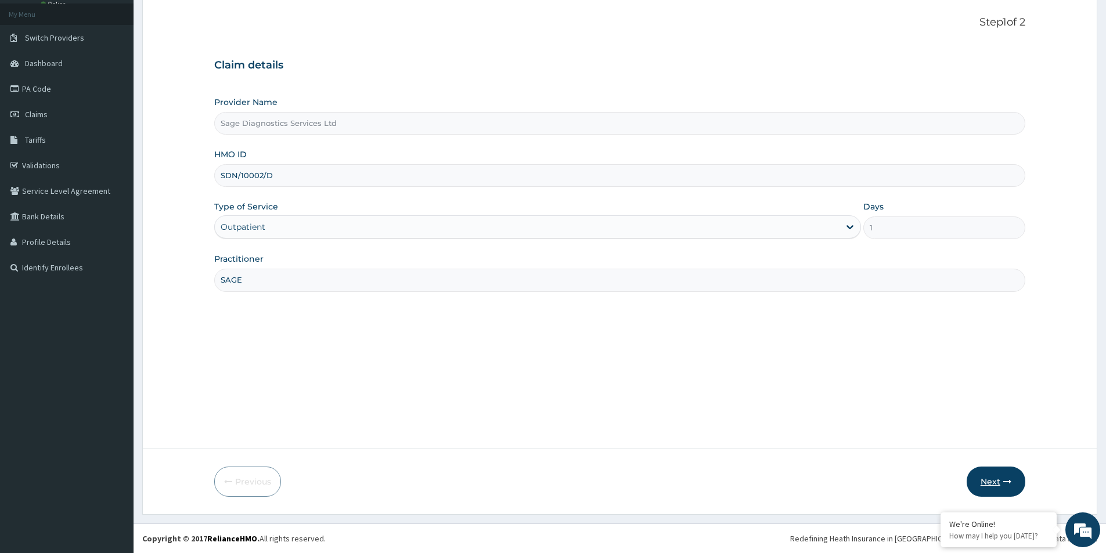
type input "SAGE"
click at [1005, 480] on icon "button" at bounding box center [1007, 482] width 8 height 8
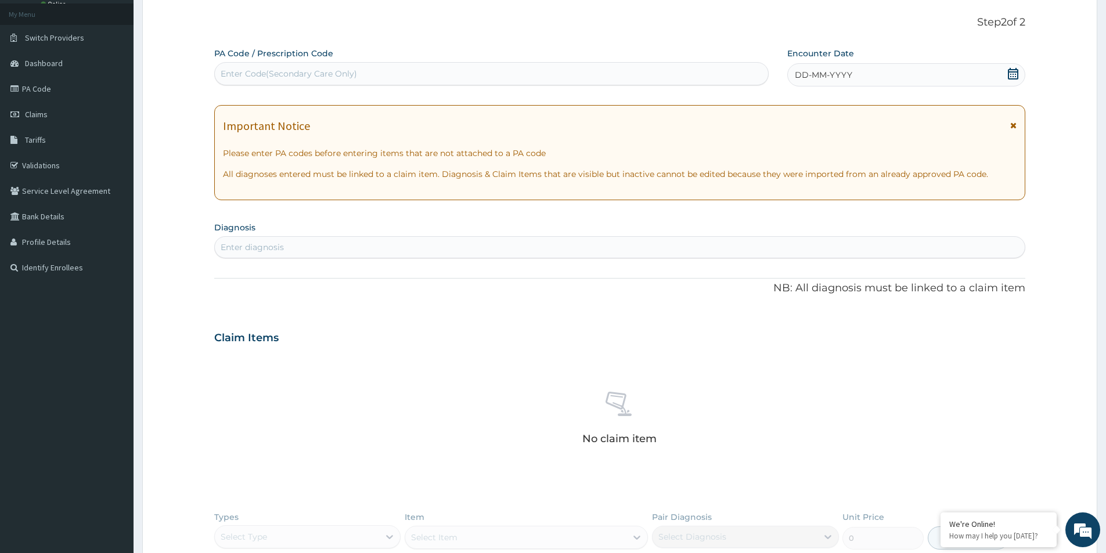
scroll to position [0, 0]
click at [288, 70] on div "Enter Code(Secondary Care Only)" at bounding box center [289, 74] width 136 height 12
paste input "PA/2FDEEA"
type input "PA/2FDEEA"
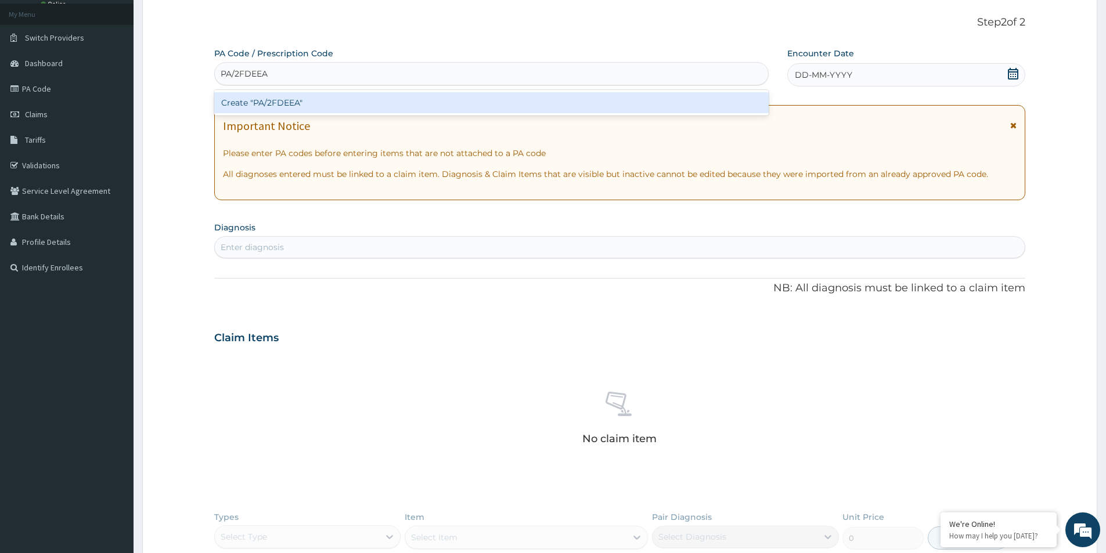
click at [305, 102] on div "Create "PA/2FDEEA"" at bounding box center [491, 102] width 554 height 21
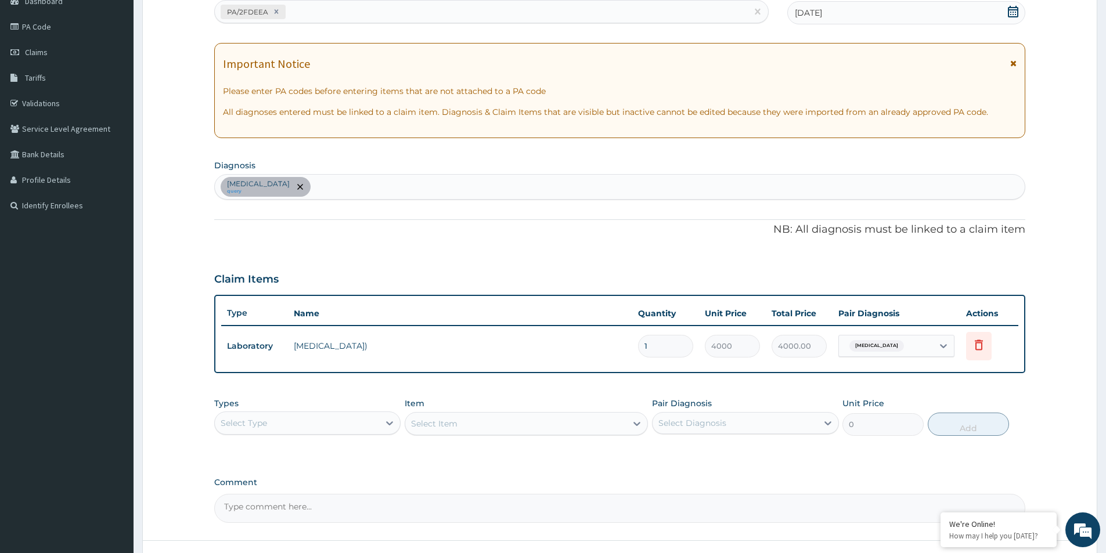
scroll to position [217, 0]
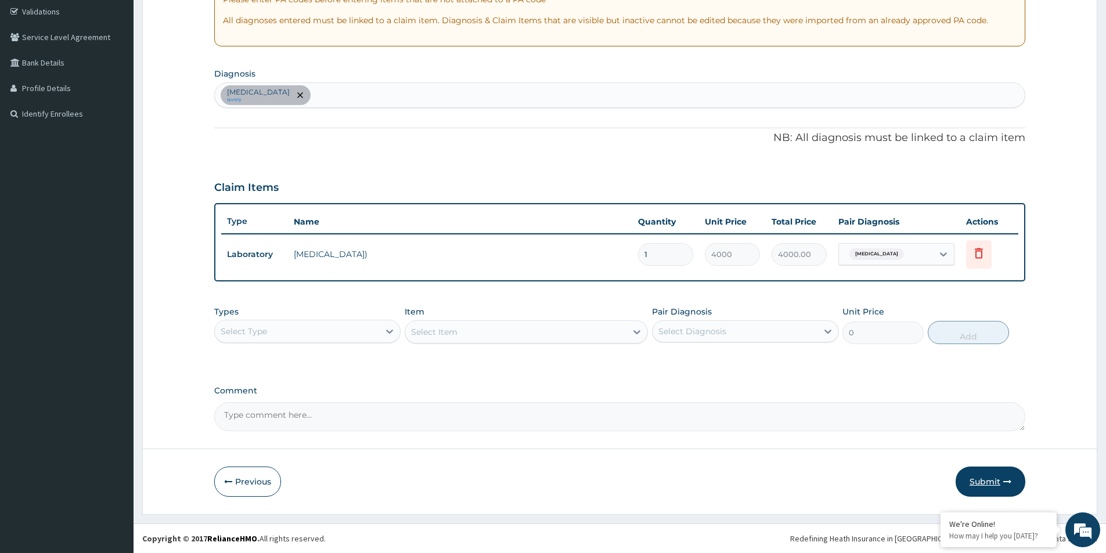
click at [979, 482] on button "Submit" at bounding box center [990, 482] width 70 height 30
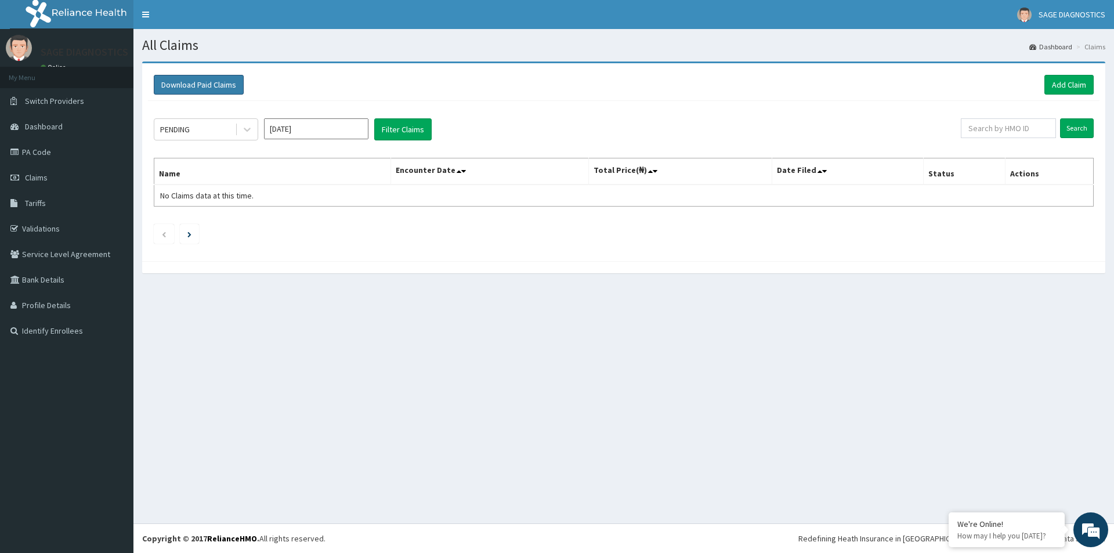
click at [194, 83] on button "Download Paid Claims" at bounding box center [199, 85] width 90 height 20
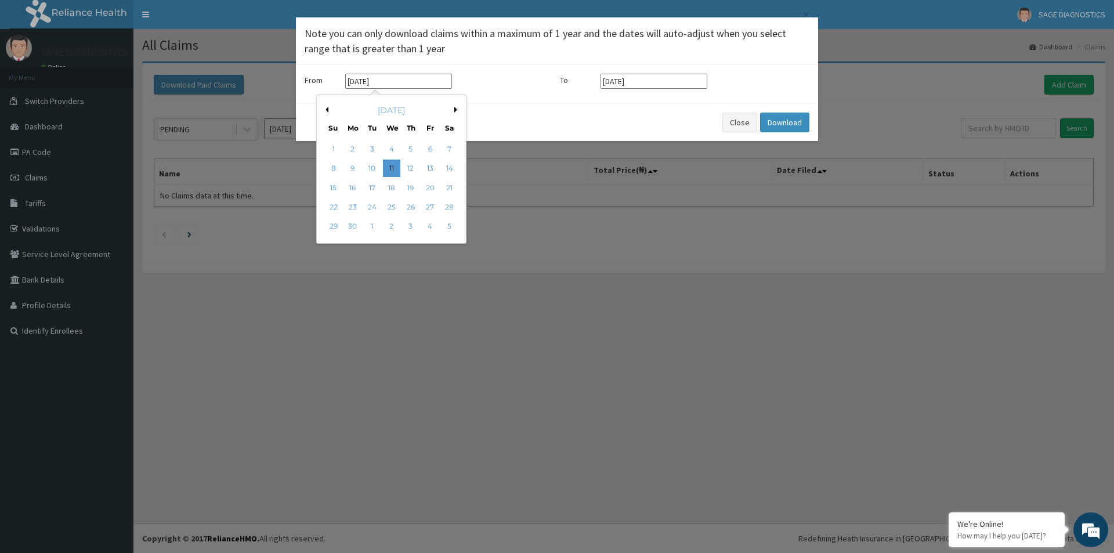
click at [410, 82] on input "[DATE]" at bounding box center [398, 81] width 107 height 15
click at [328, 111] on div "[DATE]" at bounding box center [392, 110] width 140 height 12
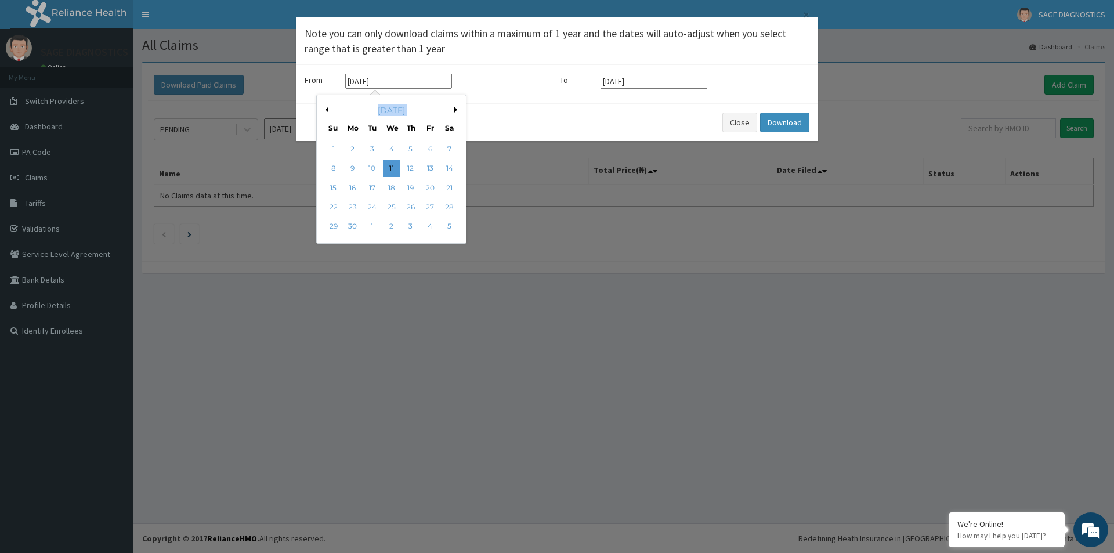
click at [328, 111] on div "[DATE]" at bounding box center [392, 110] width 140 height 12
click at [327, 106] on div "[DATE]" at bounding box center [392, 110] width 140 height 12
click at [327, 107] on div "Previous Month Next Month [DATE] Su Mo Tu We Th Fr Sa 1 2 3 4 5 6 7 8 9 10 11 1…" at bounding box center [391, 169] width 150 height 149
click at [327, 107] on button "Previous Month" at bounding box center [326, 110] width 6 height 6
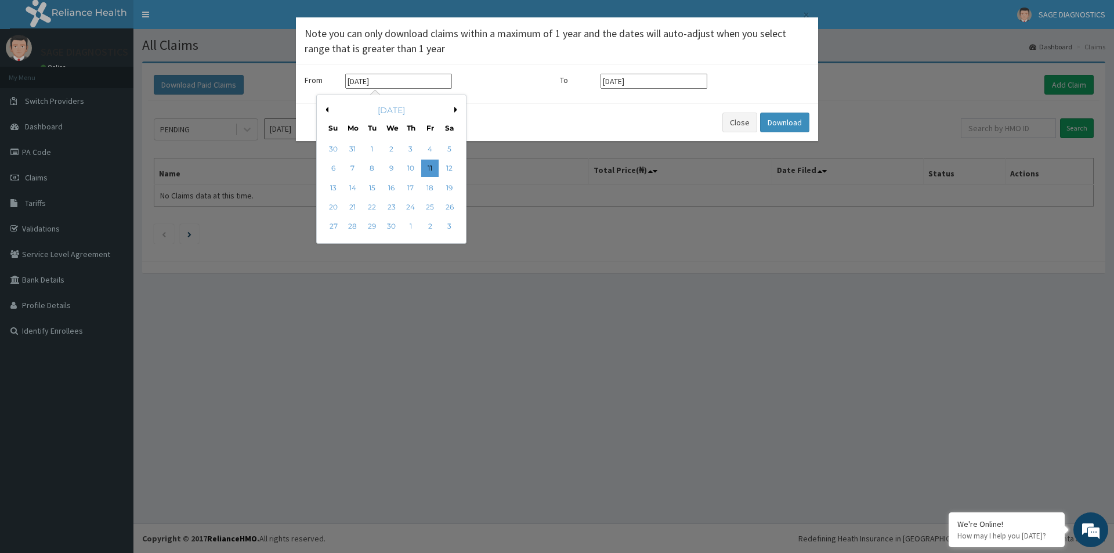
click at [327, 107] on button "Previous Month" at bounding box center [326, 110] width 6 height 6
click at [391, 147] on div "1" at bounding box center [391, 148] width 17 height 17
type input "[DATE]"
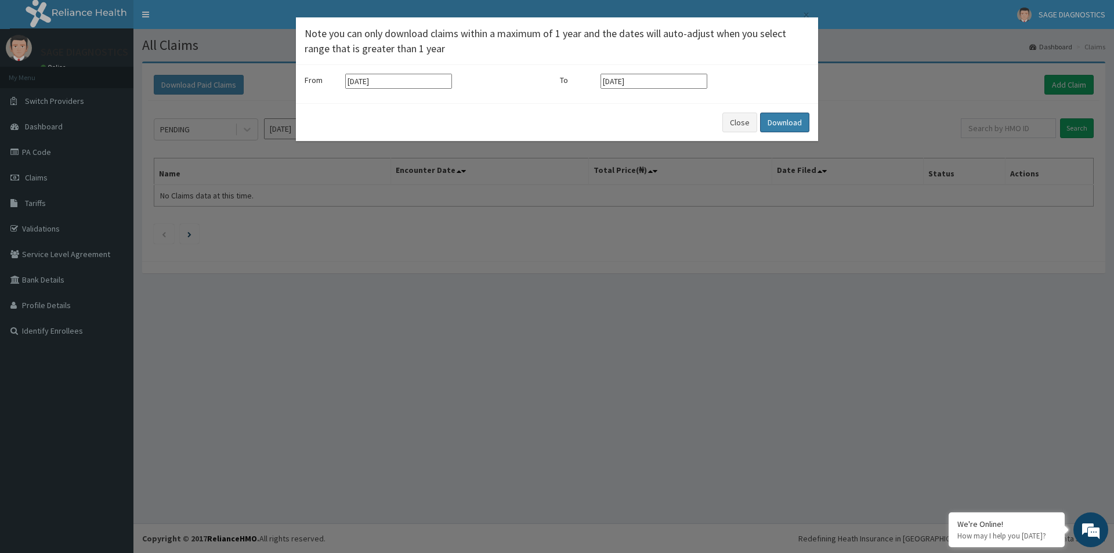
click at [779, 124] on button "Download" at bounding box center [784, 123] width 49 height 20
click at [736, 118] on button "Close" at bounding box center [740, 123] width 35 height 20
